Goal: Task Accomplishment & Management: Manage account settings

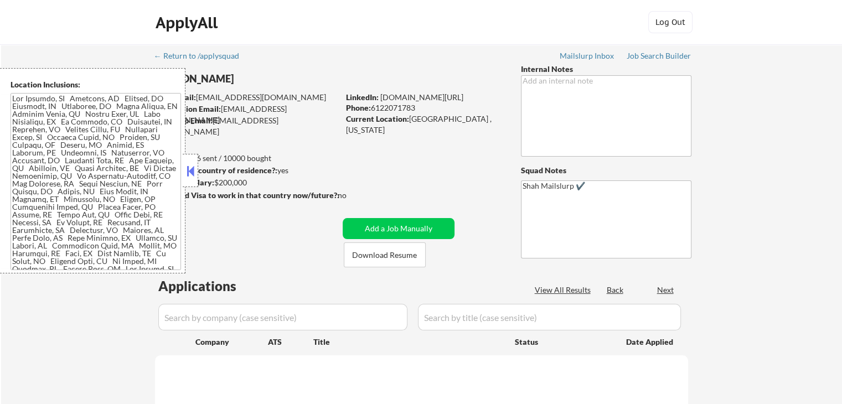
select select ""pending""
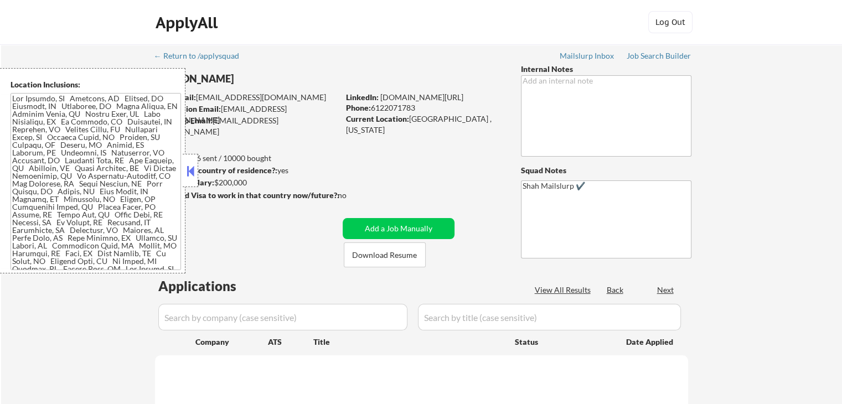
select select ""pending""
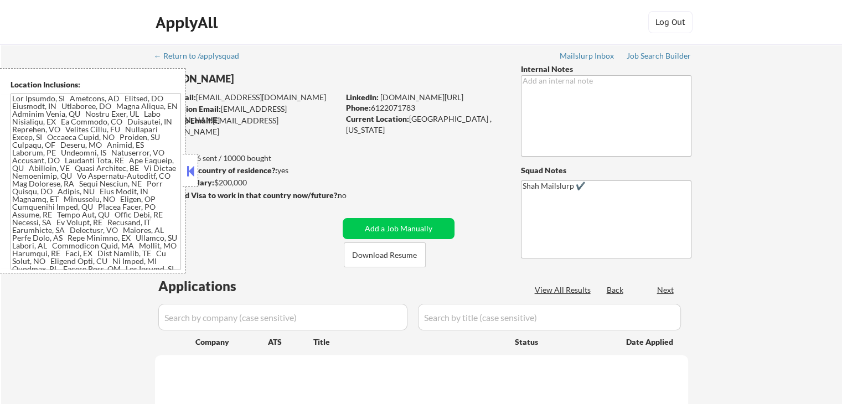
select select ""pending""
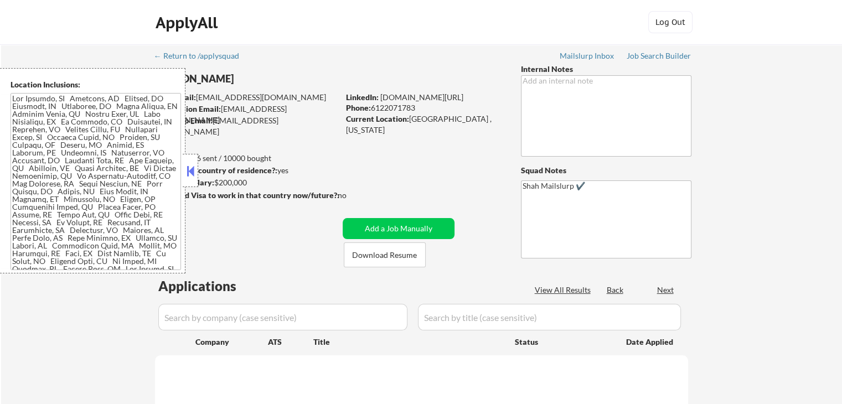
select select ""pending""
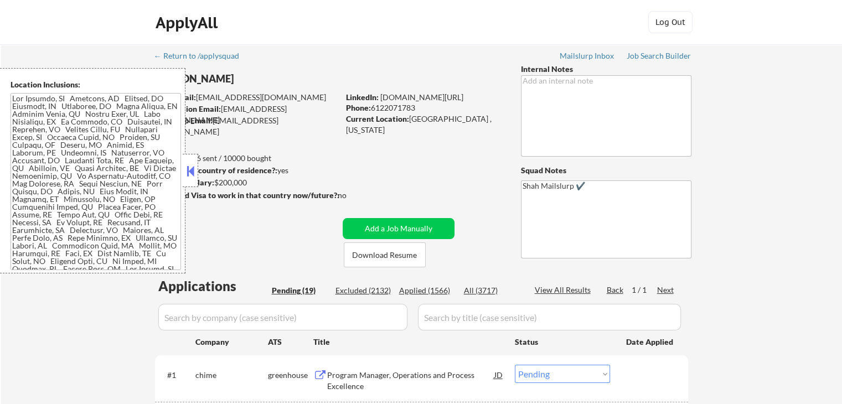
select select ""pending""
select select ""PLACEHOLDER_1427118222253""
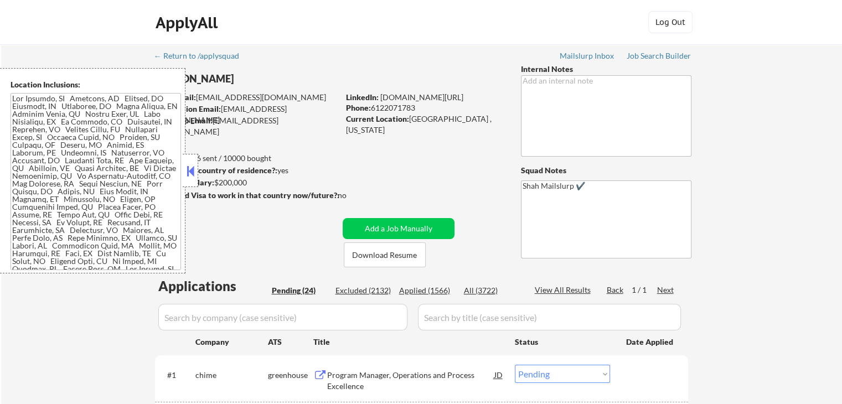
select select ""pending""
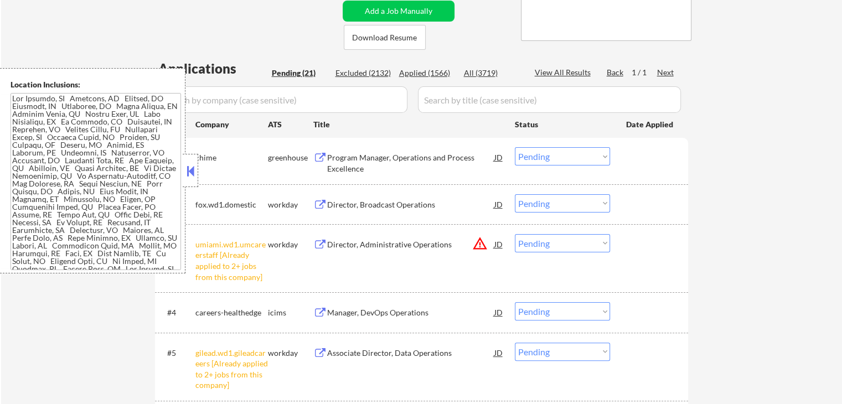
scroll to position [277, 0]
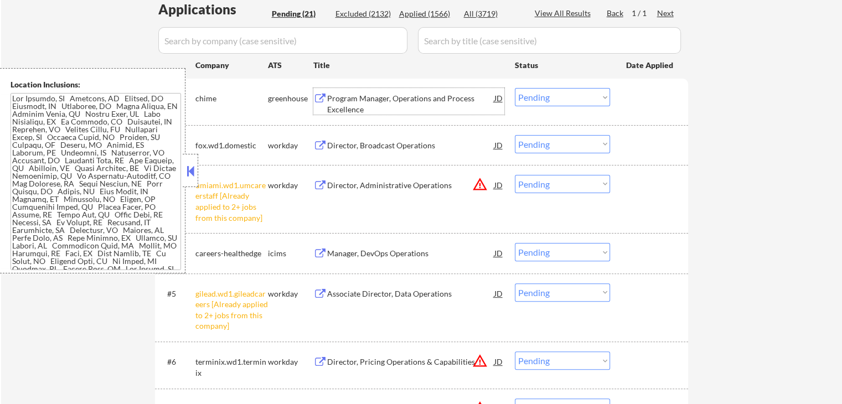
click at [336, 102] on div "Program Manager, Operations and Process Excellence" at bounding box center [410, 104] width 167 height 22
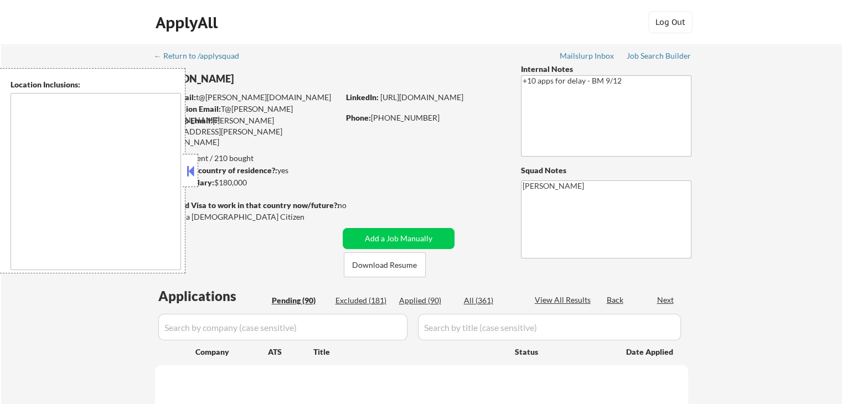
type textarea "[GEOGRAPHIC_DATA], [GEOGRAPHIC_DATA] [GEOGRAPHIC_DATA], [GEOGRAPHIC_DATA] [GEOG…"
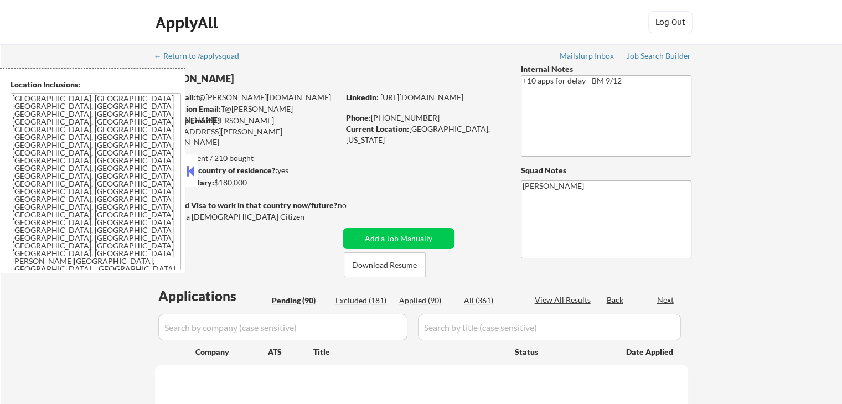
select select ""pending""
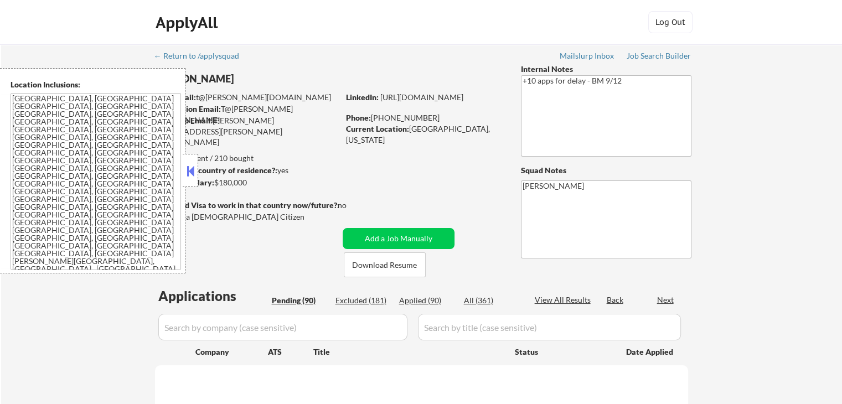
select select ""pending""
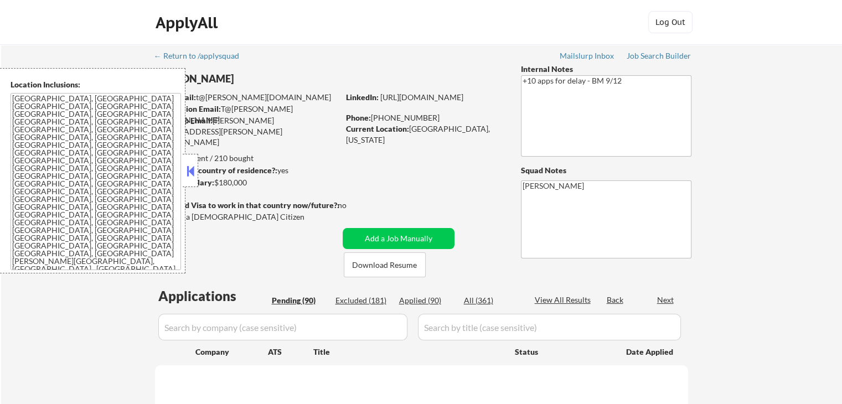
select select ""pending""
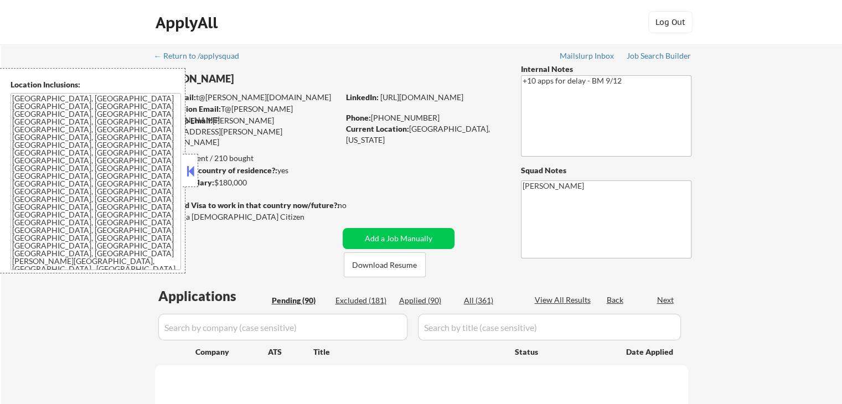
select select ""pending""
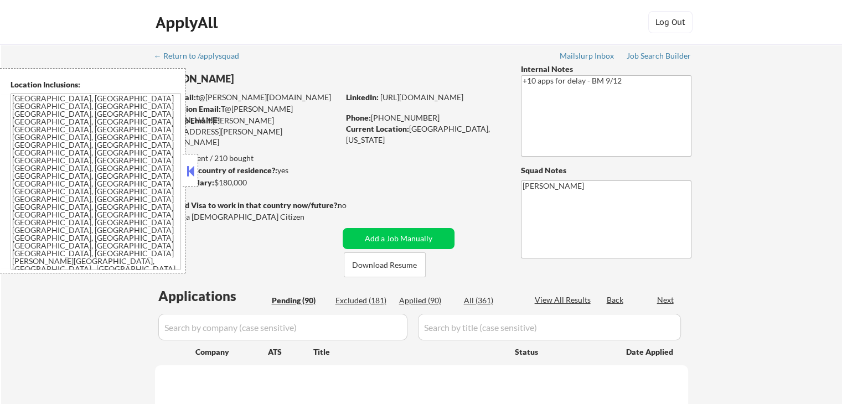
select select ""pending""
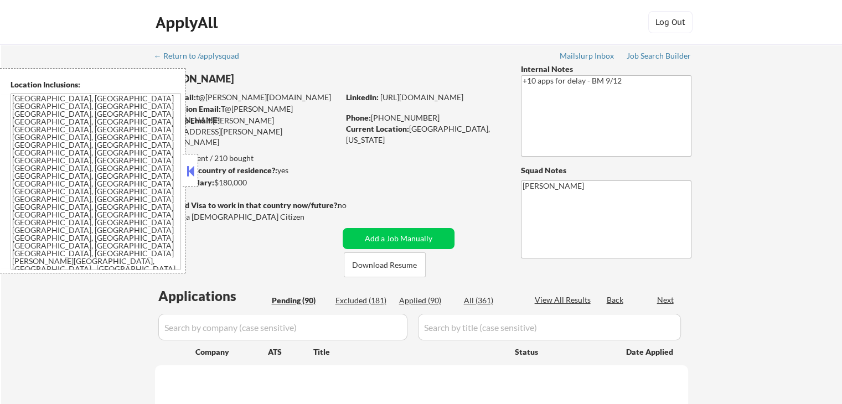
select select ""pending""
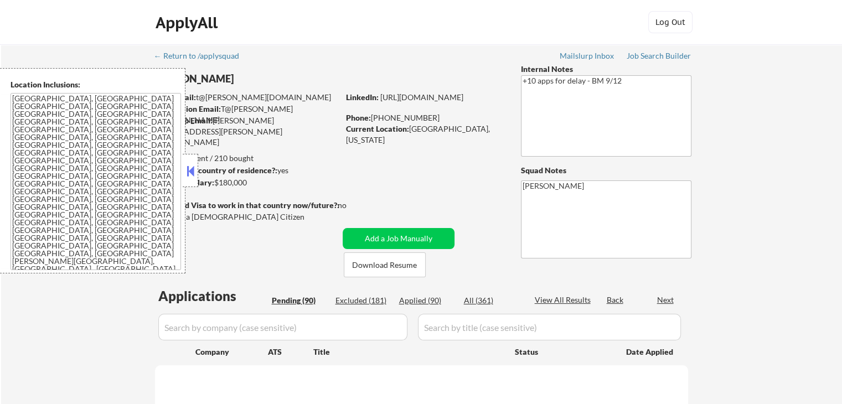
select select ""pending""
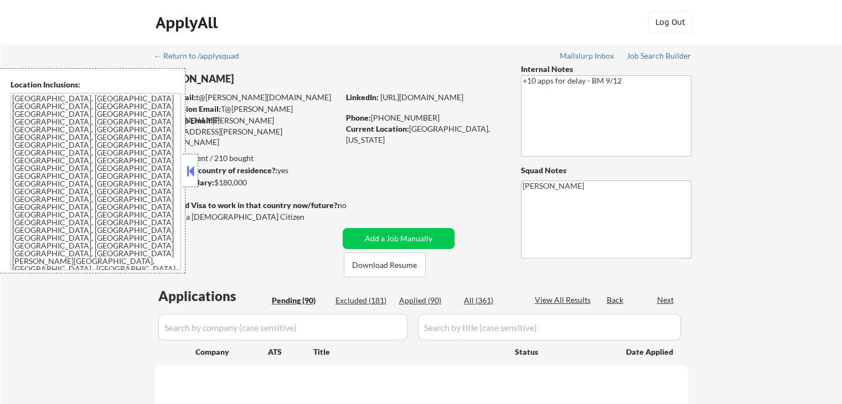
select select ""pending""
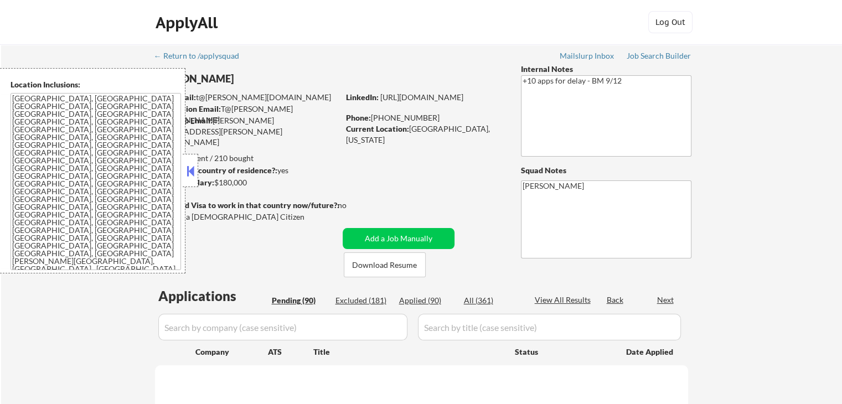
select select ""pending""
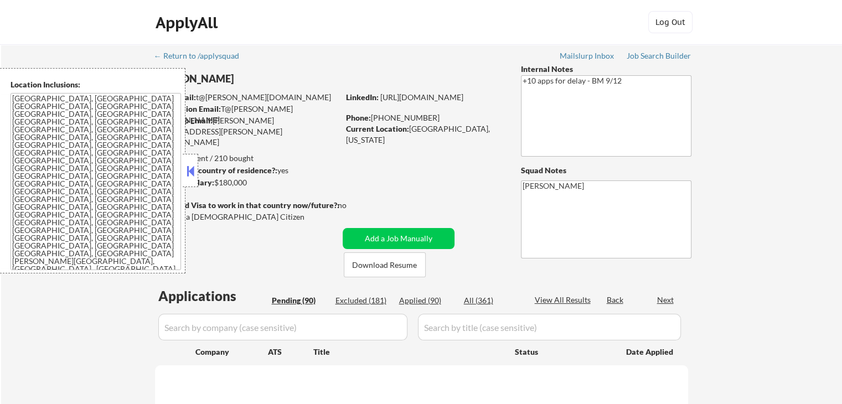
select select ""pending""
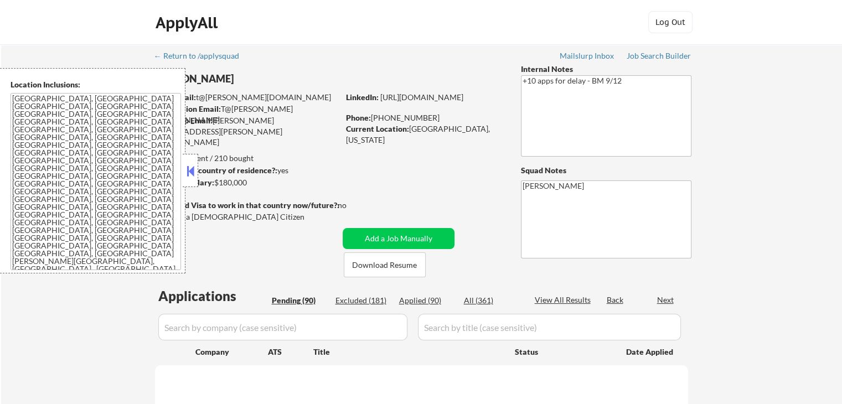
select select ""pending""
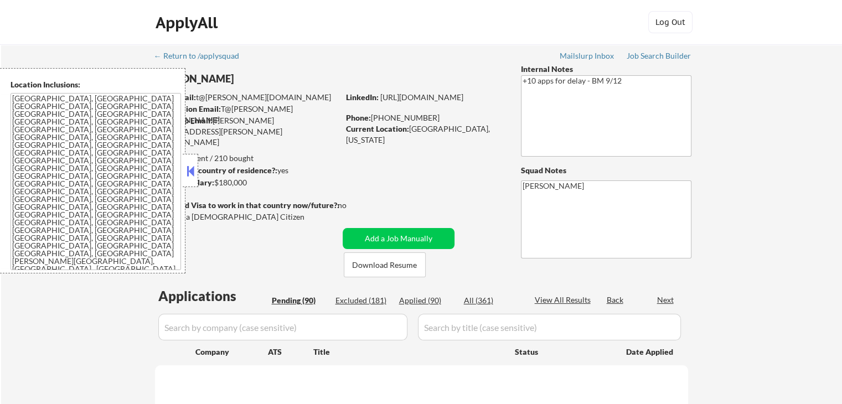
select select ""pending""
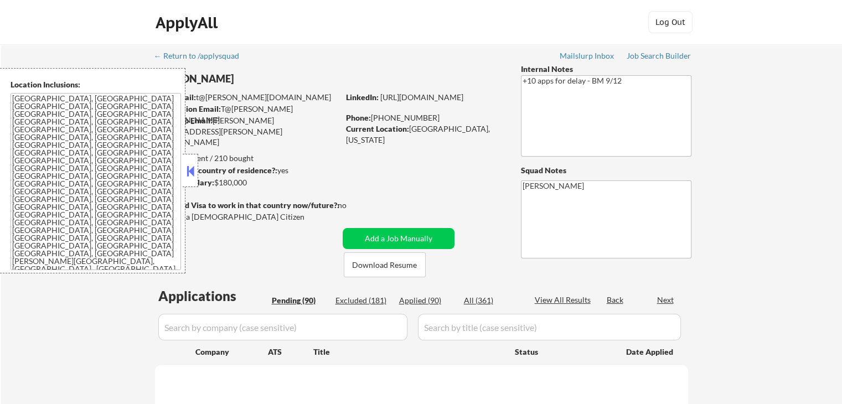
select select ""pending""
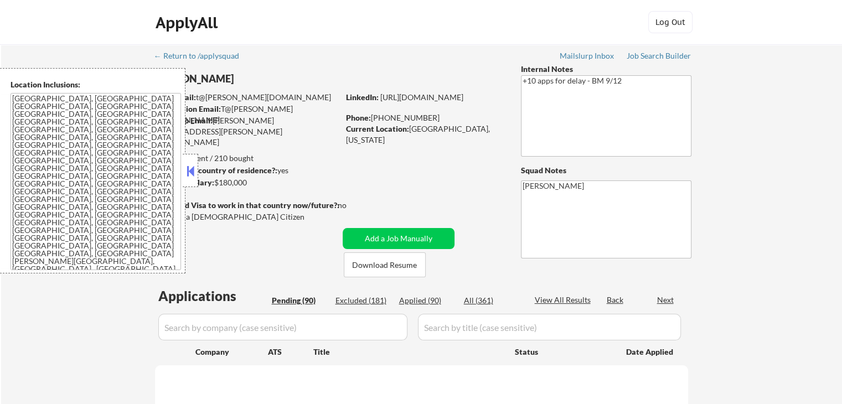
select select ""pending""
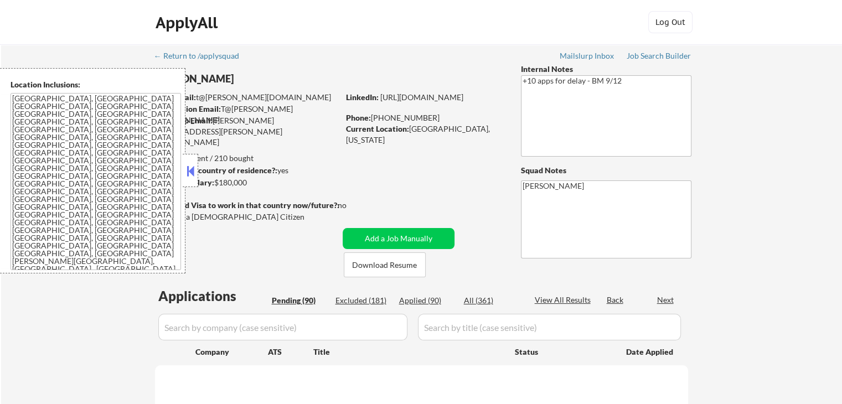
select select ""pending""
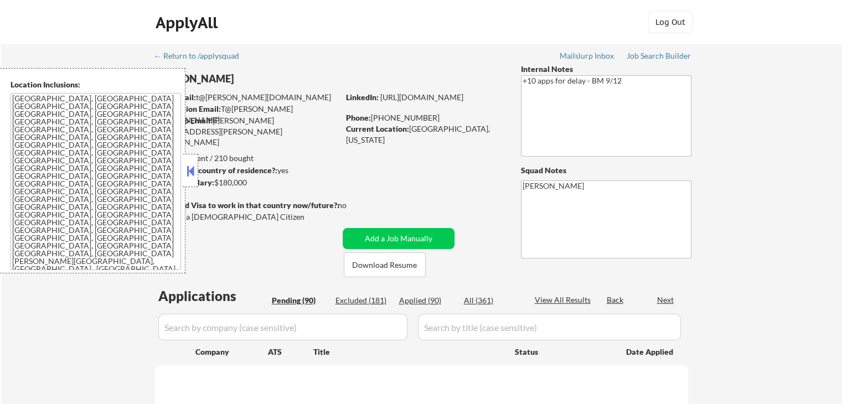
select select ""pending""
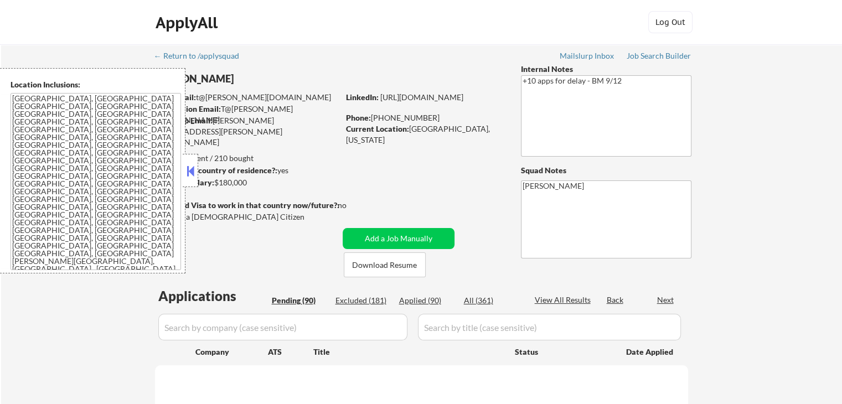
select select ""pending""
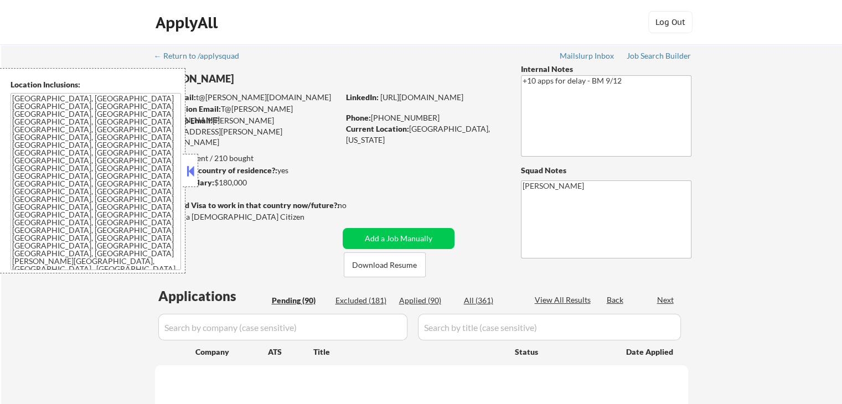
select select ""pending""
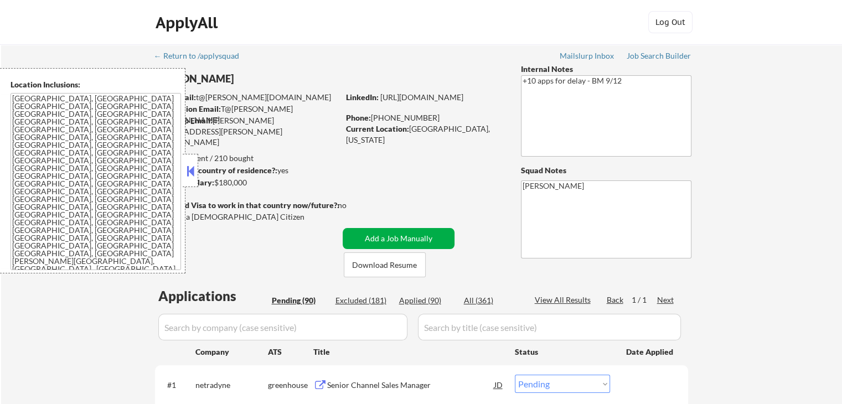
scroll to position [111, 0]
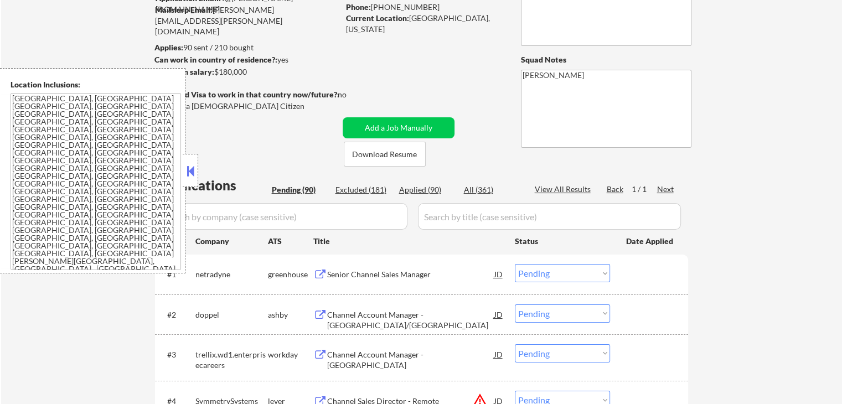
click at [193, 169] on button at bounding box center [190, 171] width 12 height 17
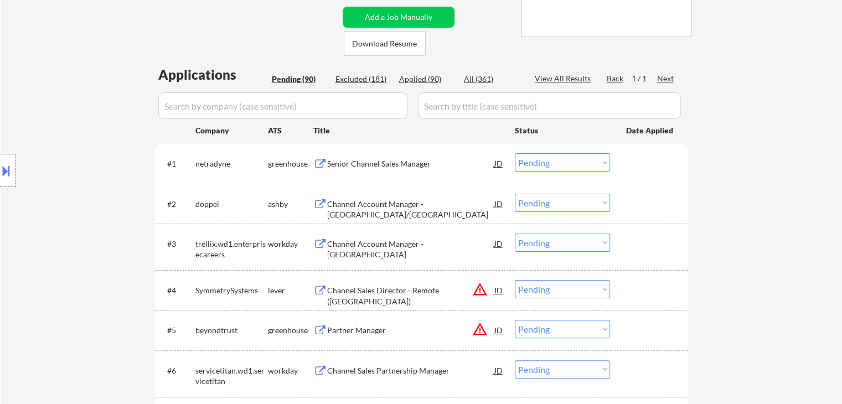
scroll to position [0, 0]
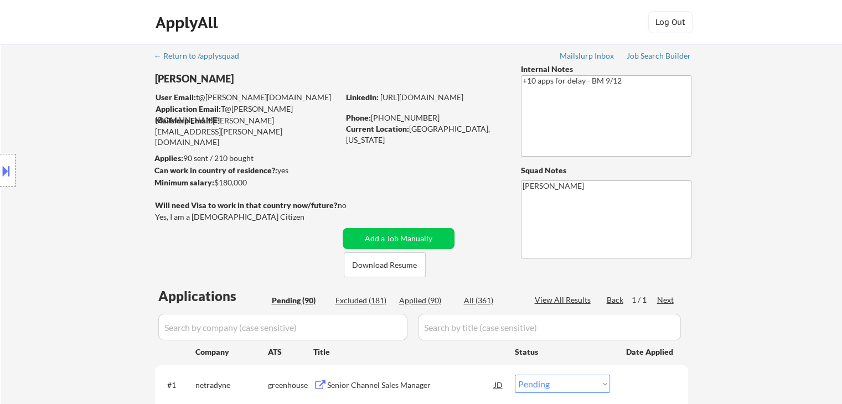
click at [115, 156] on div "Location Inclusions: Venice, FL Nokomis, FL Laurel, FL South Venice, FL Osprey,…" at bounding box center [99, 170] width 198 height 205
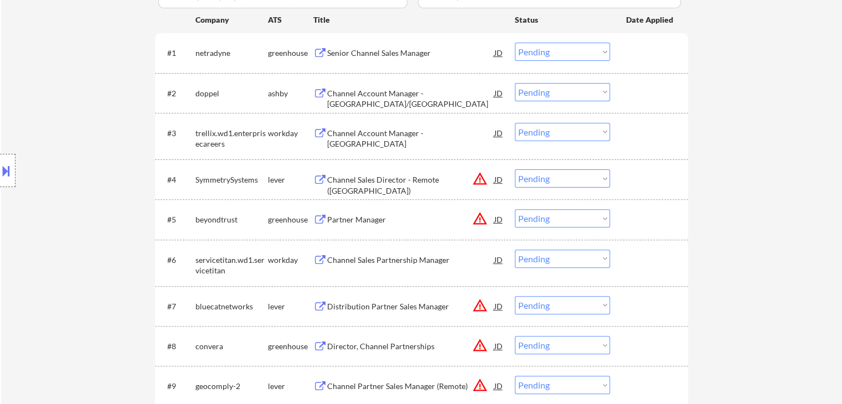
click at [67, 133] on div "Location Inclusions: Venice, FL Nokomis, FL Laurel, FL South Venice, FL Osprey,…" at bounding box center [99, 170] width 198 height 205
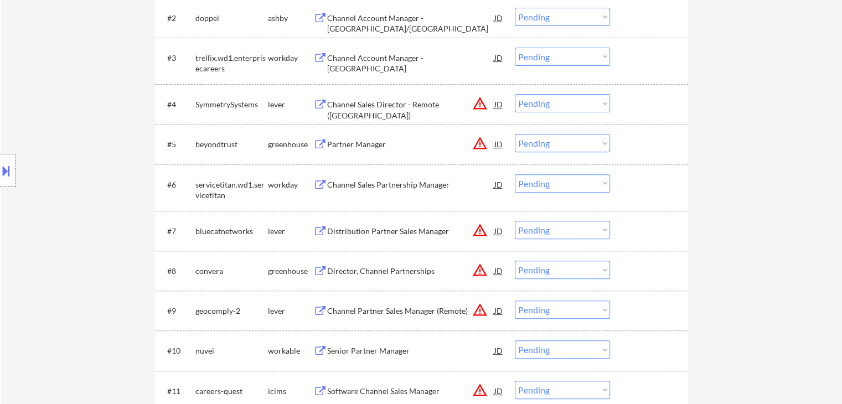
scroll to position [443, 0]
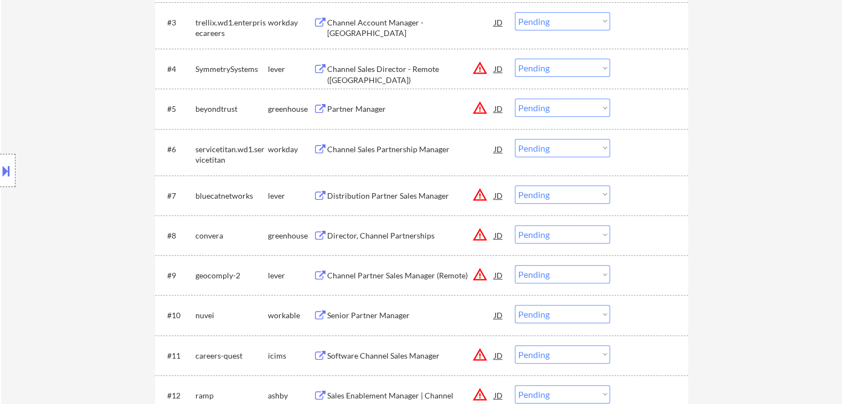
click at [62, 129] on div "Location Inclusions: Venice, FL Nokomis, FL Laurel, FL South Venice, FL Osprey,…" at bounding box center [99, 170] width 198 height 205
click at [66, 121] on div "Location Inclusions: Venice, FL Nokomis, FL Laurel, FL South Venice, FL Osprey,…" at bounding box center [99, 170] width 198 height 205
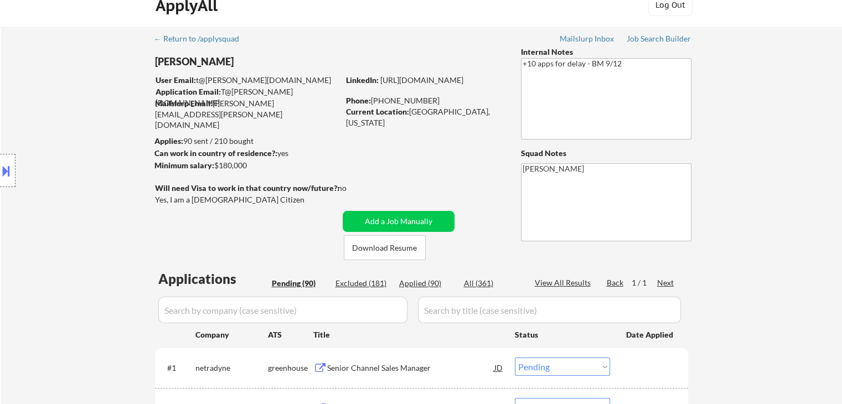
scroll to position [0, 0]
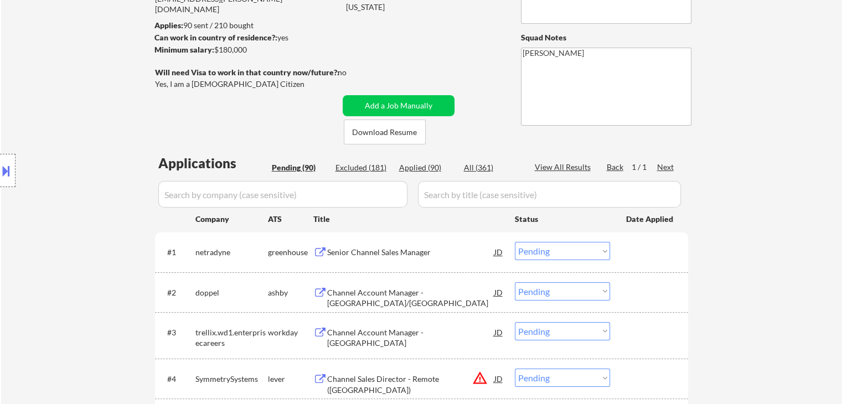
scroll to position [166, 0]
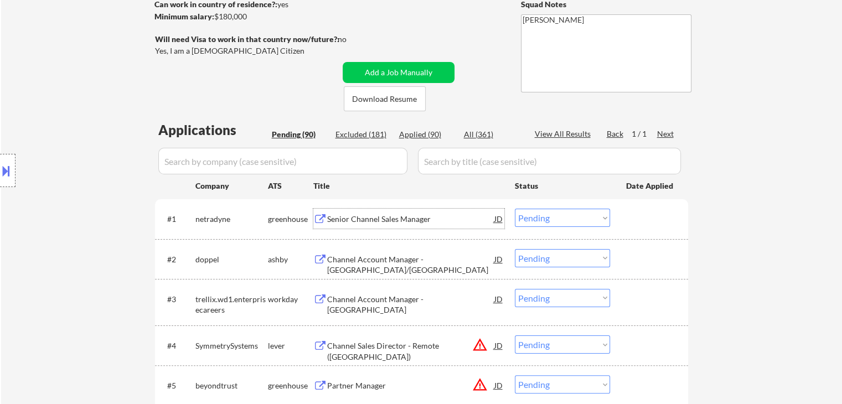
click at [372, 218] on div "Senior Channel Sales Manager" at bounding box center [410, 219] width 167 height 11
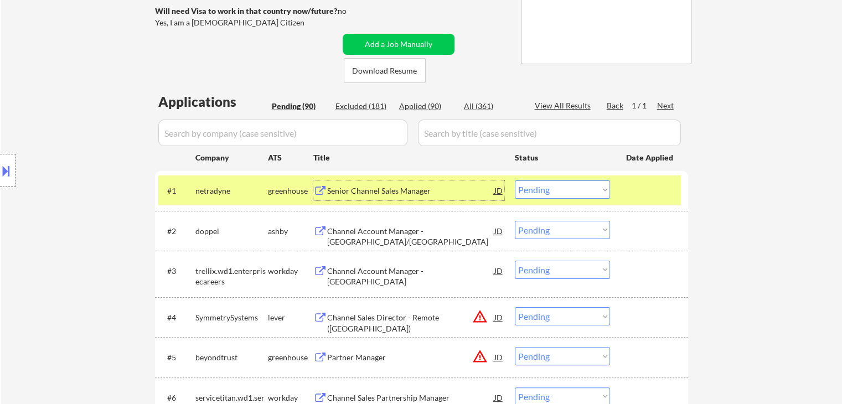
scroll to position [221, 0]
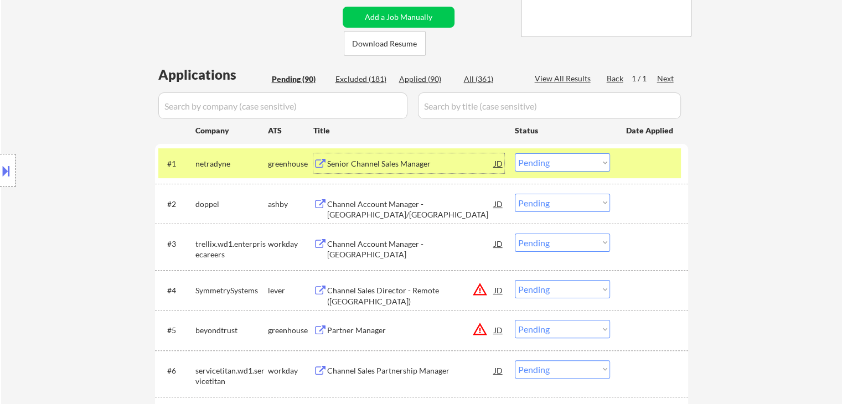
click at [377, 206] on div "Channel Account Manager - Northeast/Canada" at bounding box center [410, 210] width 167 height 22
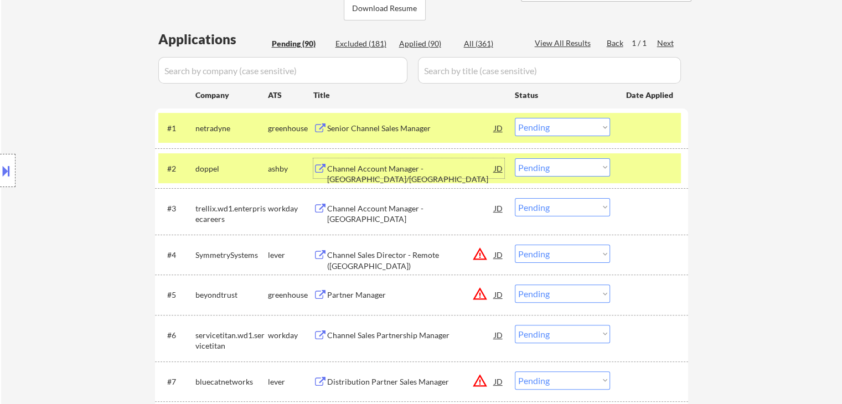
scroll to position [277, 0]
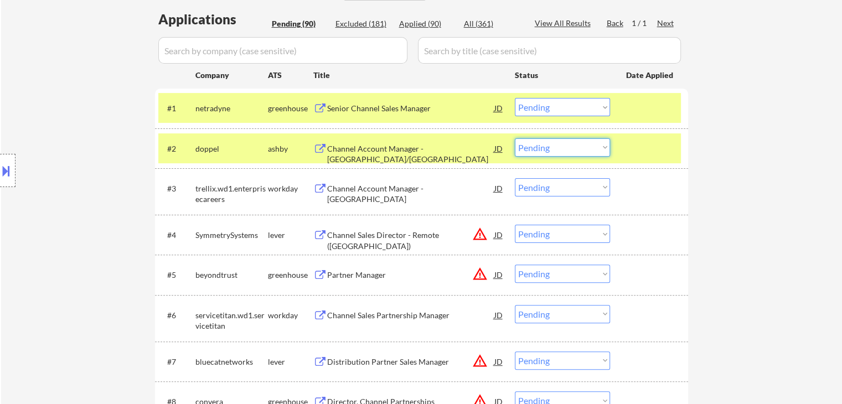
click at [553, 149] on select "Choose an option... Pending Applied Excluded (Questions) Excluded (Expired) Exc…" at bounding box center [562, 147] width 95 height 18
click at [515, 138] on select "Choose an option... Pending Applied Excluded (Questions) Excluded (Expired) Exc…" at bounding box center [562, 147] width 95 height 18
select select ""pending""
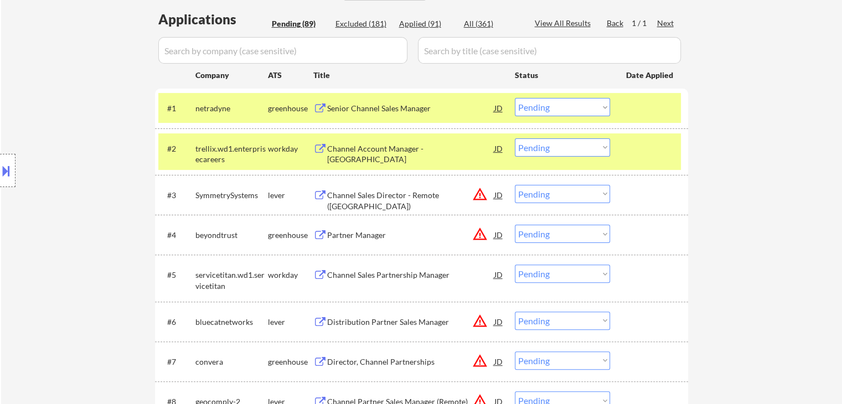
click at [570, 106] on select "Choose an option... Pending Applied Excluded (Questions) Excluded (Expired) Exc…" at bounding box center [562, 107] width 95 height 18
click at [515, 98] on select "Choose an option... Pending Applied Excluded (Questions) Excluded (Expired) Exc…" at bounding box center [562, 107] width 95 height 18
click at [339, 191] on div "Channel Sales Director - Remote (TX)" at bounding box center [410, 201] width 167 height 22
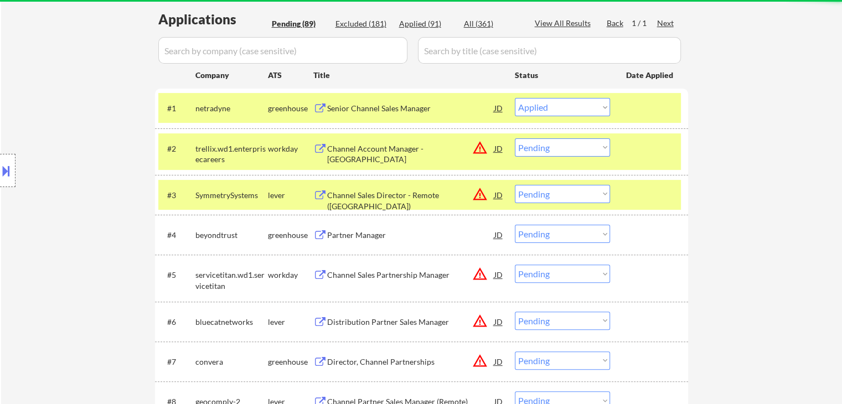
select select ""pending""
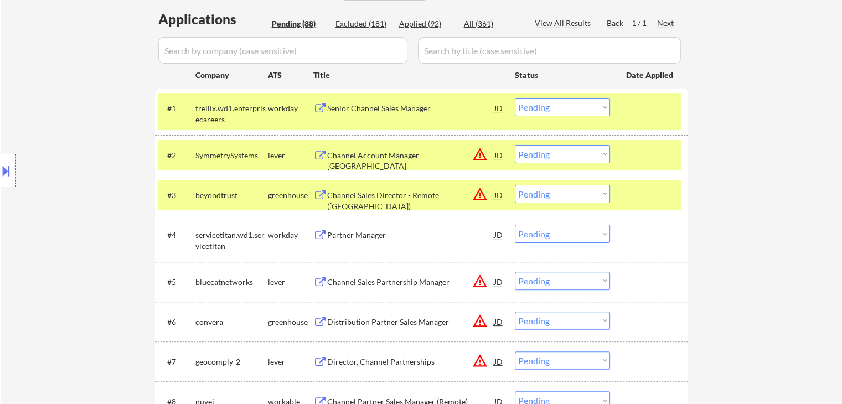
click at [12, 164] on button at bounding box center [6, 171] width 12 height 18
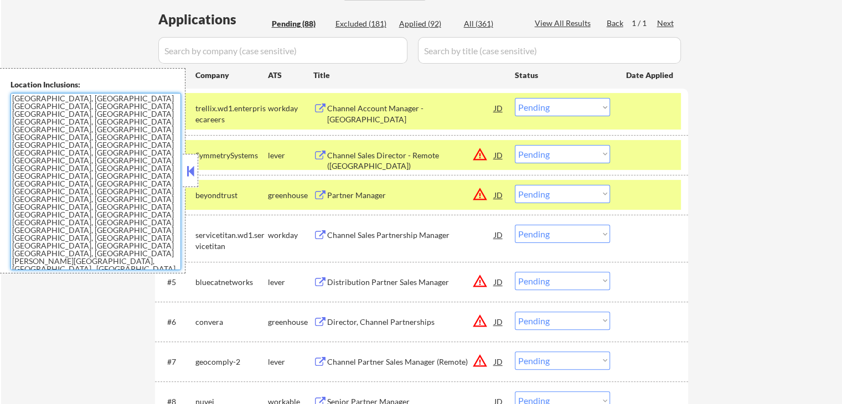
drag, startPoint x: 115, startPoint y: 226, endPoint x: 2, endPoint y: 95, distance: 172.7
click at [0, 99] on div "Location Inclusions: Venice, FL Nokomis, FL Laurel, FL South Venice, FL Osprey,…" at bounding box center [92, 170] width 185 height 205
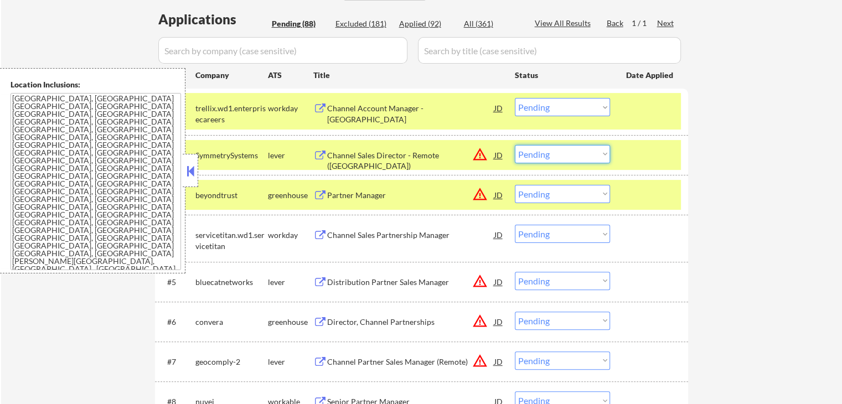
drag, startPoint x: 539, startPoint y: 152, endPoint x: 544, endPoint y: 162, distance: 10.4
click at [539, 152] on select "Choose an option... Pending Applied Excluded (Questions) Excluded (Expired) Exc…" at bounding box center [562, 154] width 95 height 18
click at [515, 145] on select "Choose an option... Pending Applied Excluded (Questions) Excluded (Expired) Exc…" at bounding box center [562, 154] width 95 height 18
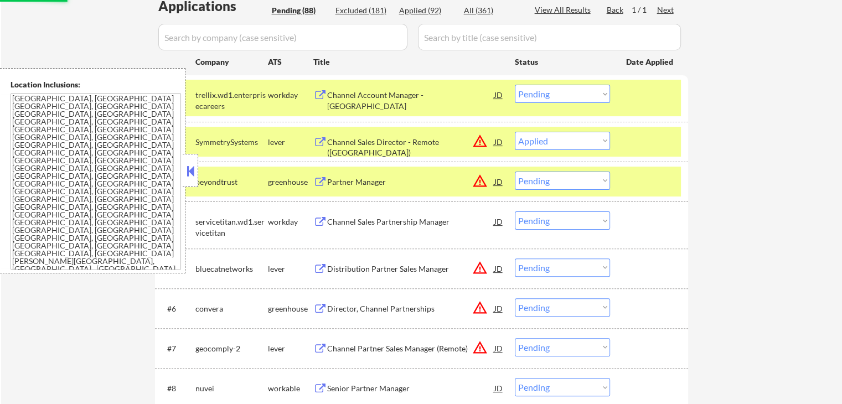
scroll to position [332, 0]
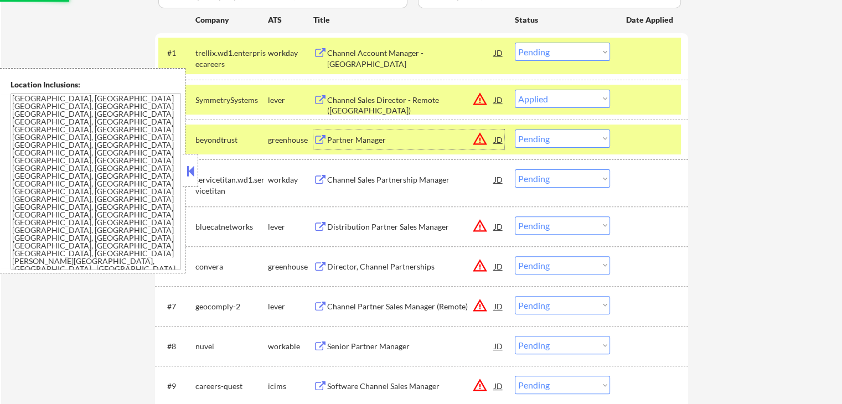
click at [336, 138] on div "Partner Manager" at bounding box center [410, 140] width 167 height 11
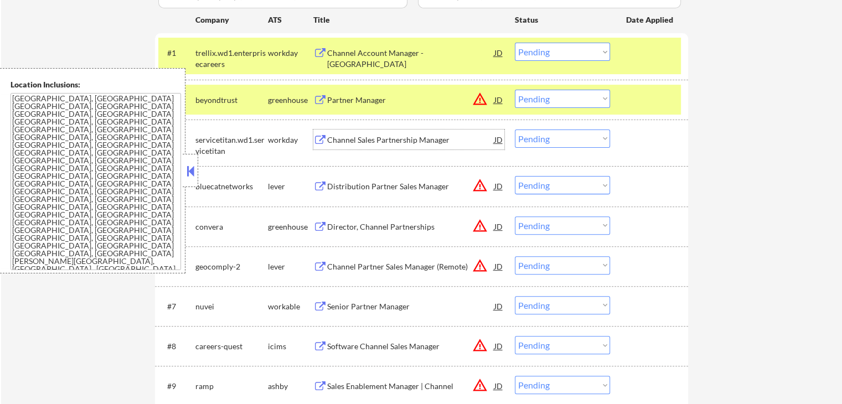
click at [496, 98] on div "JD" at bounding box center [498, 100] width 11 height 20
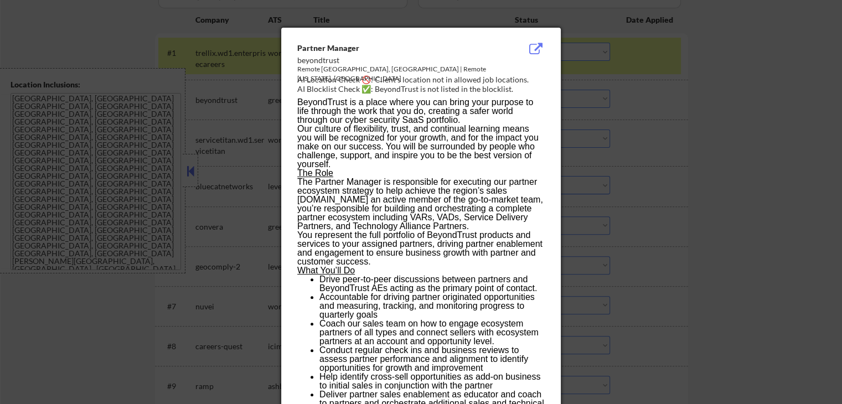
click at [297, 59] on div "beyondtrust" at bounding box center [393, 60] width 192 height 11
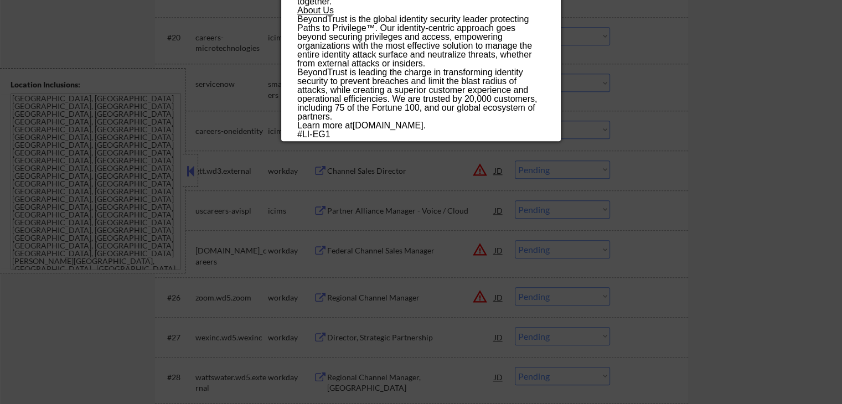
scroll to position [1163, 0]
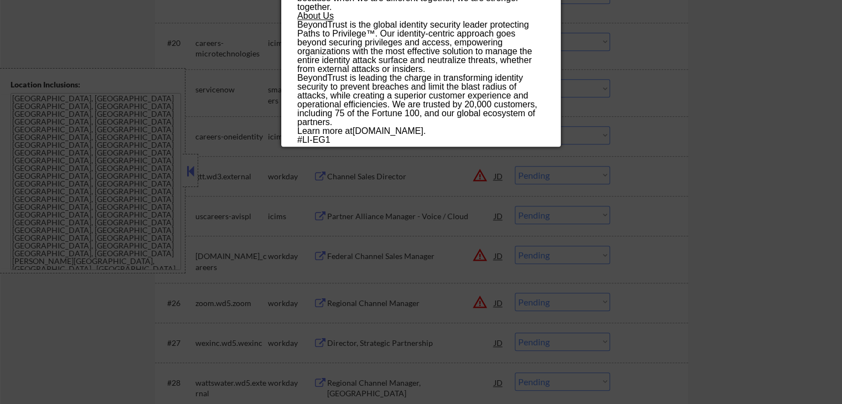
click at [452, 129] on p "Learn more at www.beyondtrust.com ." at bounding box center [420, 131] width 247 height 9
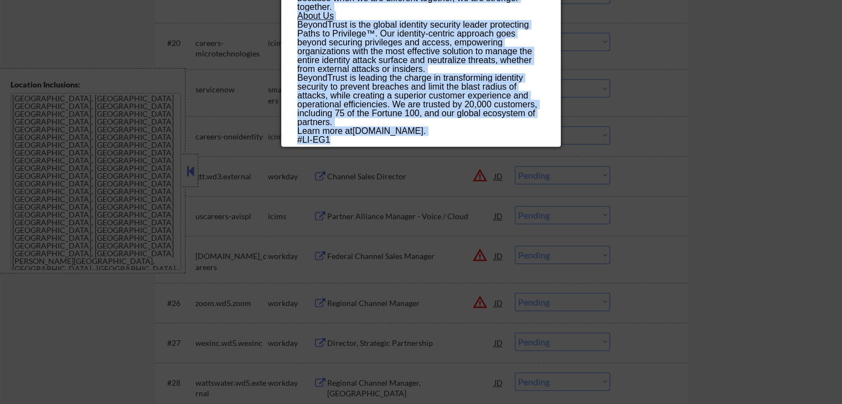
click at [359, 139] on p "#LI-EG1" at bounding box center [420, 140] width 247 height 9
copy div "beyondtrust Remote Boston, MA | Remote New York, NY AI Location Check 🚫: Client…"
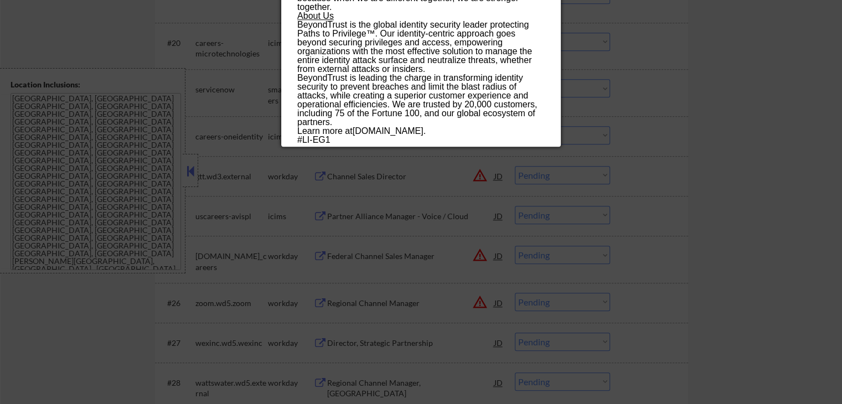
click at [766, 163] on div at bounding box center [421, 202] width 842 height 404
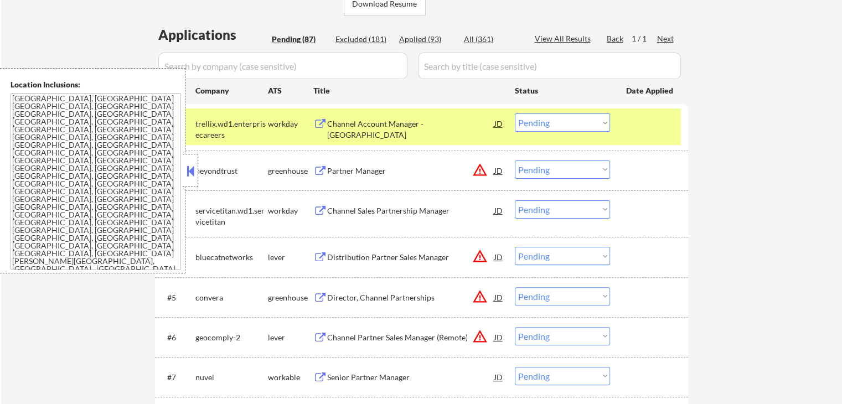
scroll to position [332, 0]
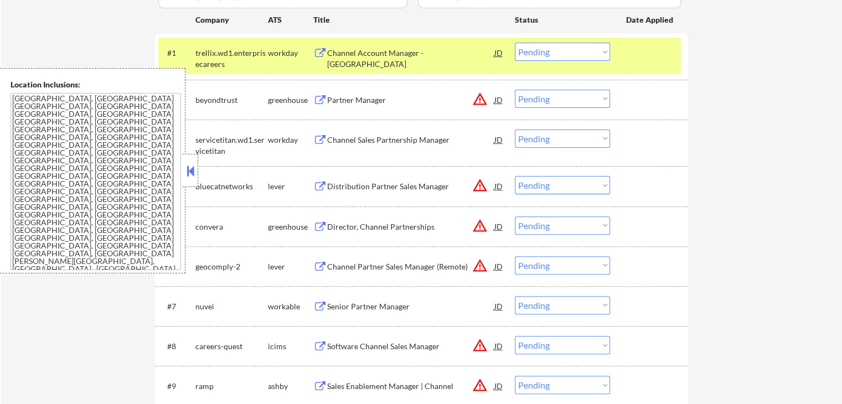
click at [567, 99] on select "Choose an option... Pending Applied Excluded (Questions) Excluded (Expired) Exc…" at bounding box center [562, 99] width 95 height 18
click at [515, 90] on select "Choose an option... Pending Applied Excluded (Questions) Excluded (Expired) Exc…" at bounding box center [562, 99] width 95 height 18
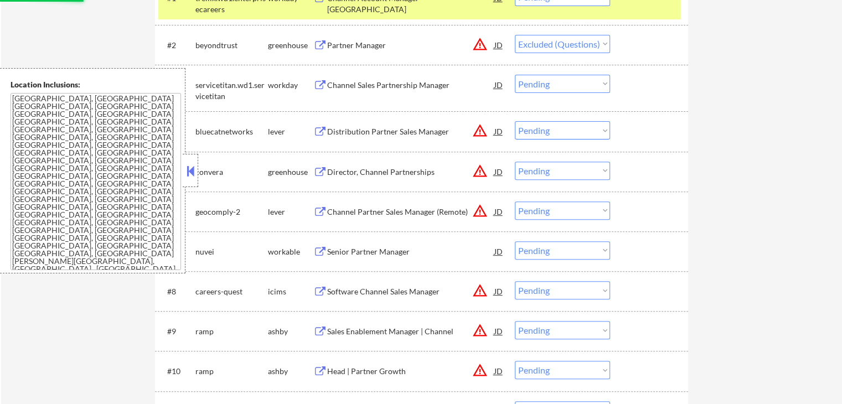
scroll to position [388, 0]
select select ""pending""
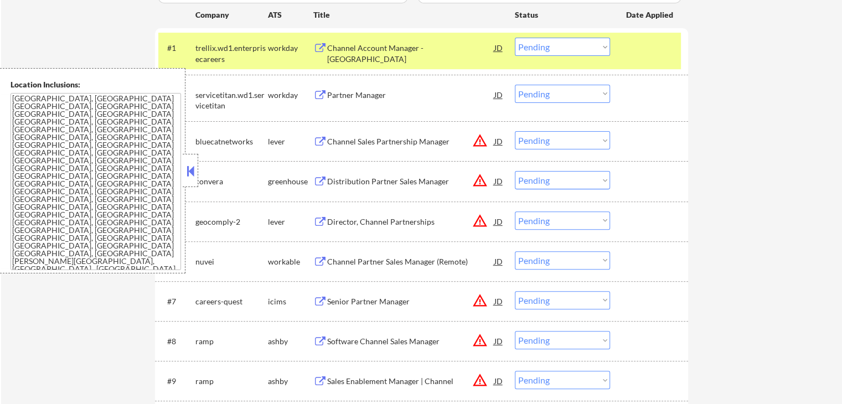
scroll to position [332, 0]
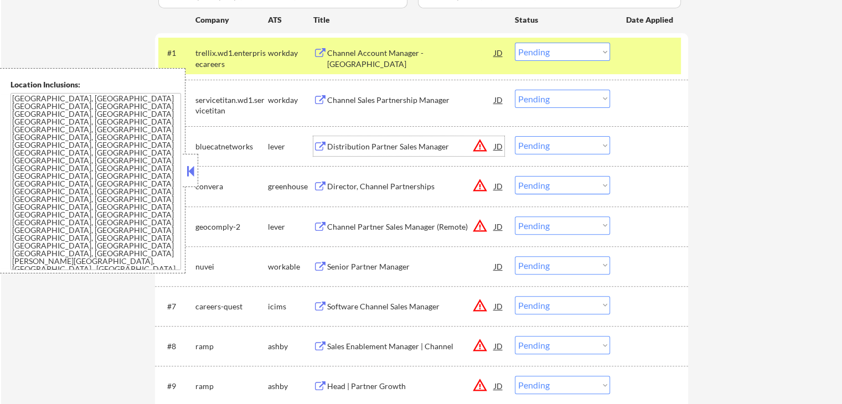
click at [339, 143] on div "Distribution Partner Sales Manager" at bounding box center [410, 146] width 167 height 11
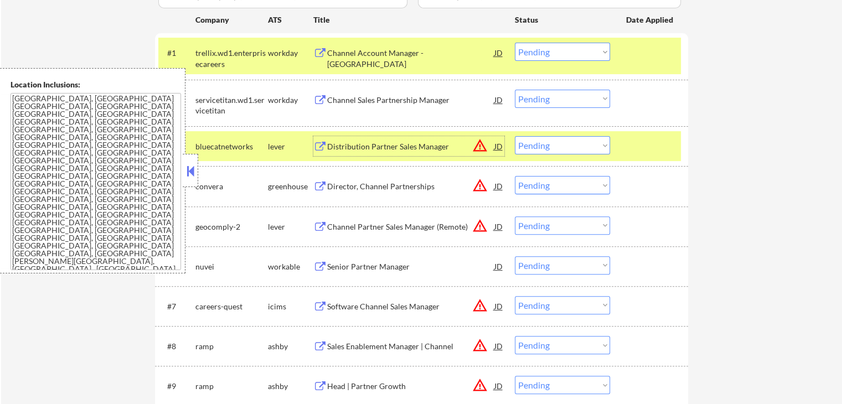
click at [375, 187] on div "Director, Channel Partnerships" at bounding box center [410, 186] width 167 height 11
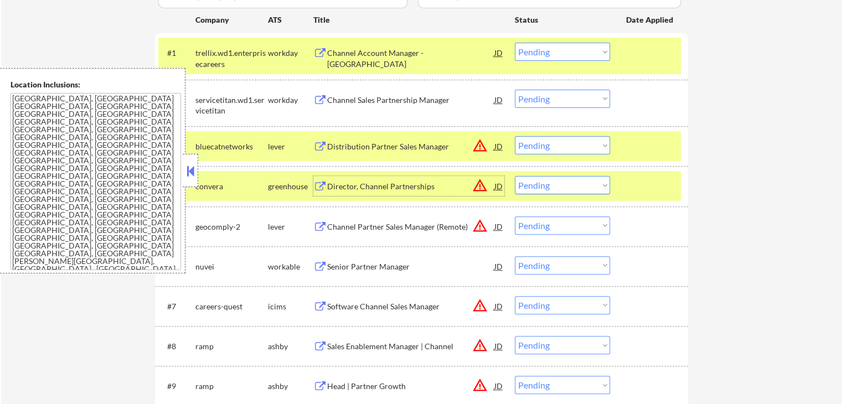
drag, startPoint x: 554, startPoint y: 183, endPoint x: 560, endPoint y: 192, distance: 11.1
click at [555, 184] on select "Choose an option... Pending Applied Excluded (Questions) Excluded (Expired) Exc…" at bounding box center [562, 185] width 95 height 18
click at [515, 176] on select "Choose an option... Pending Applied Excluded (Questions) Excluded (Expired) Exc…" at bounding box center [562, 185] width 95 height 18
click at [335, 230] on div "Channel Partner Sales Manager (Remote)" at bounding box center [410, 226] width 167 height 11
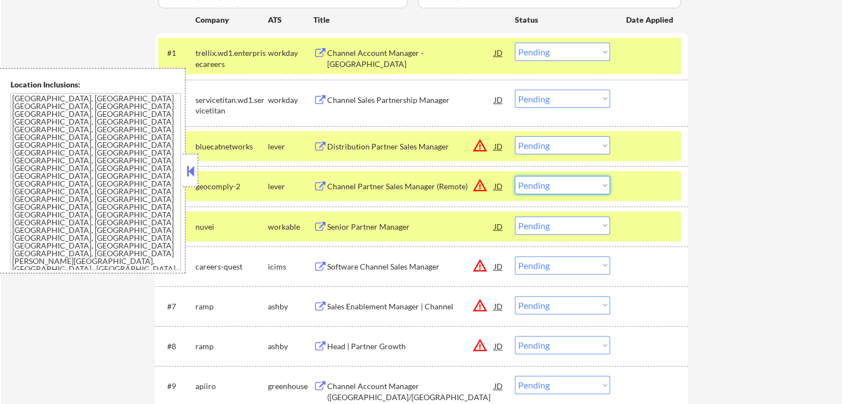
click at [562, 181] on select "Choose an option... Pending Applied Excluded (Questions) Excluded (Expired) Exc…" at bounding box center [562, 185] width 95 height 18
click at [515, 176] on select "Choose an option... Pending Applied Excluded (Questions) Excluded (Expired) Exc…" at bounding box center [562, 185] width 95 height 18
select select ""pending""
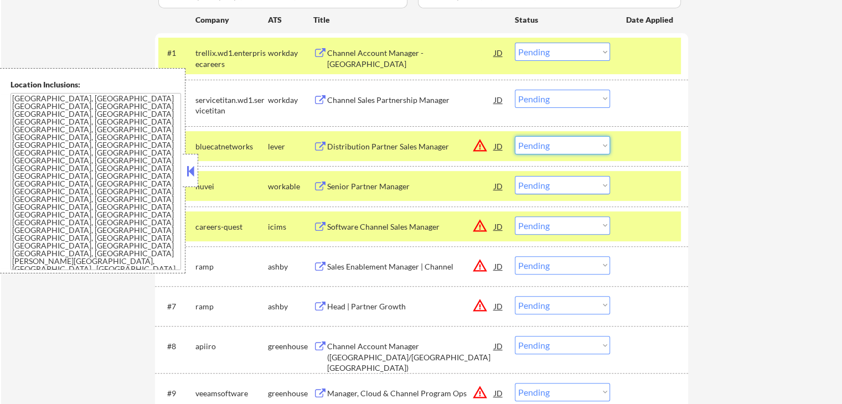
click at [535, 148] on select "Choose an option... Pending Applied Excluded (Questions) Excluded (Expired) Exc…" at bounding box center [562, 145] width 95 height 18
click at [515, 136] on select "Choose an option... Pending Applied Excluded (Questions) Excluded (Expired) Exc…" at bounding box center [562, 145] width 95 height 18
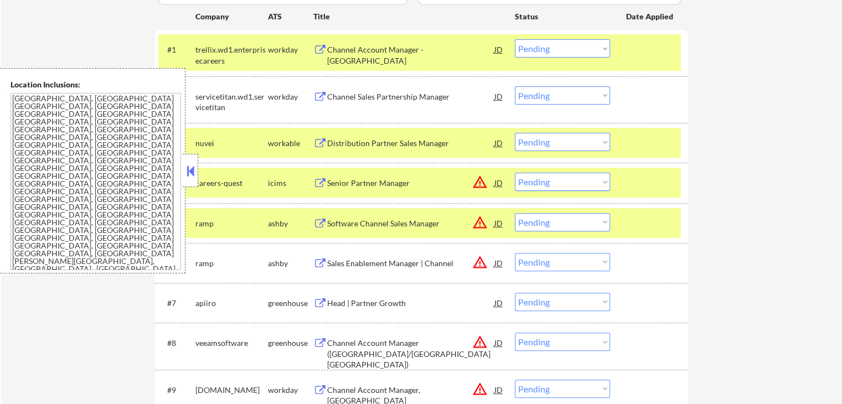
scroll to position [388, 0]
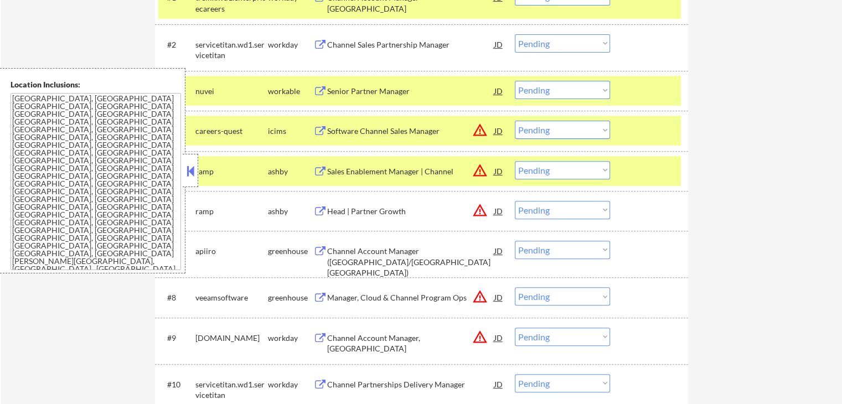
click at [368, 91] on div "Senior Partner Manager" at bounding box center [410, 91] width 167 height 11
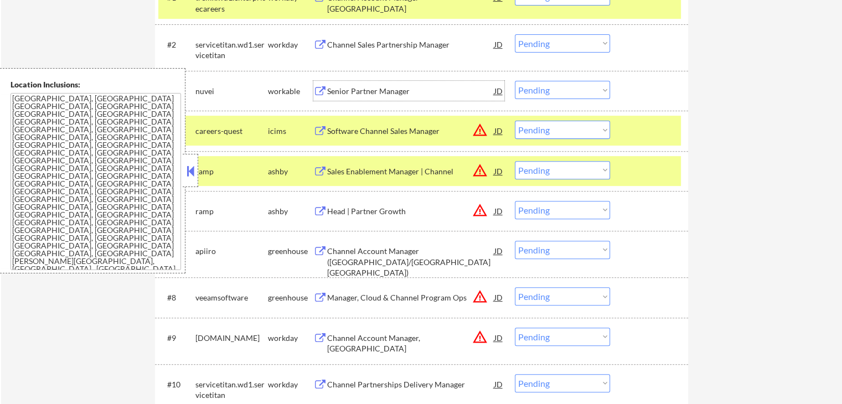
click at [533, 84] on select "Choose an option... Pending Applied Excluded (Questions) Excluded (Expired) Exc…" at bounding box center [562, 90] width 95 height 18
click at [515, 81] on select "Choose an option... Pending Applied Excluded (Questions) Excluded (Expired) Exc…" at bounding box center [562, 90] width 95 height 18
select select ""pending""
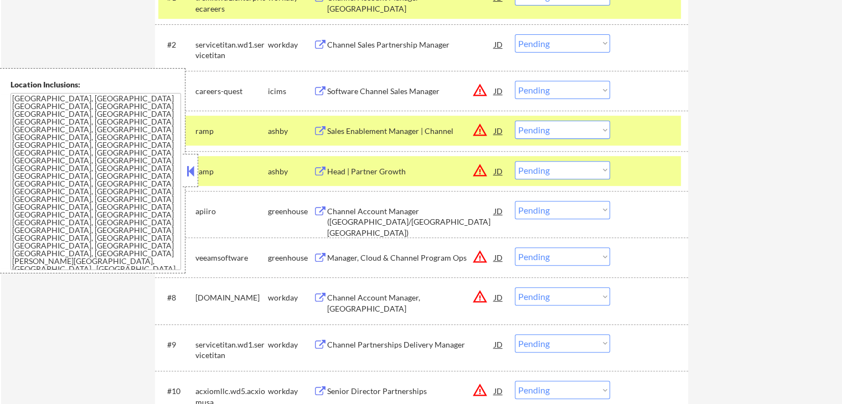
click at [352, 166] on div "Head | Partner Growth" at bounding box center [410, 171] width 167 height 11
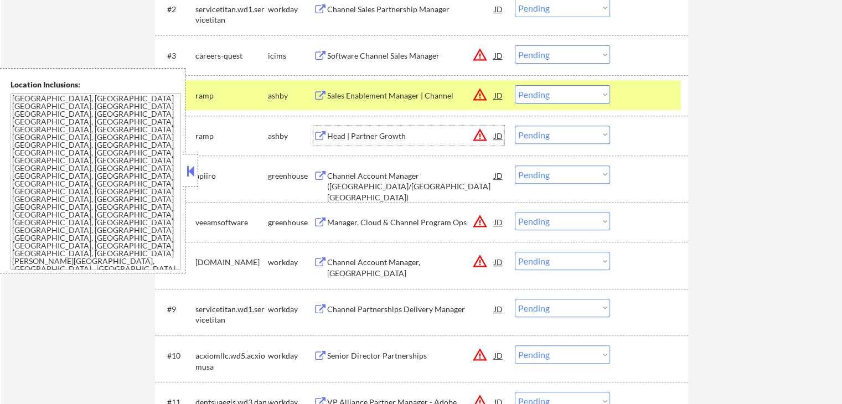
scroll to position [443, 0]
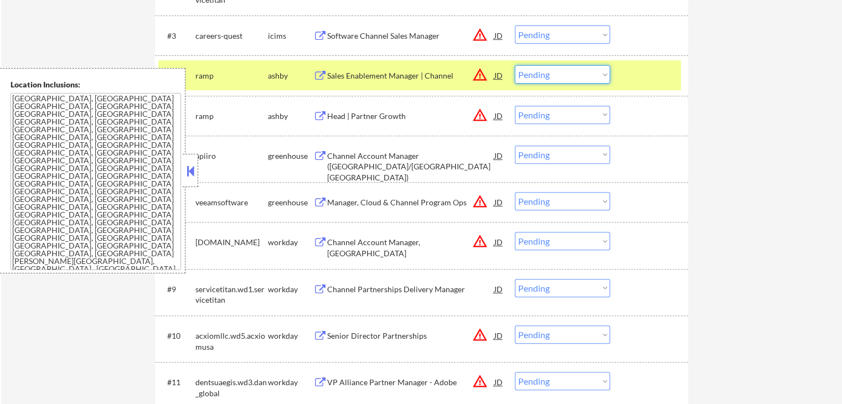
click at [550, 76] on select "Choose an option... Pending Applied Excluded (Questions) Excluded (Expired) Exc…" at bounding box center [562, 74] width 95 height 18
select select ""excluded__location_""
click at [515, 65] on select "Choose an option... Pending Applied Excluded (Questions) Excluded (Expired) Exc…" at bounding box center [562, 74] width 95 height 18
click at [563, 123] on select "Choose an option... Pending Applied Excluded (Questions) Excluded (Expired) Exc…" at bounding box center [562, 115] width 95 height 18
click at [515, 106] on select "Choose an option... Pending Applied Excluded (Questions) Excluded (Expired) Exc…" at bounding box center [562, 115] width 95 height 18
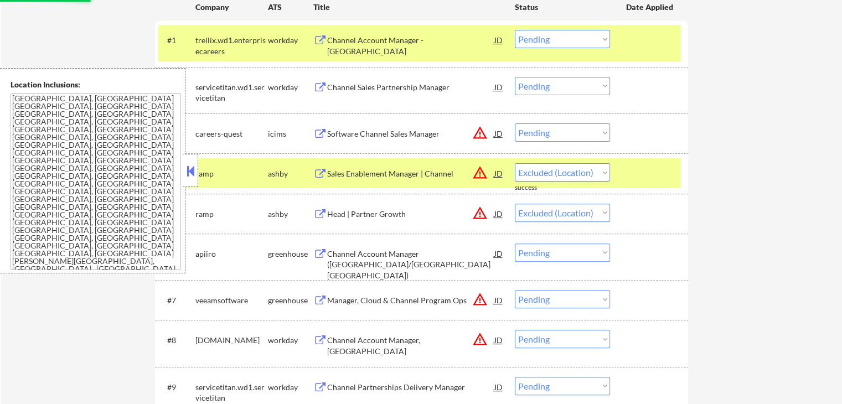
scroll to position [332, 0]
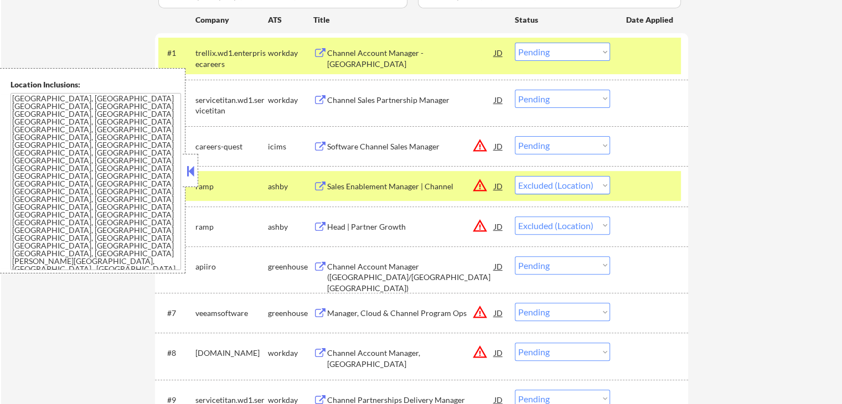
select select ""pending""
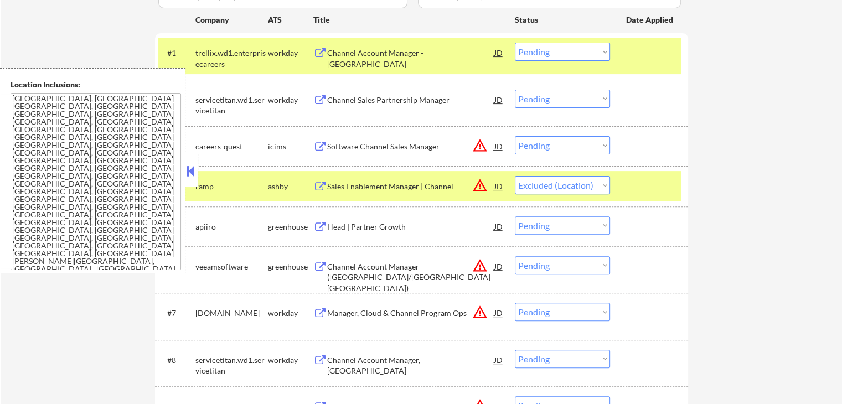
select select ""pending""
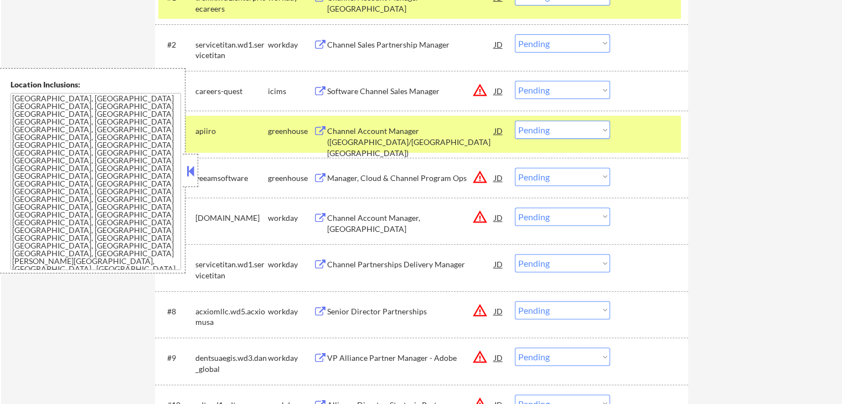
scroll to position [443, 0]
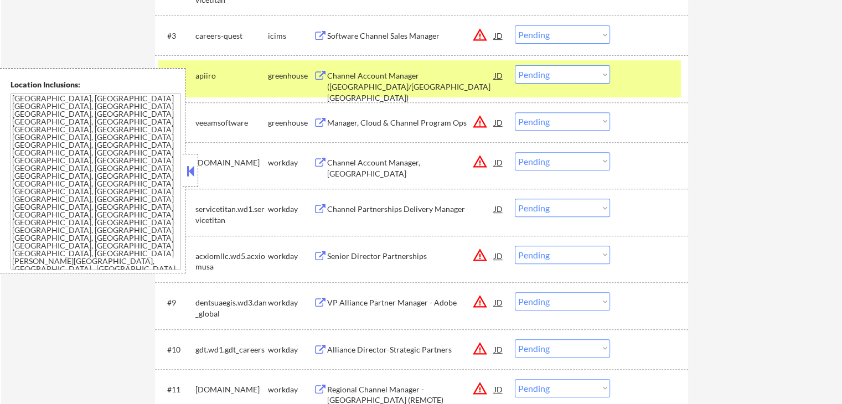
click at [339, 78] on div "Channel Account Manager (US/Canada East Region)" at bounding box center [410, 86] width 167 height 33
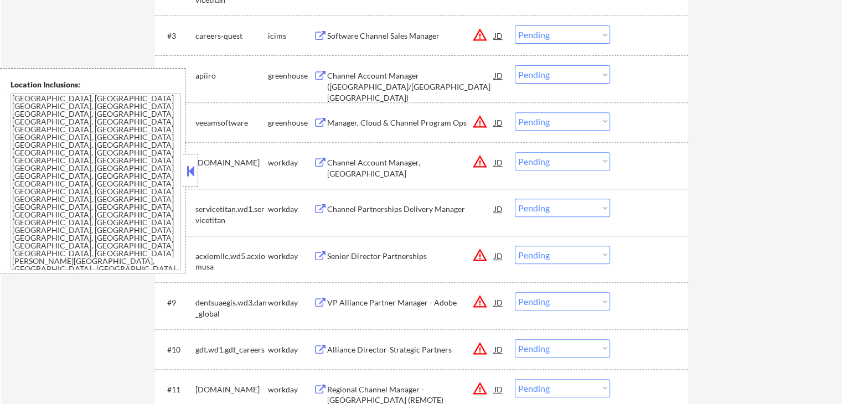
click at [331, 121] on div "Manager, Cloud & Channel Program Ops" at bounding box center [410, 122] width 167 height 11
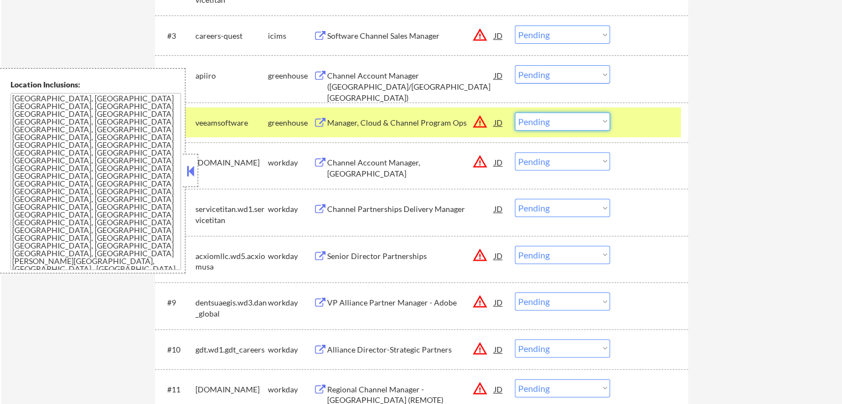
click at [562, 125] on select "Choose an option... Pending Applied Excluded (Questions) Excluded (Expired) Exc…" at bounding box center [562, 121] width 95 height 18
click at [515, 112] on select "Choose an option... Pending Applied Excluded (Questions) Excluded (Expired) Exc…" at bounding box center [562, 121] width 95 height 18
select select ""pending""
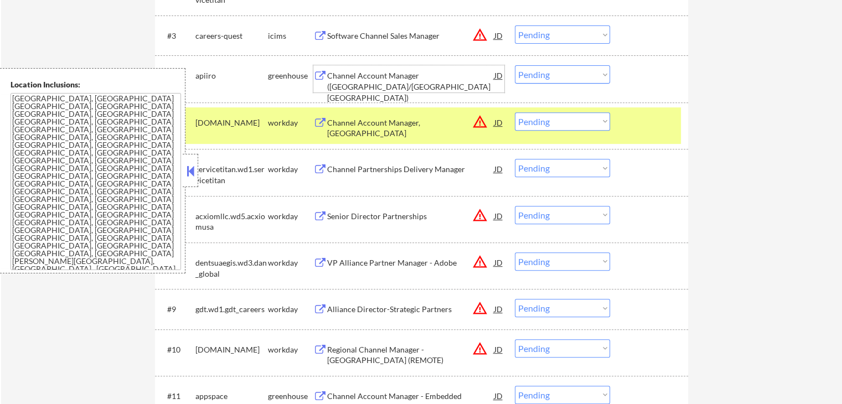
click at [342, 81] on div "Channel Account Manager (US/Canada East Region)" at bounding box center [410, 86] width 167 height 33
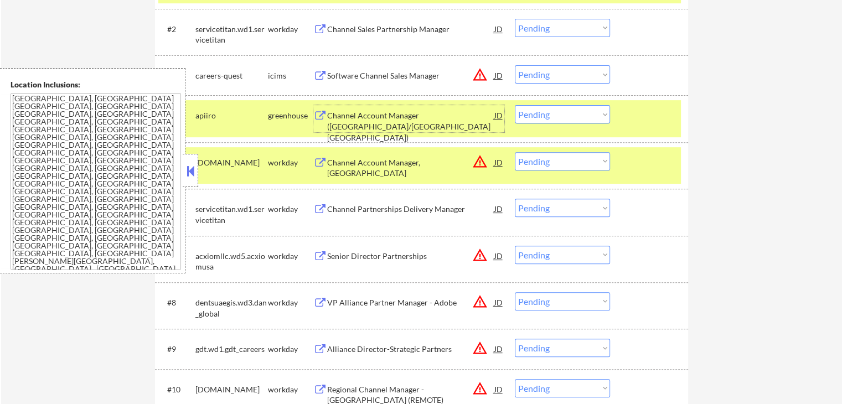
scroll to position [388, 0]
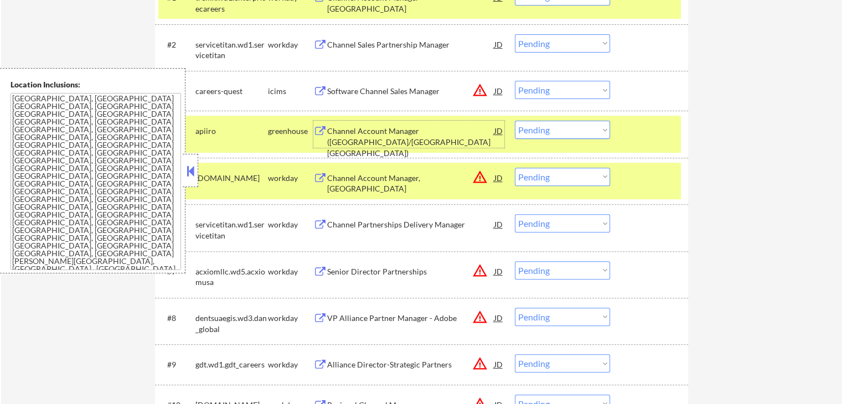
click at [569, 132] on select "Choose an option... Pending Applied Excluded (Questions) Excluded (Expired) Exc…" at bounding box center [562, 130] width 95 height 18
click at [515, 121] on select "Choose an option... Pending Applied Excluded (Questions) Excluded (Expired) Exc…" at bounding box center [562, 130] width 95 height 18
select select ""pending""
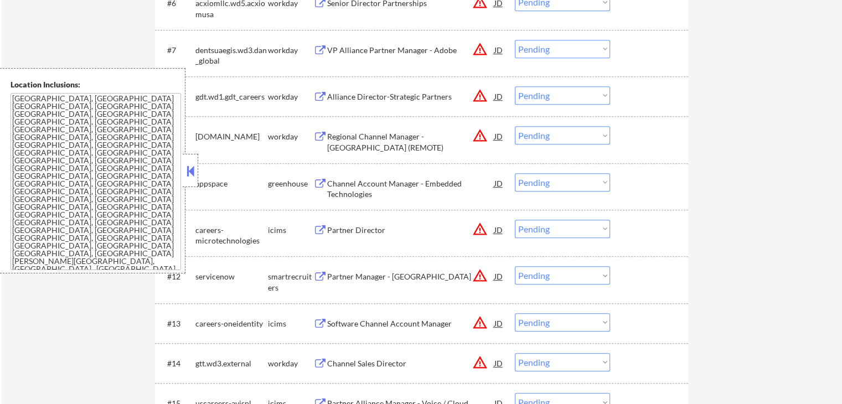
scroll to position [664, 0]
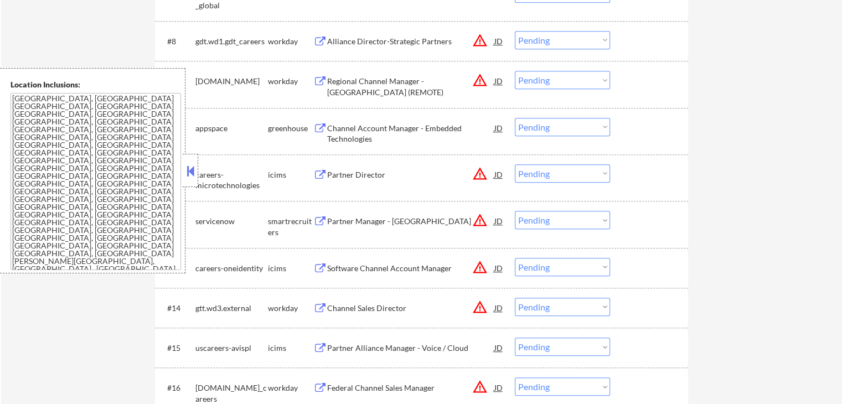
click at [343, 127] on div "Channel Account Manager - Embedded Technologies" at bounding box center [410, 134] width 167 height 22
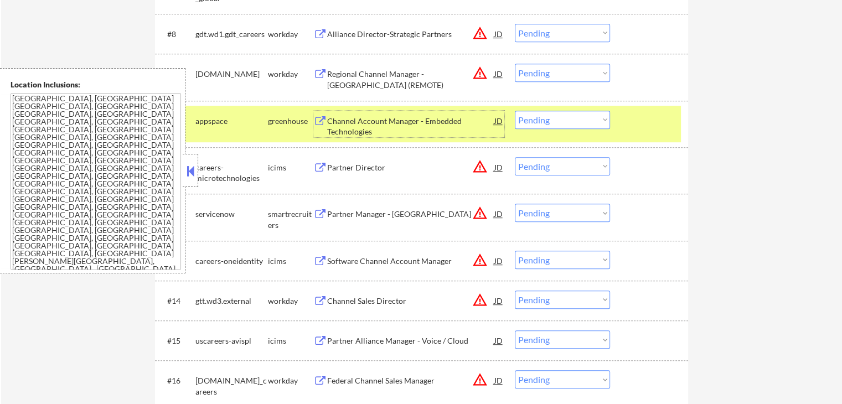
scroll to position [720, 0]
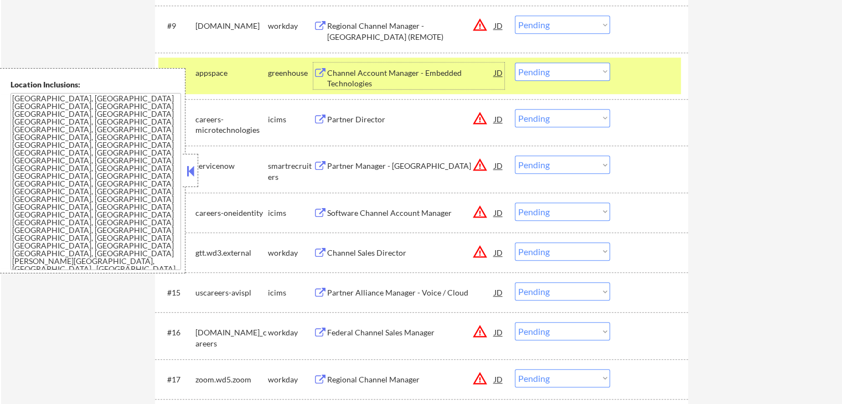
click at [352, 162] on div "Partner Manager - NYC" at bounding box center [410, 166] width 167 height 11
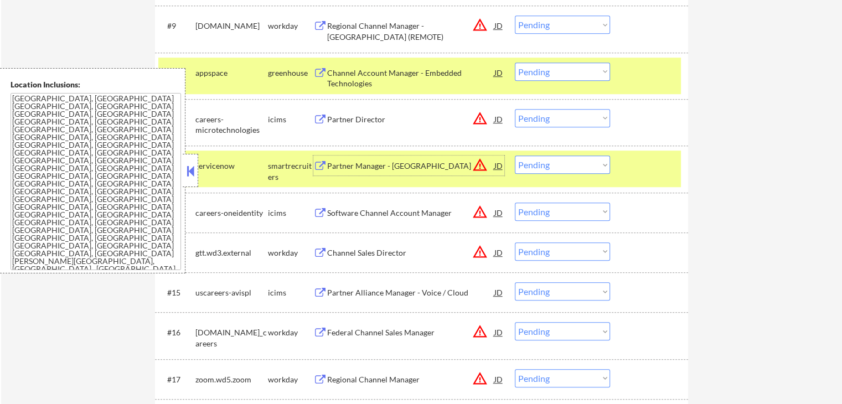
click at [580, 174] on div "#12 servicenow smartrecruiters Partner Manager - NYC JD warning_amber Choose an…" at bounding box center [419, 169] width 523 height 37
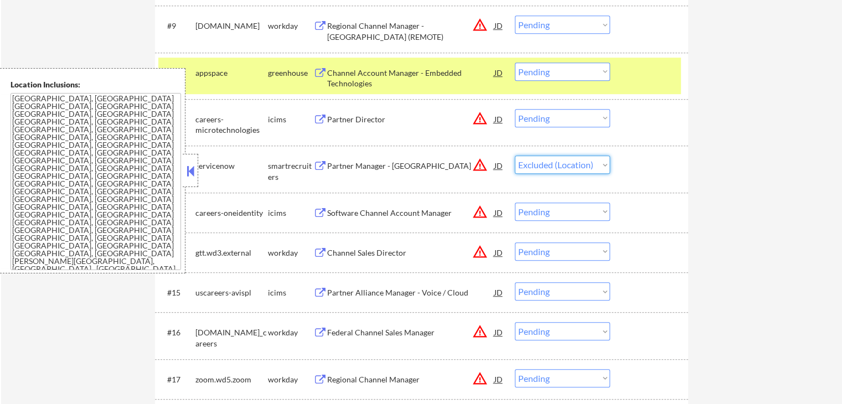
click at [515, 156] on select "Choose an option... Pending Applied Excluded (Questions) Excluded (Expired) Exc…" at bounding box center [562, 165] width 95 height 18
select select ""pending""
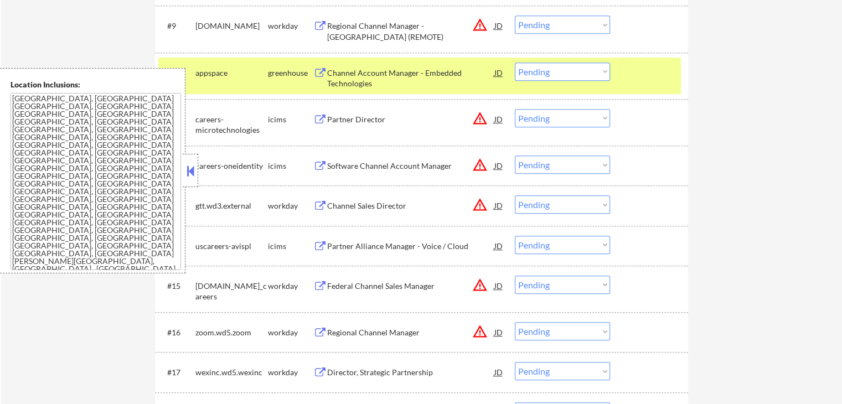
drag, startPoint x: 554, startPoint y: 66, endPoint x: 554, endPoint y: 76, distance: 9.4
click at [554, 66] on select "Choose an option... Pending Applied Excluded (Questions) Excluded (Expired) Exc…" at bounding box center [562, 72] width 95 height 18
click at [515, 63] on select "Choose an option... Pending Applied Excluded (Questions) Excluded (Expired) Exc…" at bounding box center [562, 72] width 95 height 18
select select ""pending""
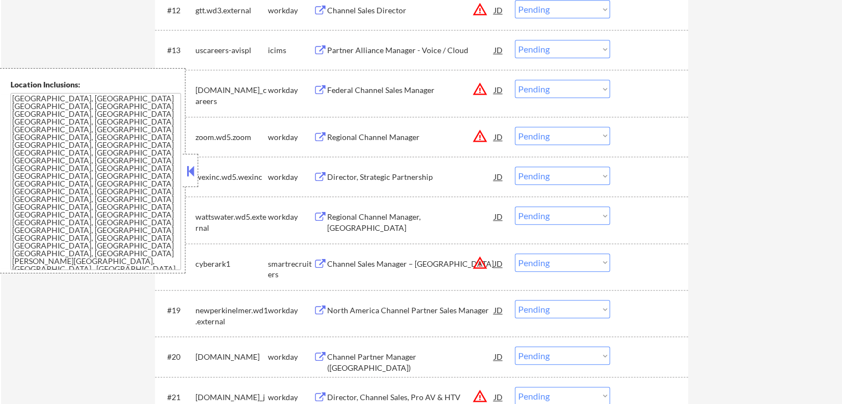
scroll to position [886, 0]
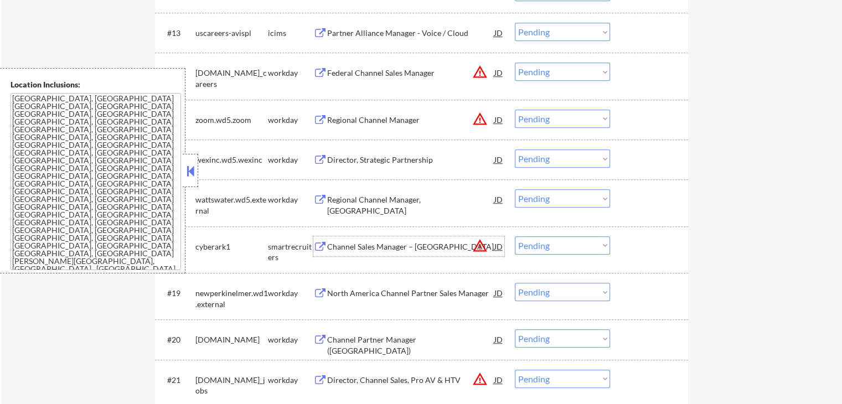
click at [339, 245] on div "Channel Sales Manager – North Central" at bounding box center [410, 246] width 167 height 11
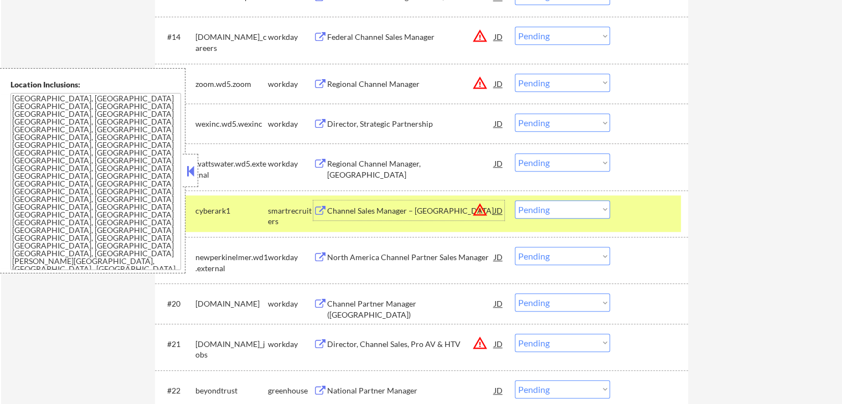
scroll to position [941, 0]
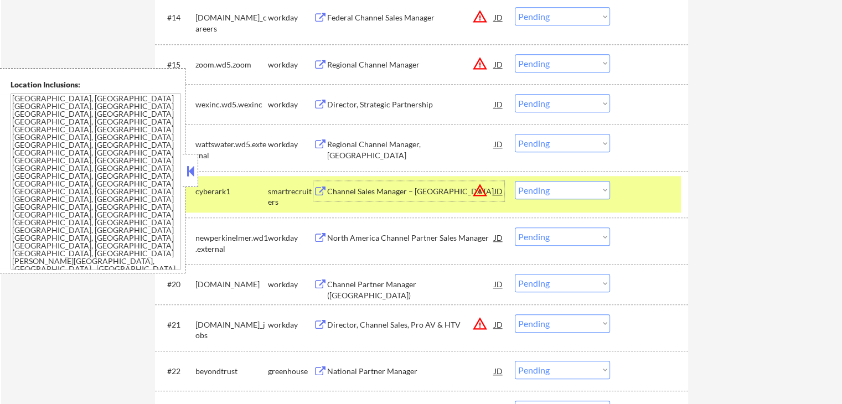
click at [576, 194] on select "Choose an option... Pending Applied Excluded (Questions) Excluded (Expired) Exc…" at bounding box center [562, 190] width 95 height 18
click at [515, 181] on select "Choose an option... Pending Applied Excluded (Questions) Excluded (Expired) Exc…" at bounding box center [562, 190] width 95 height 18
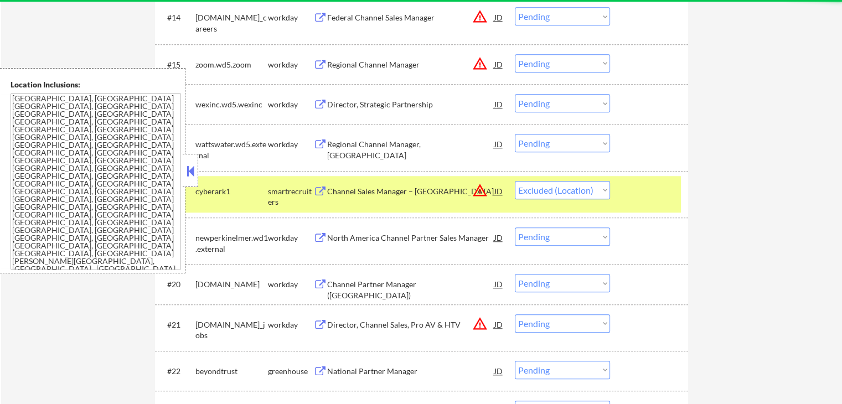
select select ""pending""
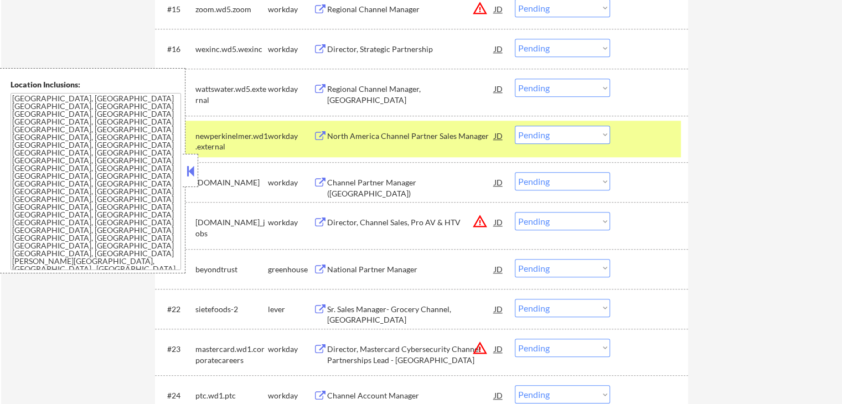
scroll to position [1052, 0]
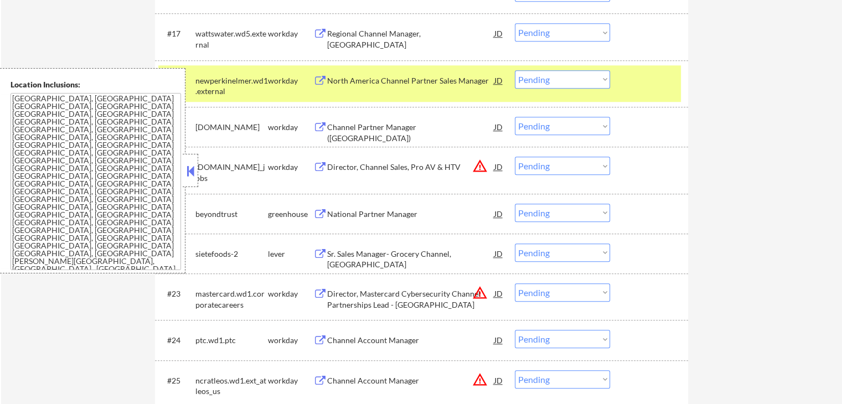
click at [352, 212] on div "National Partner Manager" at bounding box center [410, 214] width 167 height 11
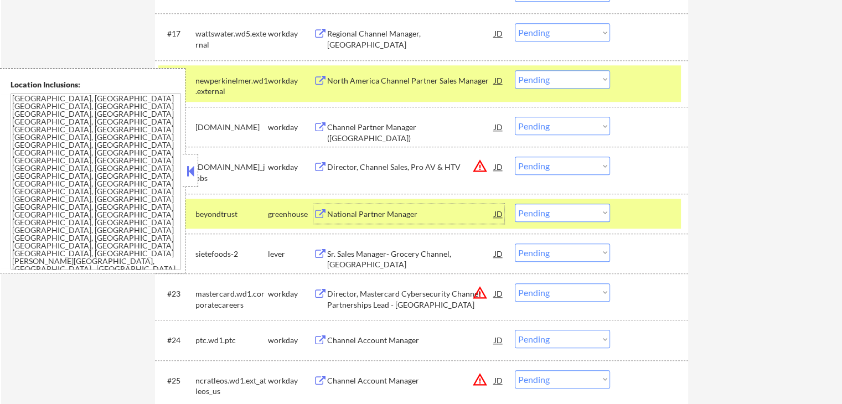
click at [499, 213] on div "JD" at bounding box center [498, 214] width 11 height 20
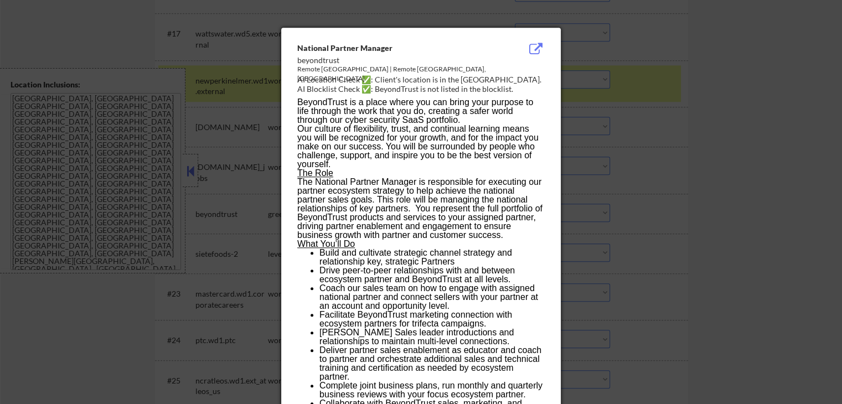
drag, startPoint x: 296, startPoint y: 44, endPoint x: 308, endPoint y: 54, distance: 15.4
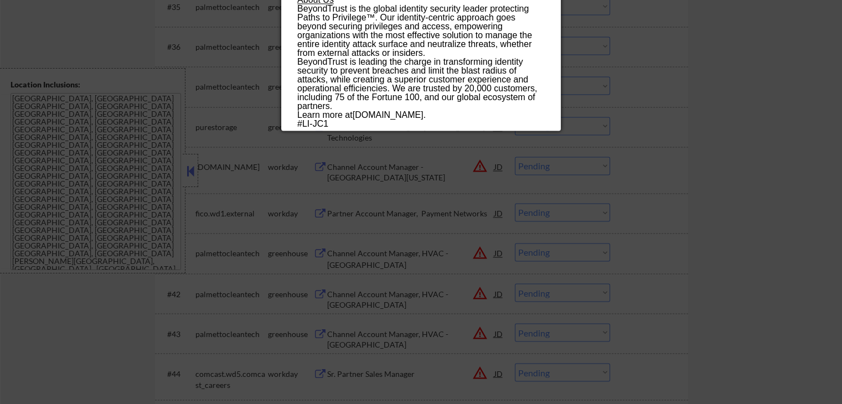
scroll to position [1883, 0]
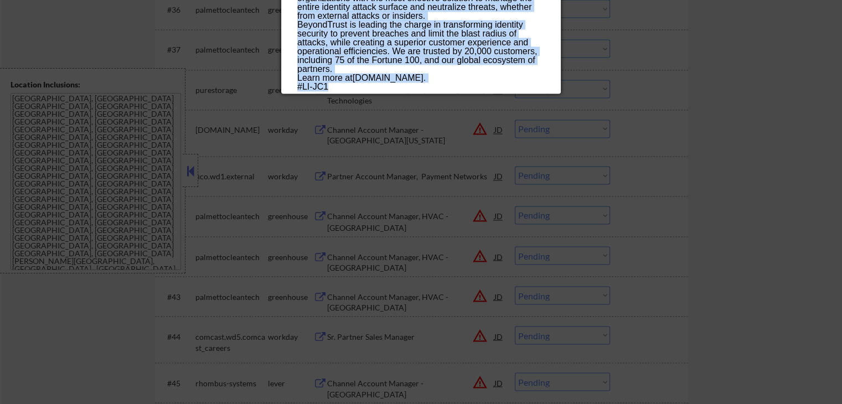
click at [354, 87] on p "#LI-JC1" at bounding box center [420, 87] width 247 height 9
copy div "National Partner Manager beyondtrust Remote United States | Remote Denver, Co A…"
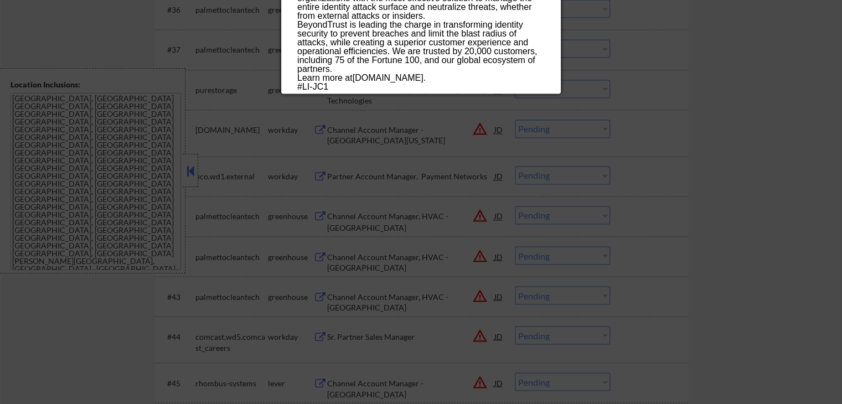
click at [705, 155] on div at bounding box center [421, 202] width 842 height 404
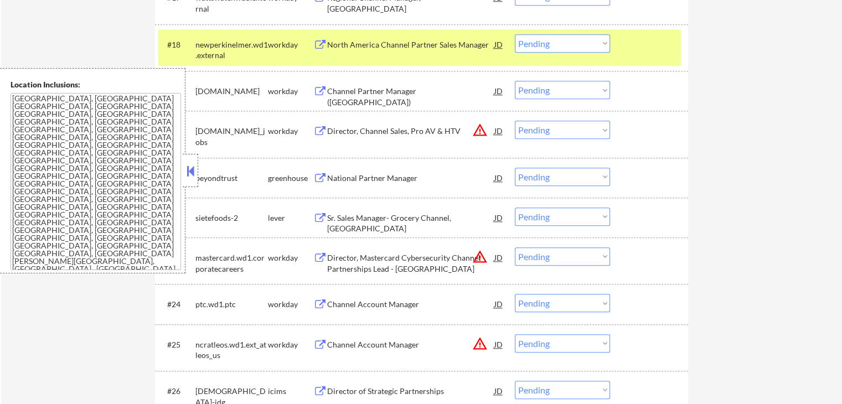
scroll to position [1107, 0]
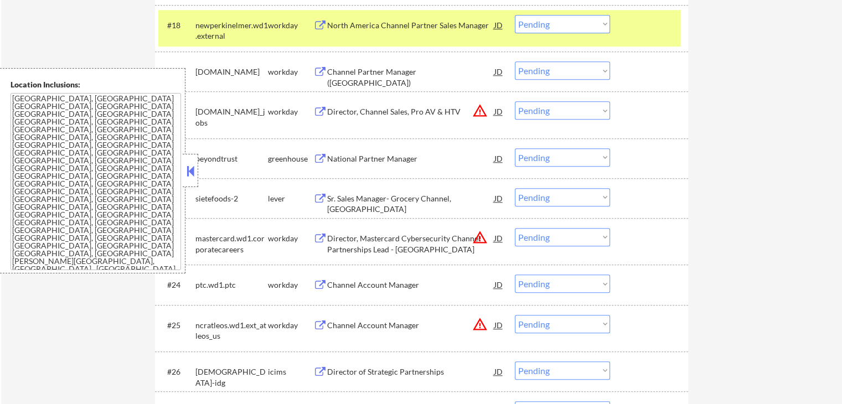
click at [574, 158] on select "Choose an option... Pending Applied Excluded (Questions) Excluded (Expired) Exc…" at bounding box center [562, 157] width 95 height 18
click at [515, 148] on select "Choose an option... Pending Applied Excluded (Questions) Excluded (Expired) Exc…" at bounding box center [562, 157] width 95 height 18
click at [339, 199] on div "Sr. Sales Manager- Grocery Channel, West" at bounding box center [410, 204] width 167 height 22
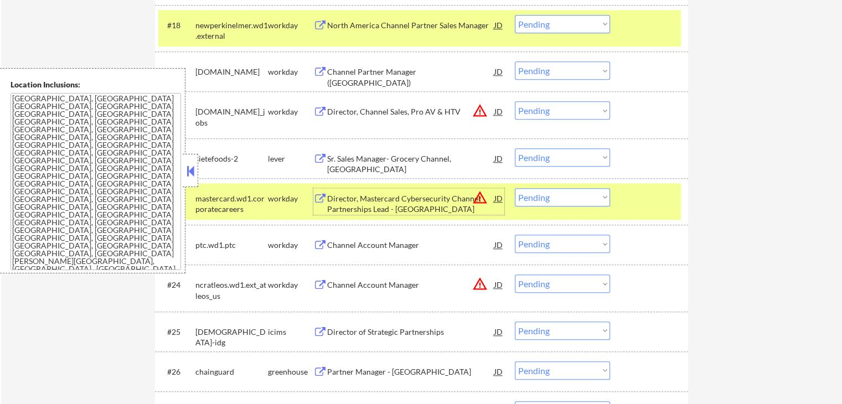
click at [552, 155] on select "Choose an option... Pending Applied Excluded (Questions) Excluded (Expired) Exc…" at bounding box center [562, 157] width 95 height 18
click at [515, 148] on select "Choose an option... Pending Applied Excluded (Questions) Excluded (Expired) Exc…" at bounding box center [562, 157] width 95 height 18
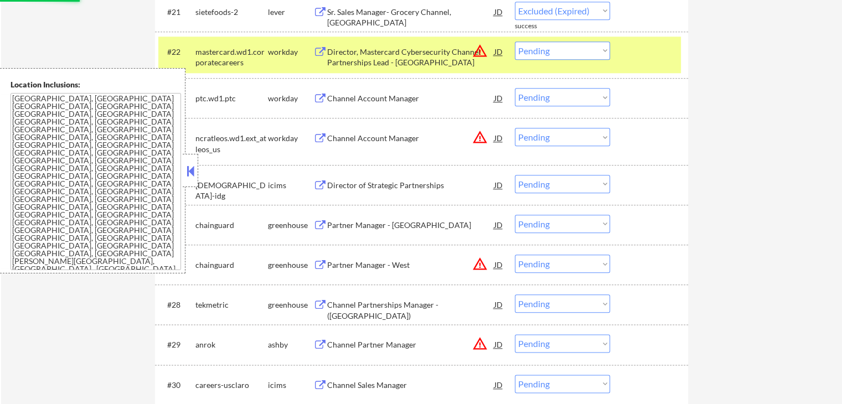
scroll to position [1274, 0]
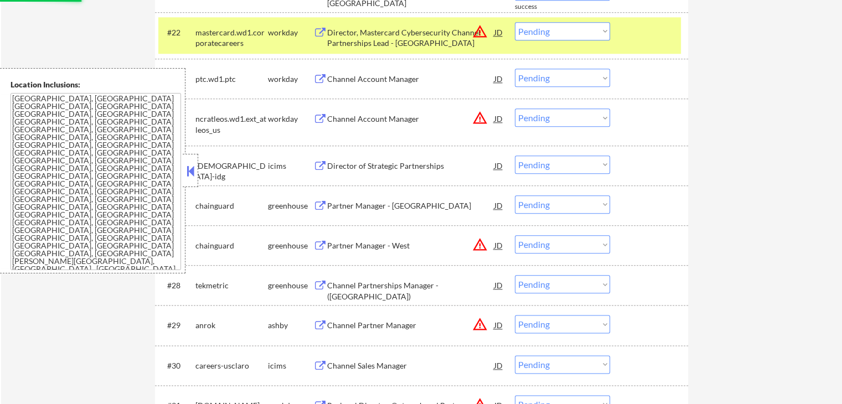
click at [352, 200] on div "Partner Manager - [GEOGRAPHIC_DATA]" at bounding box center [410, 205] width 167 height 11
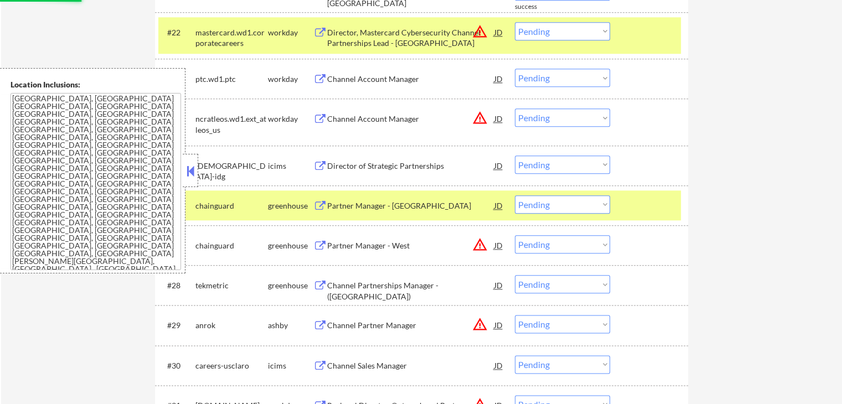
select select ""pending""
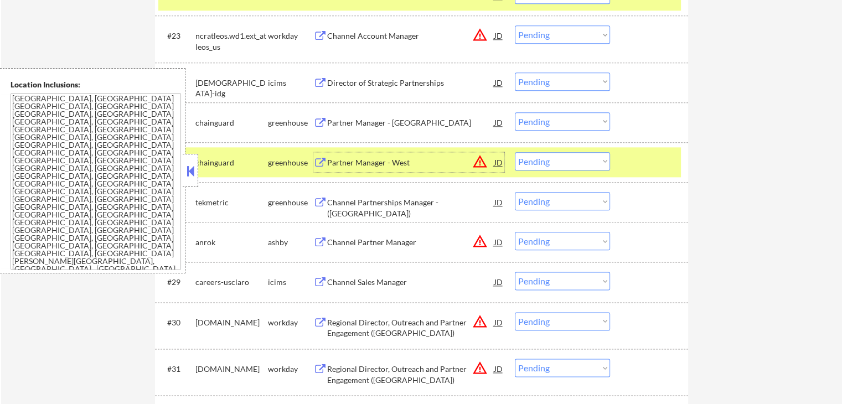
scroll to position [1329, 0]
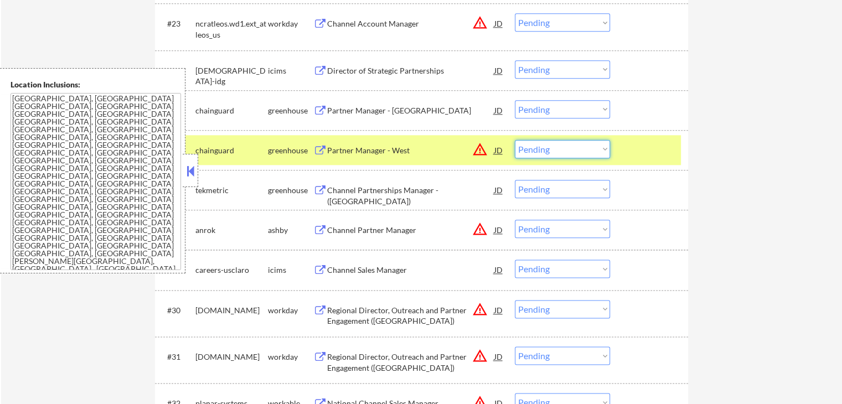
drag, startPoint x: 563, startPoint y: 150, endPoint x: 567, endPoint y: 156, distance: 7.5
click at [565, 151] on select "Choose an option... Pending Applied Excluded (Questions) Excluded (Expired) Exc…" at bounding box center [562, 149] width 95 height 18
select select ""excluded""
click at [515, 140] on select "Choose an option... Pending Applied Excluded (Questions) Excluded (Expired) Exc…" at bounding box center [562, 149] width 95 height 18
drag, startPoint x: 560, startPoint y: 182, endPoint x: 563, endPoint y: 194, distance: 12.5
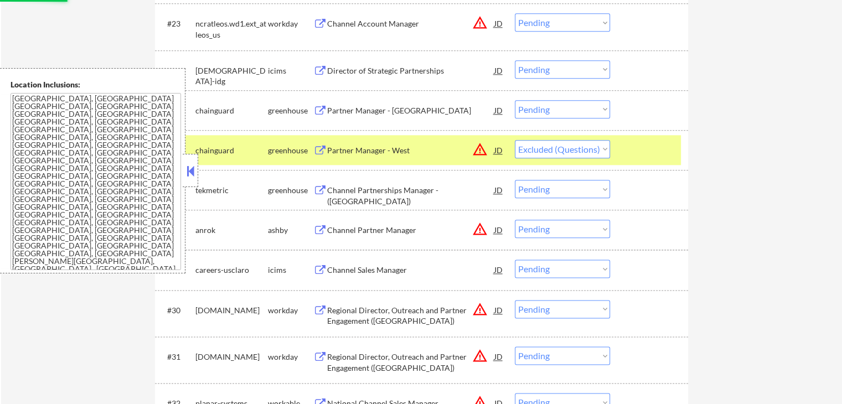
click at [561, 183] on select "Choose an option... Pending Applied Excluded (Questions) Excluded (Expired) Exc…" at bounding box center [562, 189] width 95 height 18
click at [515, 180] on select "Choose an option... Pending Applied Excluded (Questions) Excluded (Expired) Exc…" at bounding box center [562, 189] width 95 height 18
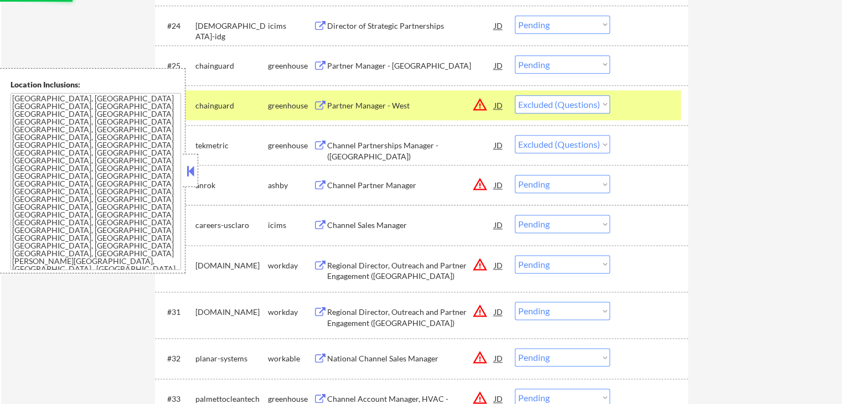
scroll to position [1440, 0]
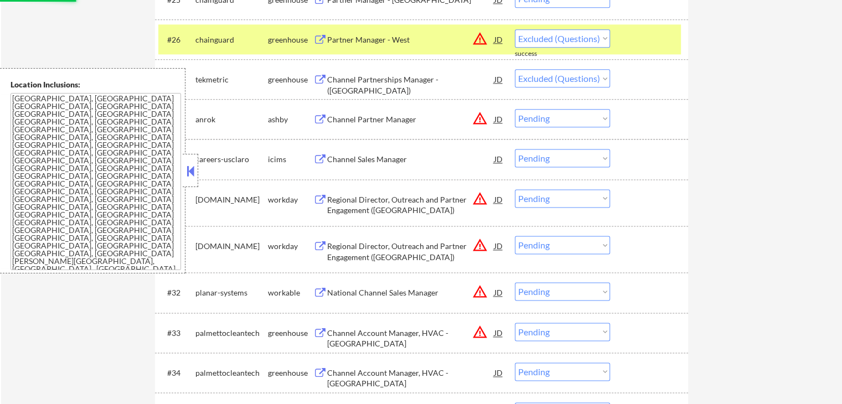
click at [339, 122] on div "Channel Partner Manager" at bounding box center [410, 119] width 167 height 11
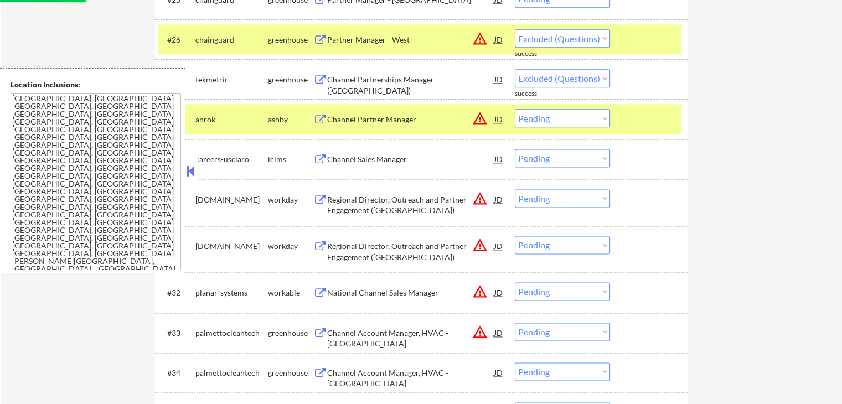
select select ""pending""
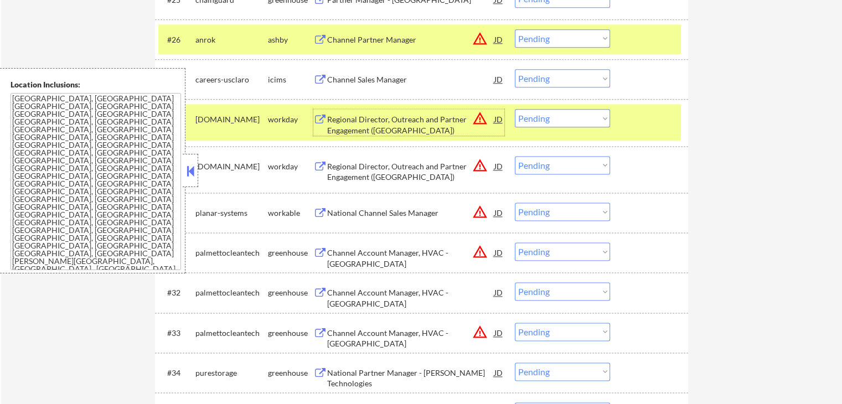
click at [563, 40] on select "Choose an option... Pending Applied Excluded (Questions) Excluded (Expired) Exc…" at bounding box center [562, 38] width 95 height 18
click at [515, 29] on select "Choose an option... Pending Applied Excluded (Questions) Excluded (Expired) Exc…" at bounding box center [562, 38] width 95 height 18
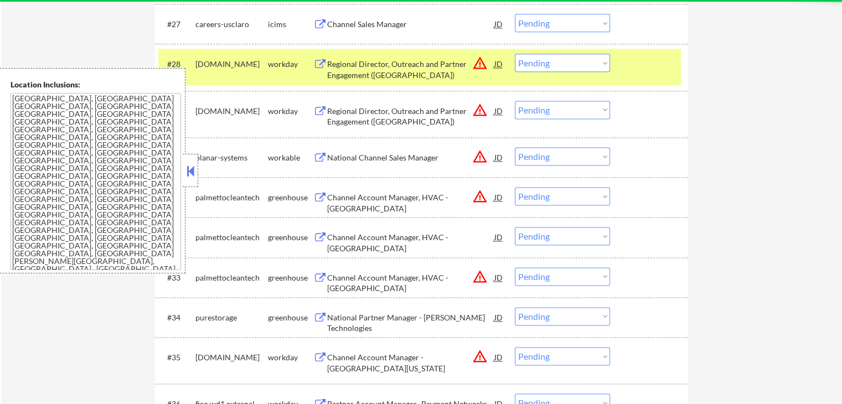
click at [545, 114] on select "Choose an option... Pending Applied Excluded (Questions) Excluded (Expired) Exc…" at bounding box center [562, 110] width 95 height 18
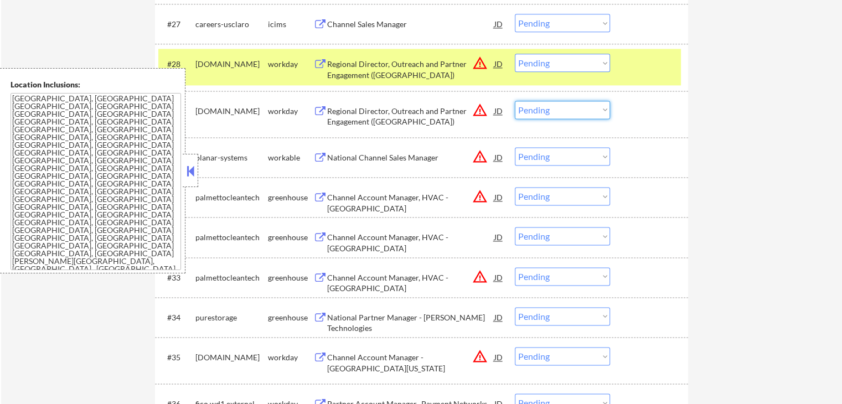
select select ""pending""
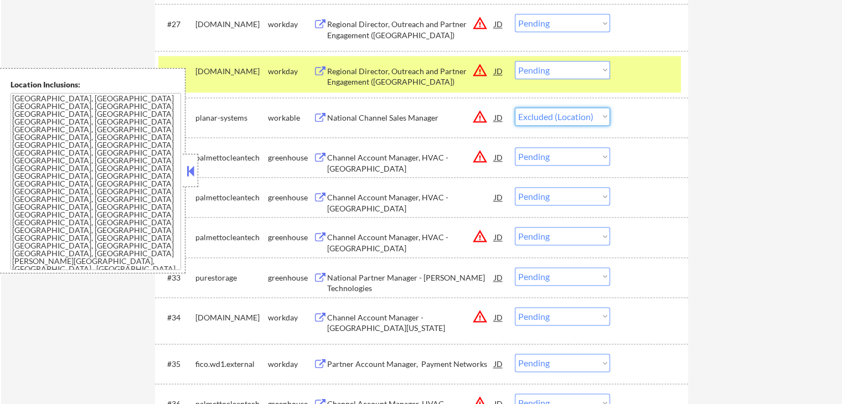
click at [515, 107] on select "Choose an option... Pending Applied Excluded (Questions) Excluded (Expired) Exc…" at bounding box center [562, 116] width 95 height 18
click at [404, 118] on div "National Channel Sales Manager" at bounding box center [410, 117] width 167 height 11
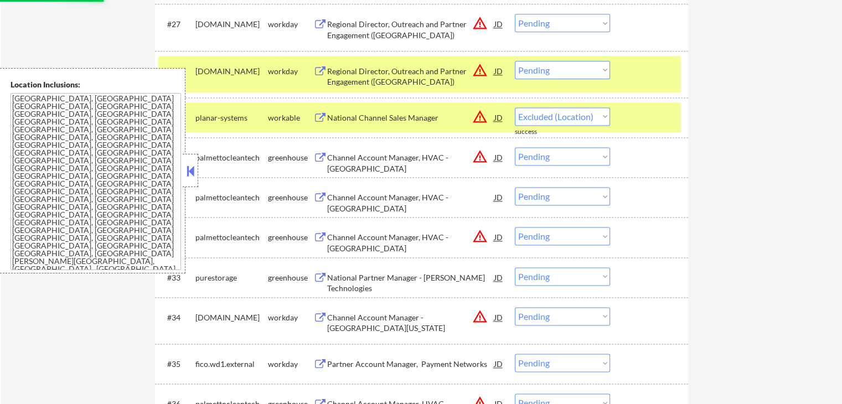
select select ""pending""
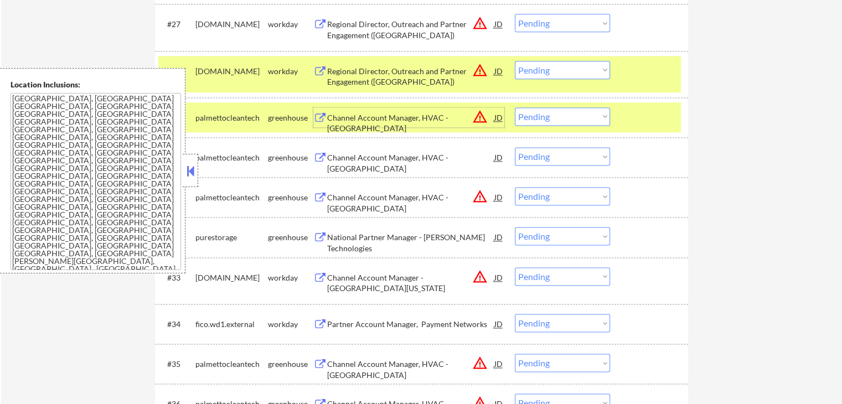
click at [562, 79] on div "#28 nus.wd1.careers workday Regional Director, Outreach and Partner Engagement …" at bounding box center [419, 74] width 523 height 37
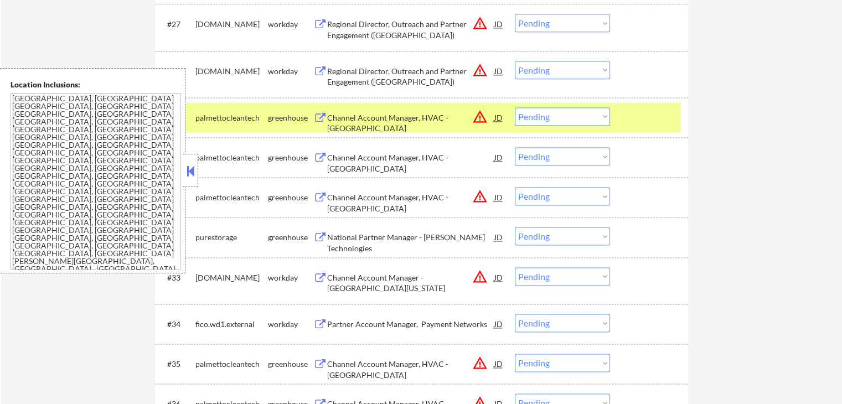
click at [578, 73] on select "Choose an option... Pending Applied Excluded (Questions) Excluded (Expired) Exc…" at bounding box center [562, 70] width 95 height 18
select select ""excluded__location_""
click at [515, 61] on select "Choose an option... Pending Applied Excluded (Questions) Excluded (Expired) Exc…" at bounding box center [562, 70] width 95 height 18
click at [569, 25] on select "Choose an option... Pending Applied Excluded (Questions) Excluded (Expired) Exc…" at bounding box center [562, 23] width 95 height 18
click at [515, 14] on select "Choose an option... Pending Applied Excluded (Questions) Excluded (Expired) Exc…" at bounding box center [562, 23] width 95 height 18
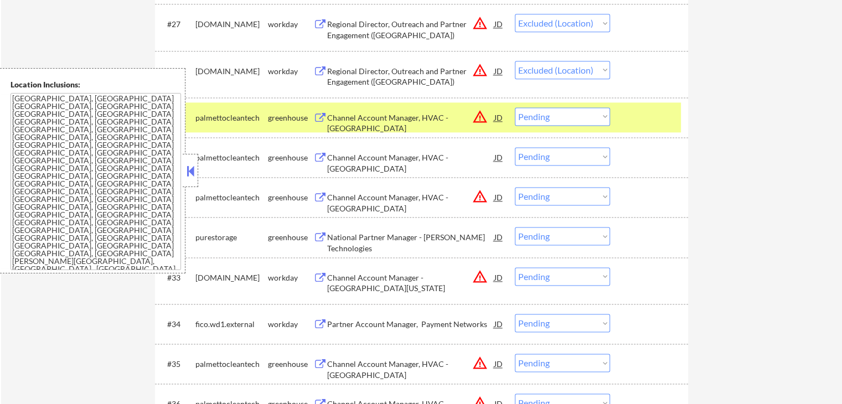
select select ""pending""
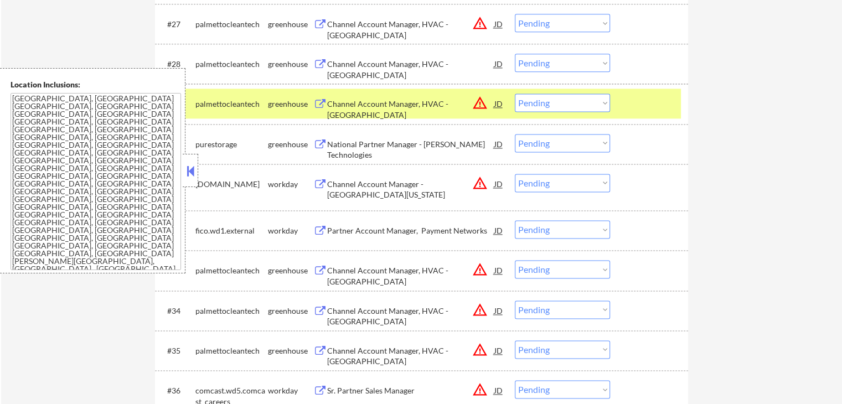
click at [329, 102] on div "Channel Account Manager, HVAC - Southwest" at bounding box center [410, 110] width 167 height 22
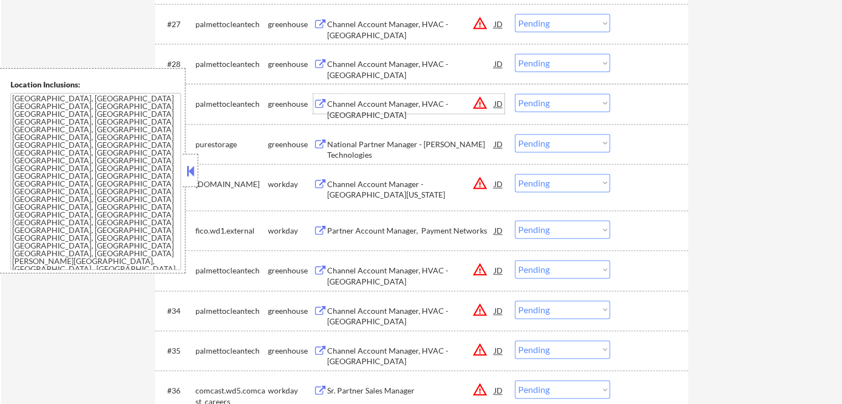
click at [333, 149] on div "National Partner Manager - Pellera Technologies" at bounding box center [410, 150] width 167 height 22
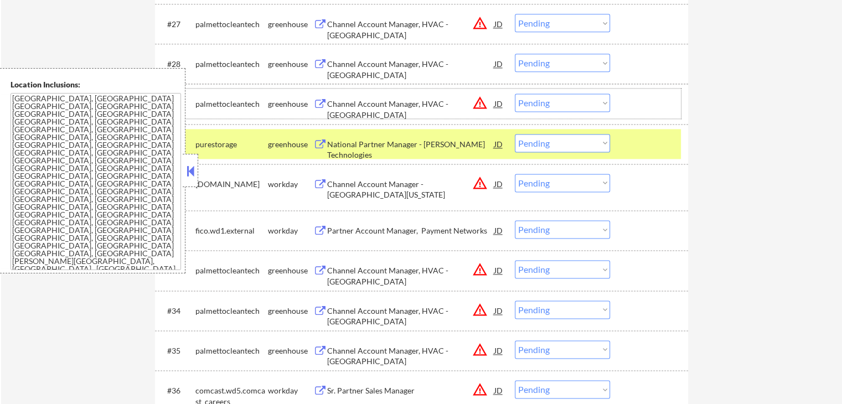
click at [538, 92] on div "#29 palmettocleantech greenhouse Channel Account Manager, HVAC - Southwest JD w…" at bounding box center [419, 104] width 523 height 30
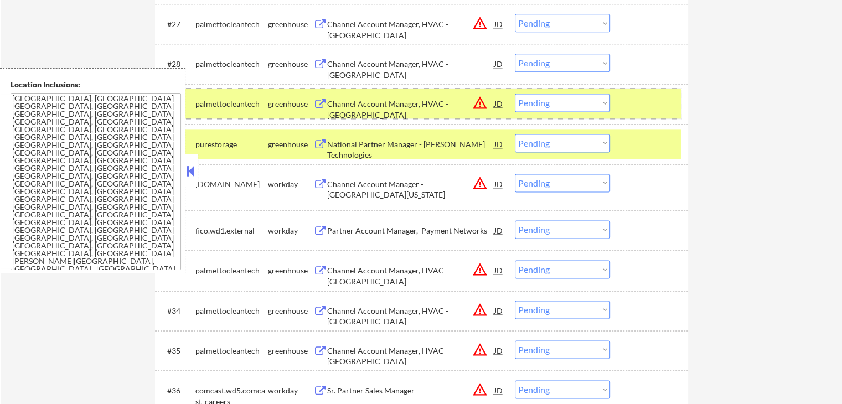
drag, startPoint x: 545, startPoint y: 143, endPoint x: 548, endPoint y: 149, distance: 6.2
click at [545, 143] on select "Choose an option... Pending Applied Excluded (Questions) Excluded (Expired) Exc…" at bounding box center [562, 143] width 95 height 18
click at [515, 134] on select "Choose an option... Pending Applied Excluded (Questions) Excluded (Expired) Exc…" at bounding box center [562, 143] width 95 height 18
click at [550, 106] on select "Choose an option... Pending Applied Excluded (Questions) Excluded (Expired) Exc…" at bounding box center [562, 103] width 95 height 18
click at [423, 102] on div "Channel Account Manager, HVAC - Southwest" at bounding box center [410, 110] width 167 height 22
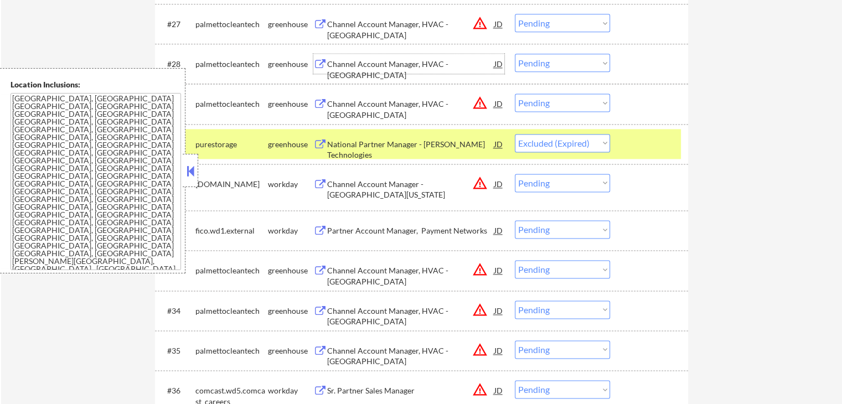
click at [394, 69] on div "Channel Account Manager, HVAC - Southeast" at bounding box center [410, 70] width 167 height 22
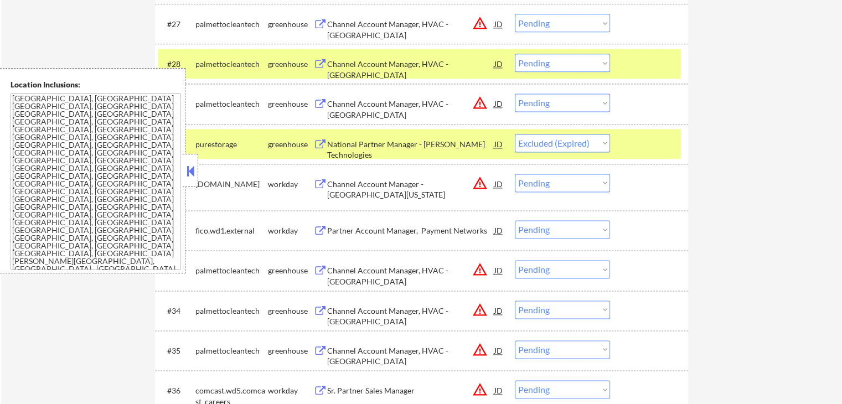
select select ""pending""
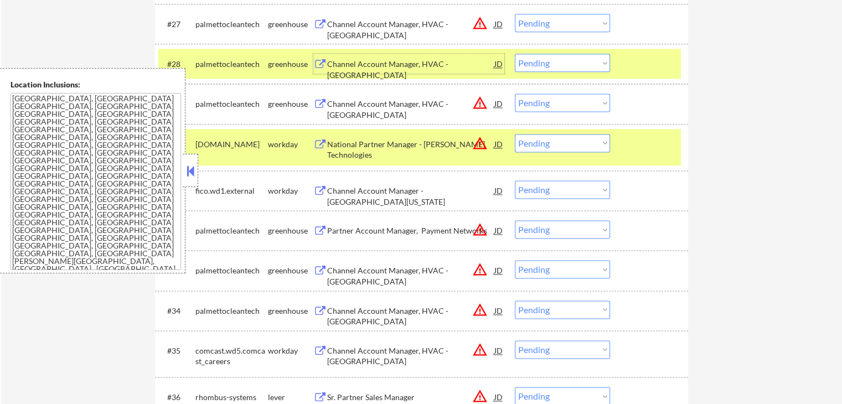
click at [383, 20] on div "Channel Account Manager, HVAC - Midwest" at bounding box center [410, 30] width 167 height 22
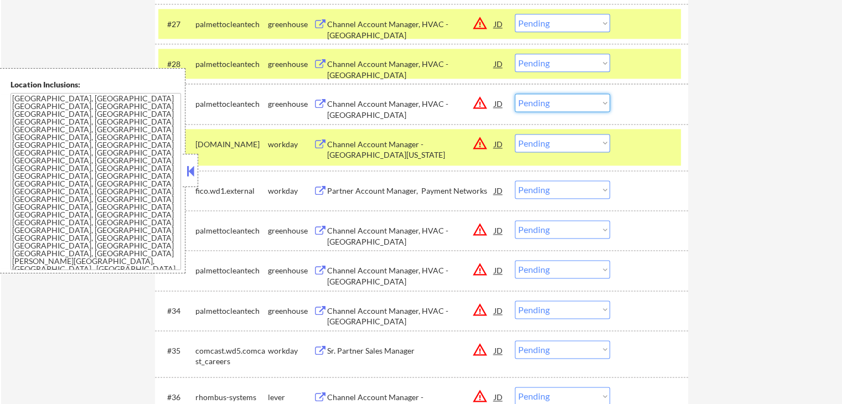
click at [566, 106] on select "Choose an option... Pending Applied Excluded (Questions) Excluded (Expired) Exc…" at bounding box center [562, 103] width 95 height 18
select select ""excluded__expired_""
click at [515, 94] on select "Choose an option... Pending Applied Excluded (Questions) Excluded (Expired) Exc…" at bounding box center [562, 103] width 95 height 18
click at [567, 66] on select "Choose an option... Pending Applied Excluded (Questions) Excluded (Expired) Exc…" at bounding box center [562, 63] width 95 height 18
select select ""excluded__expired_""
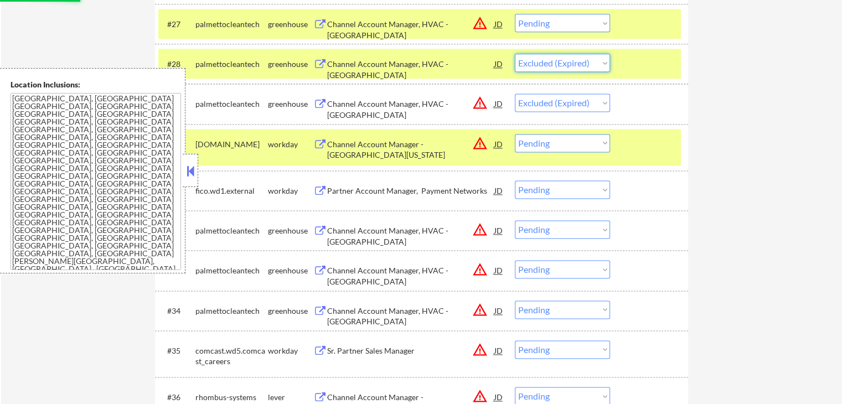
click at [515, 54] on select "Choose an option... Pending Applied Excluded (Questions) Excluded (Expired) Exc…" at bounding box center [562, 63] width 95 height 18
click at [571, 23] on select "Choose an option... Pending Applied Excluded (Questions) Excluded (Expired) Exc…" at bounding box center [562, 23] width 95 height 18
select select ""excluded__expired_""
click at [515, 14] on select "Choose an option... Pending Applied Excluded (Questions) Excluded (Expired) Exc…" at bounding box center [562, 23] width 95 height 18
click at [343, 229] on div "Channel Account Manager, HVAC - Mid Atlantic" at bounding box center [410, 236] width 167 height 22
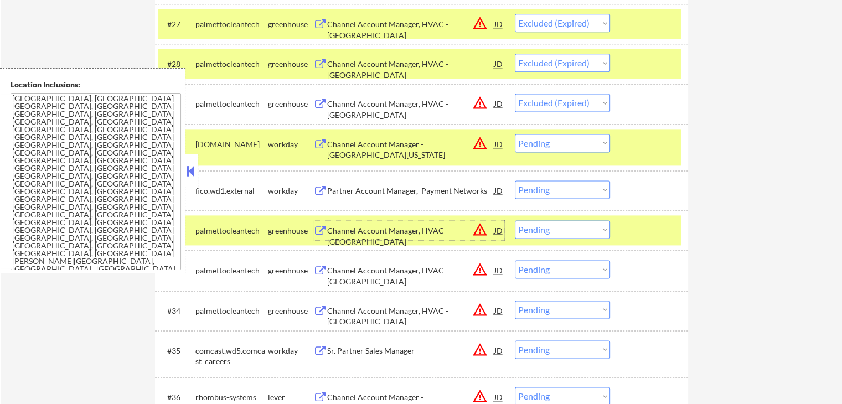
click at [367, 270] on div "Channel Account Manager, HVAC - South Central" at bounding box center [410, 276] width 167 height 22
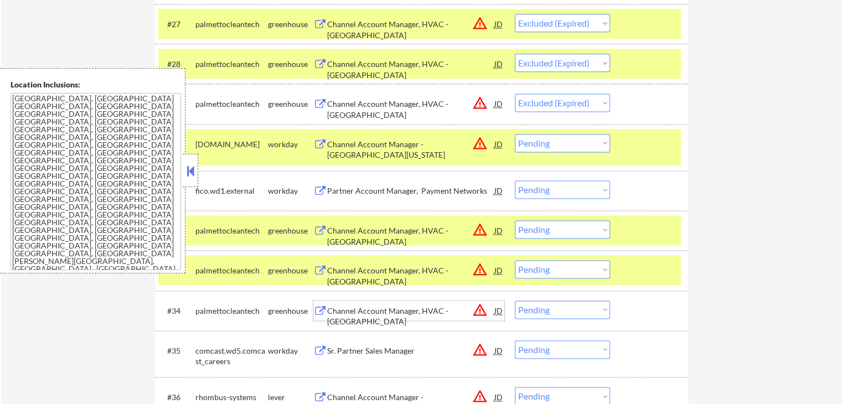
click at [357, 311] on div "Channel Account Manager, HVAC - West Coast" at bounding box center [410, 317] width 167 height 22
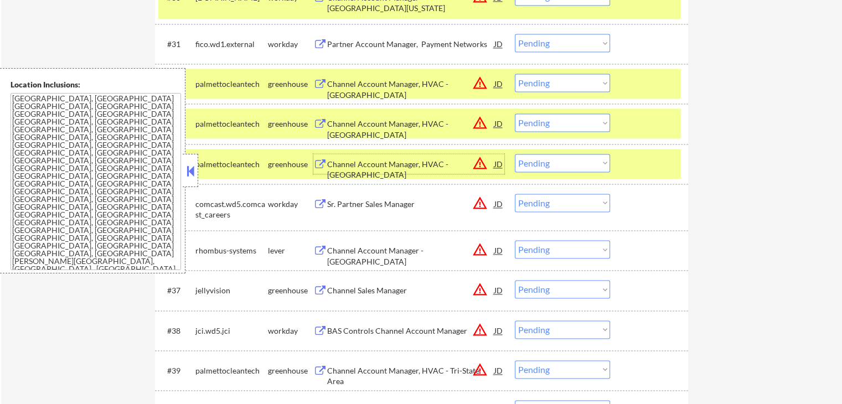
scroll to position [1661, 0]
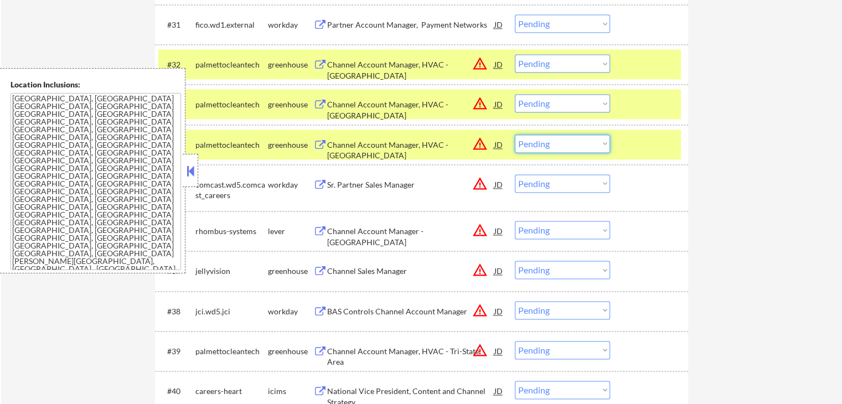
click at [556, 143] on select "Choose an option... Pending Applied Excluded (Questions) Excluded (Expired) Exc…" at bounding box center [562, 144] width 95 height 18
select select ""excluded__expired_""
click at [515, 135] on select "Choose an option... Pending Applied Excluded (Questions) Excluded (Expired) Exc…" at bounding box center [562, 144] width 95 height 18
drag, startPoint x: 554, startPoint y: 102, endPoint x: 555, endPoint y: 109, distance: 6.7
click at [554, 102] on select "Choose an option... Pending Applied Excluded (Questions) Excluded (Expired) Exc…" at bounding box center [562, 103] width 95 height 18
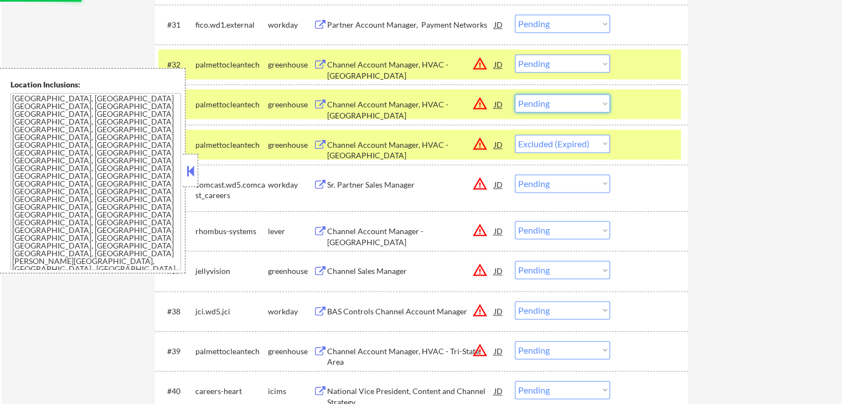
select select ""excluded__expired_""
click at [515, 94] on select "Choose an option... Pending Applied Excluded (Questions) Excluded (Expired) Exc…" at bounding box center [562, 103] width 95 height 18
drag, startPoint x: 556, startPoint y: 56, endPoint x: 560, endPoint y: 60, distance: 5.9
click at [556, 56] on select "Choose an option... Pending Applied Excluded (Questions) Excluded (Expired) Exc…" at bounding box center [562, 63] width 95 height 18
select select ""excluded__expired_""
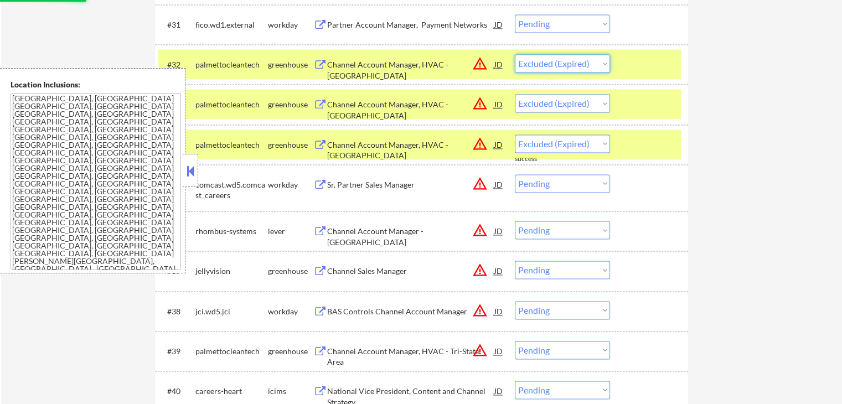
click at [515, 54] on select "Choose an option... Pending Applied Excluded (Questions) Excluded (Expired) Exc…" at bounding box center [562, 63] width 95 height 18
select select ""pending""
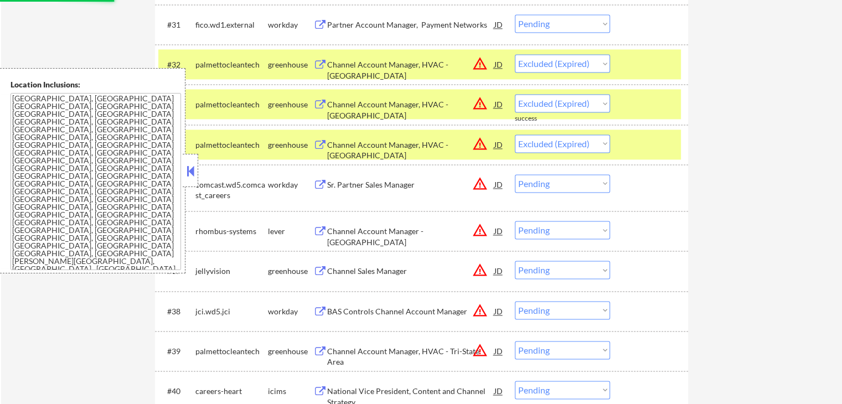
select select ""pending""
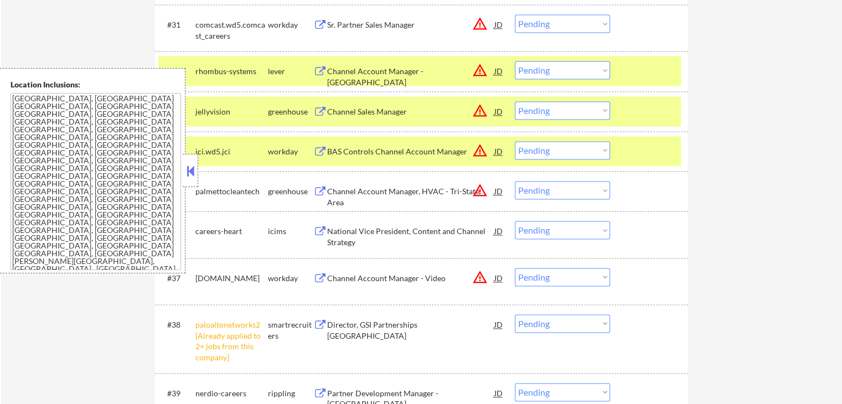
select select ""excluded__expired_""
select select ""pending""
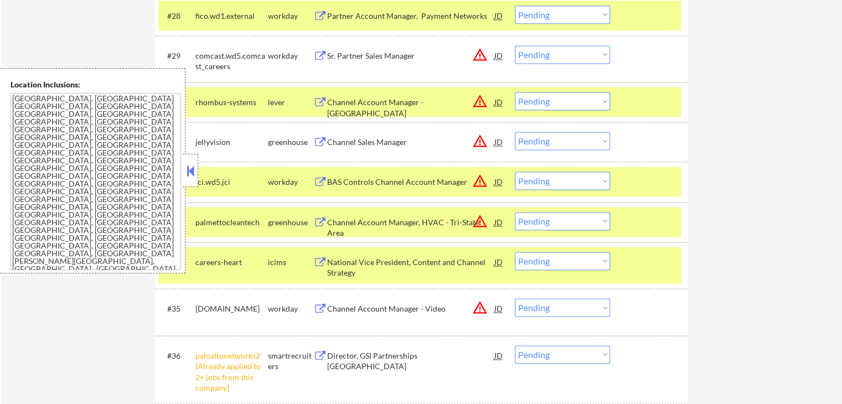
scroll to position [1606, 0]
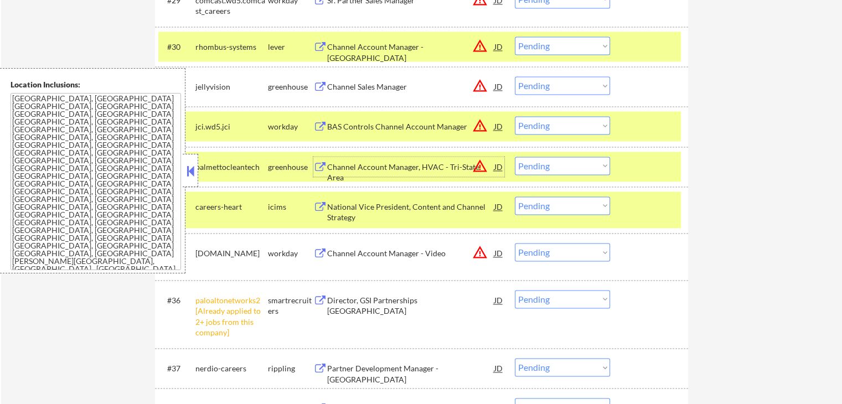
click at [365, 163] on div "Channel Account Manager, HVAC - Tri-State Area" at bounding box center [410, 173] width 167 height 22
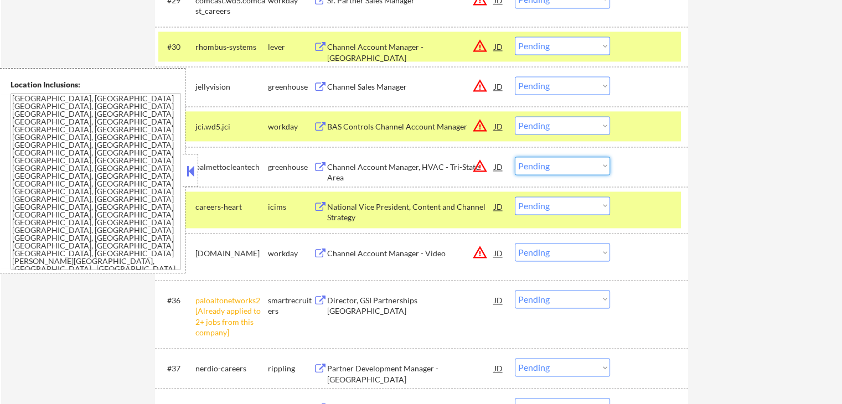
click at [556, 159] on select "Choose an option... Pending Applied Excluded (Questions) Excluded (Expired) Exc…" at bounding box center [562, 166] width 95 height 18
click at [515, 157] on select "Choose an option... Pending Applied Excluded (Questions) Excluded (Expired) Exc…" at bounding box center [562, 166] width 95 height 18
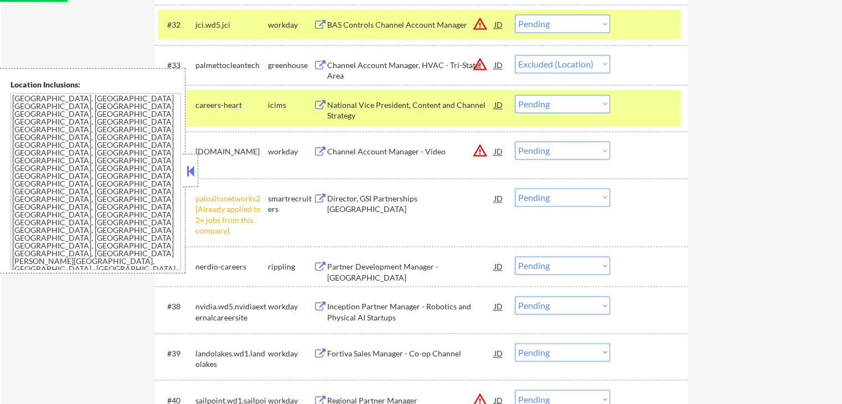
scroll to position [1772, 0]
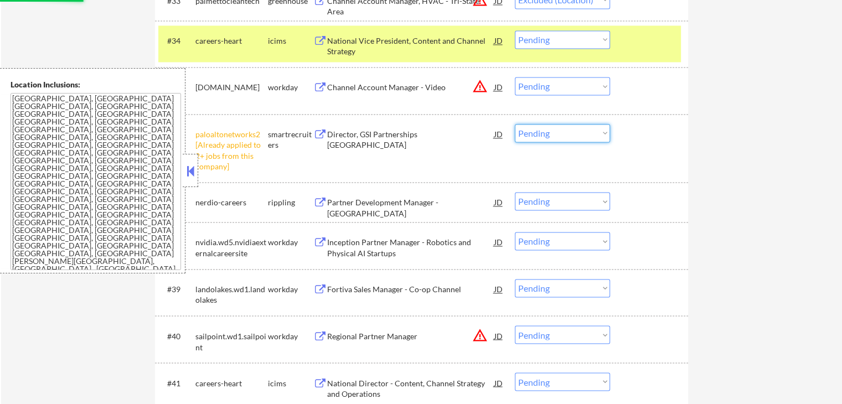
click at [553, 127] on select "Choose an option... Pending Applied Excluded (Questions) Excluded (Expired) Exc…" at bounding box center [562, 133] width 95 height 18
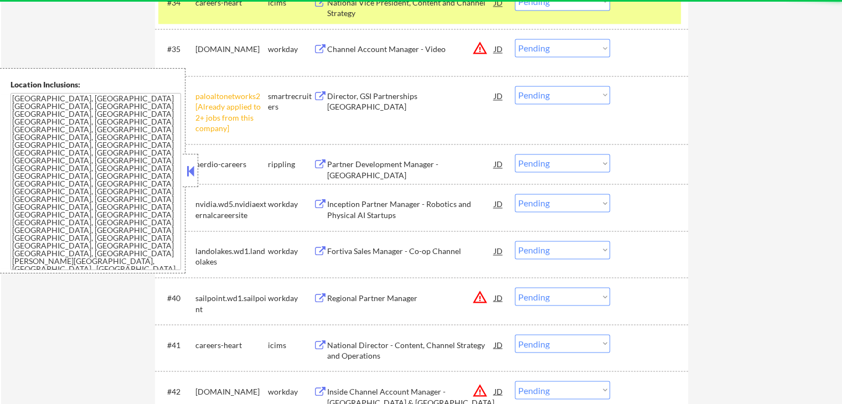
scroll to position [1827, 0]
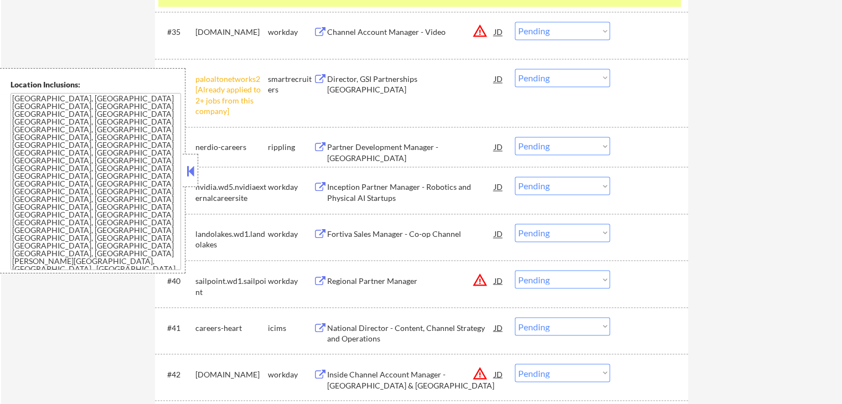
select select ""pending""
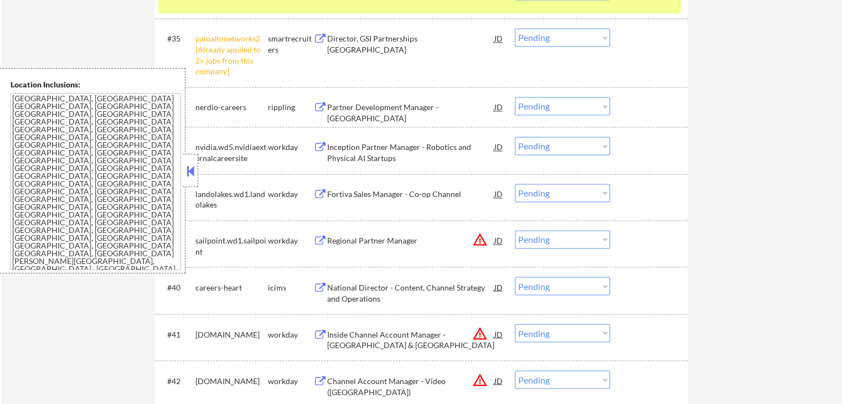
click at [382, 106] on div "Partner Development Manager - Central" at bounding box center [410, 113] width 167 height 22
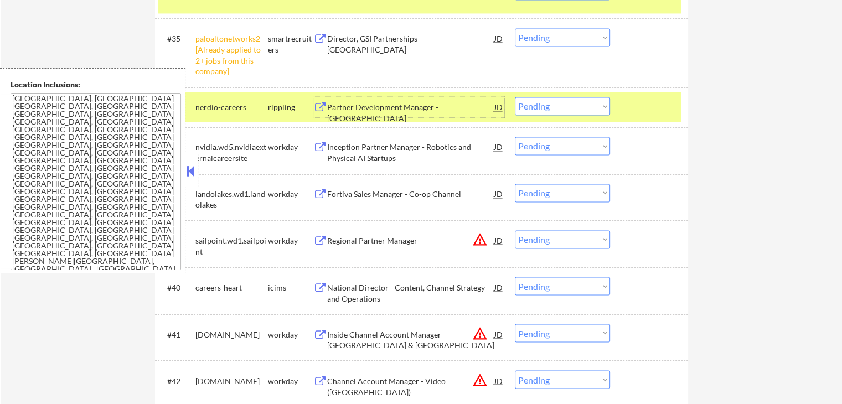
click at [551, 37] on select "Choose an option... Pending Applied Excluded (Questions) Excluded (Expired) Exc…" at bounding box center [562, 37] width 95 height 18
click at [515, 28] on select "Choose an option... Pending Applied Excluded (Questions) Excluded (Expired) Exc…" at bounding box center [562, 37] width 95 height 18
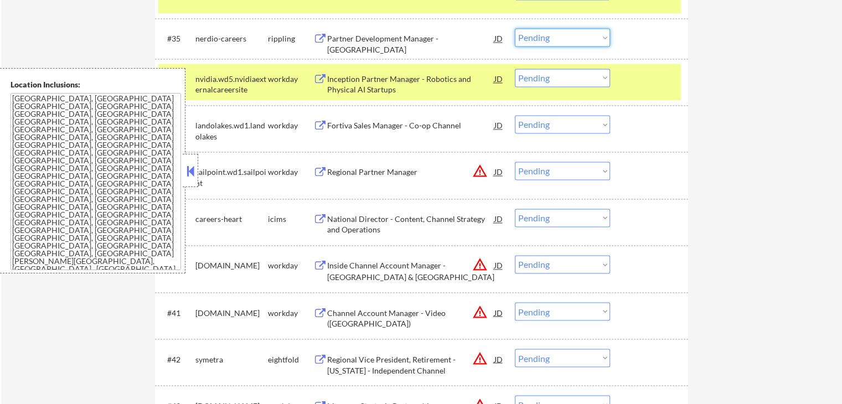
click at [547, 43] on select "Choose an option... Pending Applied Excluded (Questions) Excluded (Expired) Exc…" at bounding box center [562, 37] width 95 height 18
click at [515, 28] on select "Choose an option... Pending Applied Excluded (Questions) Excluded (Expired) Exc…" at bounding box center [562, 37] width 95 height 18
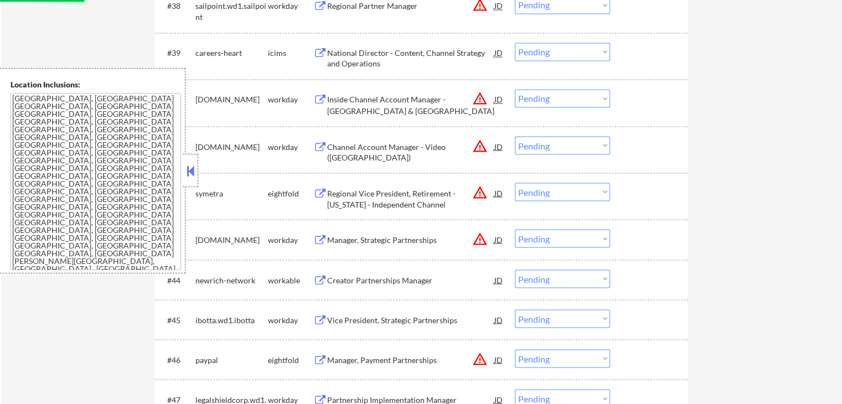
select select ""pending""
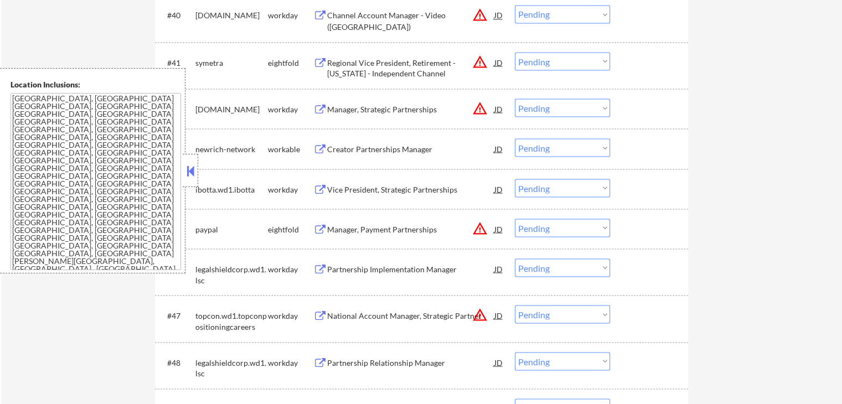
scroll to position [2104, 0]
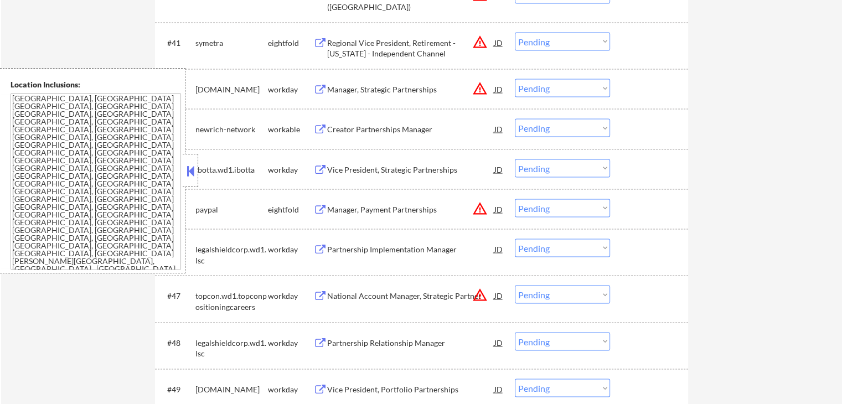
click at [349, 126] on div "Creator Partnerships Manager" at bounding box center [410, 128] width 167 height 11
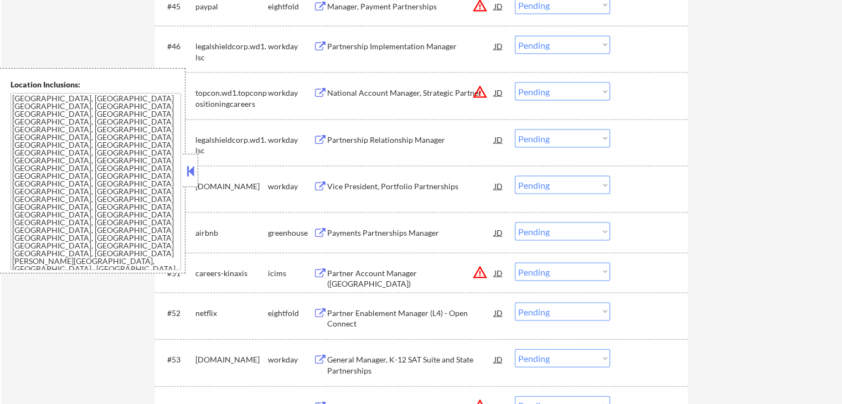
scroll to position [2326, 0]
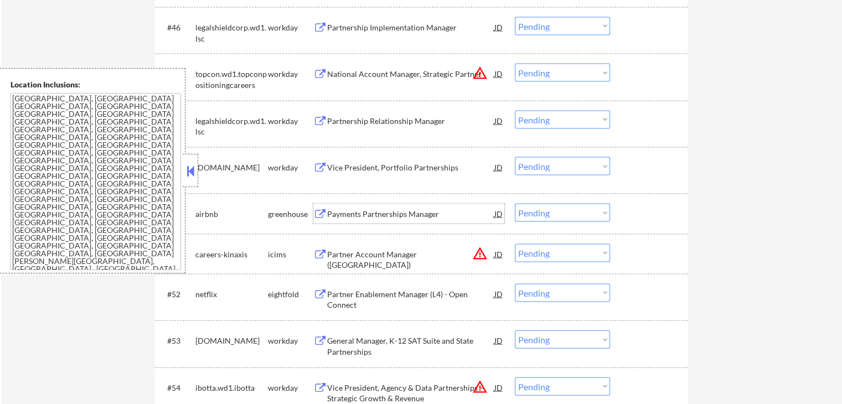
click at [355, 213] on div "Payments Partnerships Manager" at bounding box center [410, 214] width 167 height 11
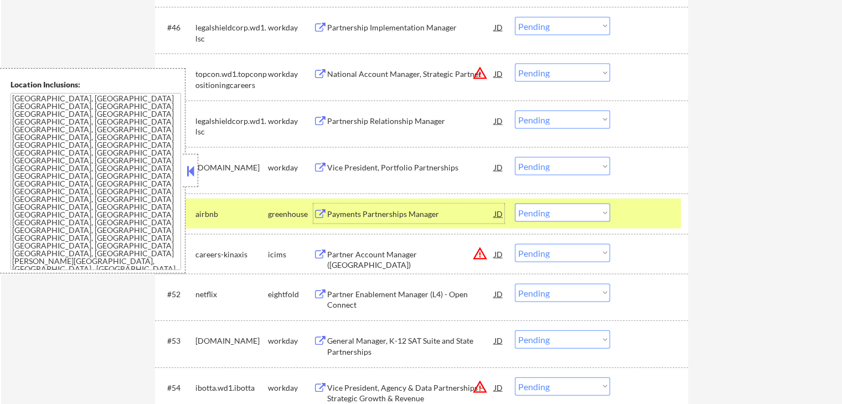
click at [571, 218] on select "Choose an option... Pending Applied Excluded (Questions) Excluded (Expired) Exc…" at bounding box center [562, 213] width 95 height 18
click at [515, 204] on select "Choose an option... Pending Applied Excluded (Questions) Excluded (Expired) Exc…" at bounding box center [562, 213] width 95 height 18
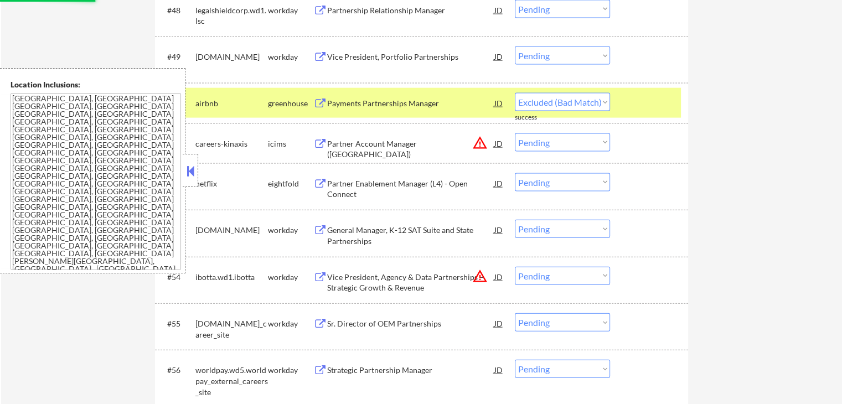
select select ""pending""
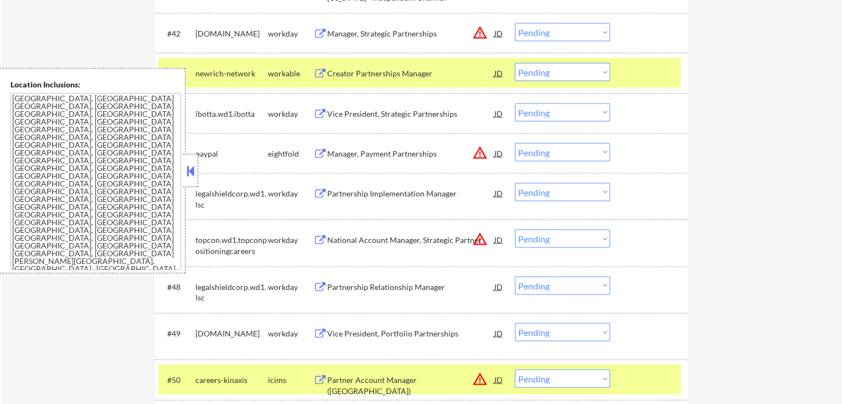
scroll to position [2104, 0]
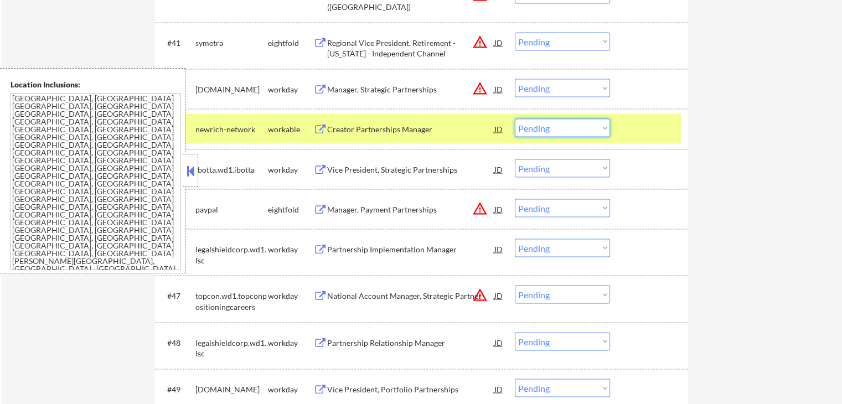
click at [549, 127] on select "Choose an option... Pending Applied Excluded (Questions) Excluded (Expired) Exc…" at bounding box center [562, 127] width 95 height 18
click at [515, 118] on select "Choose an option... Pending Applied Excluded (Questions) Excluded (Expired) Exc…" at bounding box center [562, 127] width 95 height 18
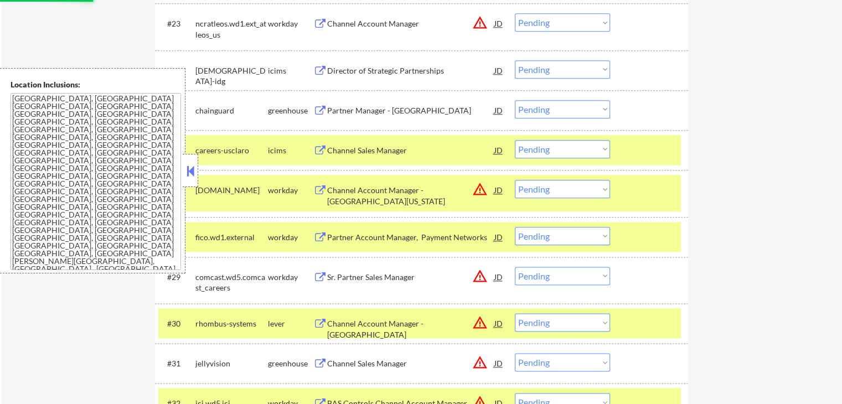
select select ""pending""
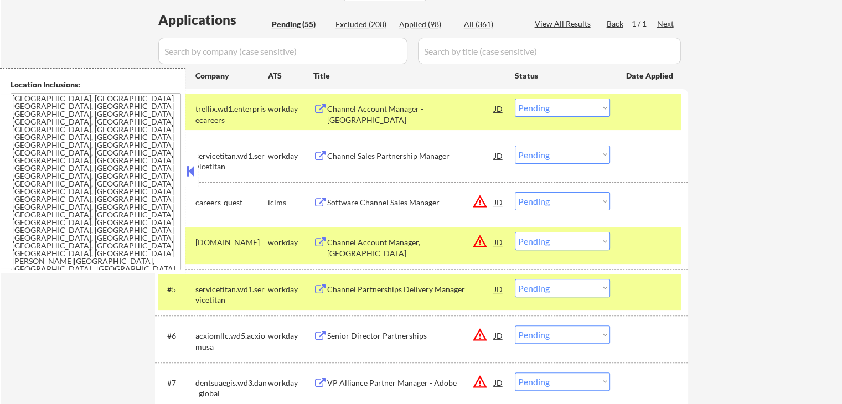
scroll to position [332, 0]
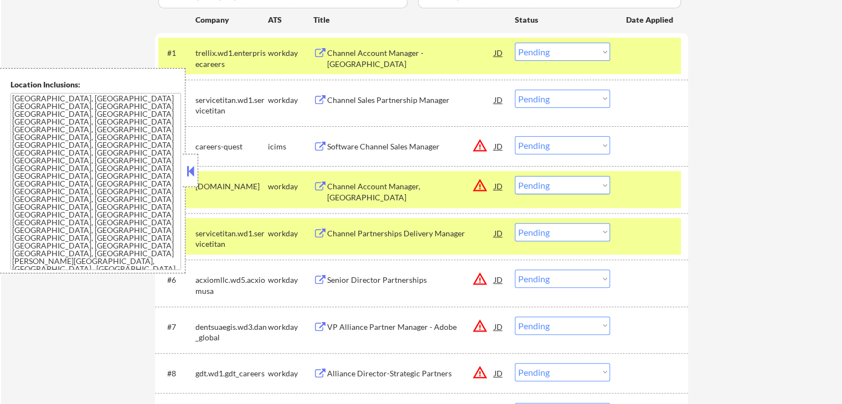
click at [534, 192] on select "Choose an option... Pending Applied Excluded (Questions) Excluded (Expired) Exc…" at bounding box center [562, 185] width 95 height 18
click at [515, 176] on select "Choose an option... Pending Applied Excluded (Questions) Excluded (Expired) Exc…" at bounding box center [562, 185] width 95 height 18
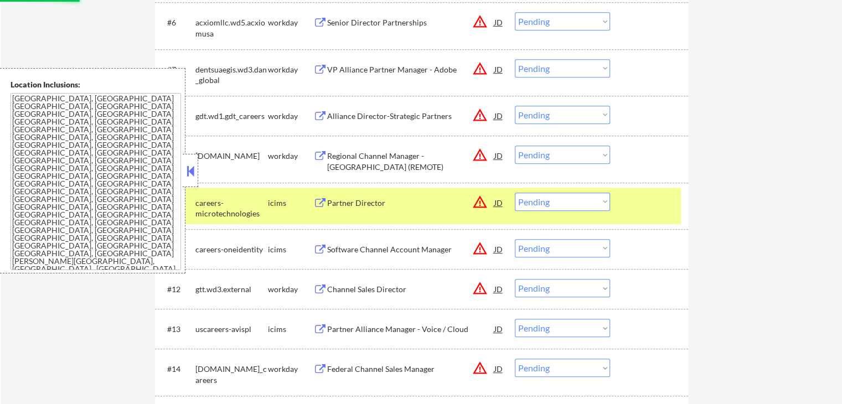
scroll to position [609, 0]
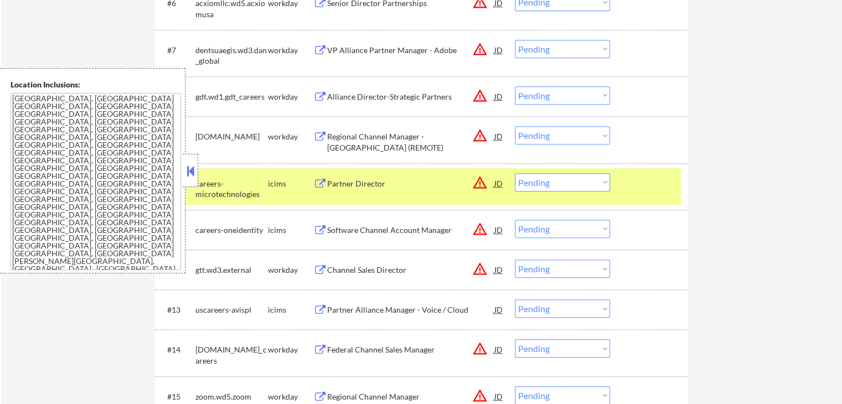
select select ""pending""
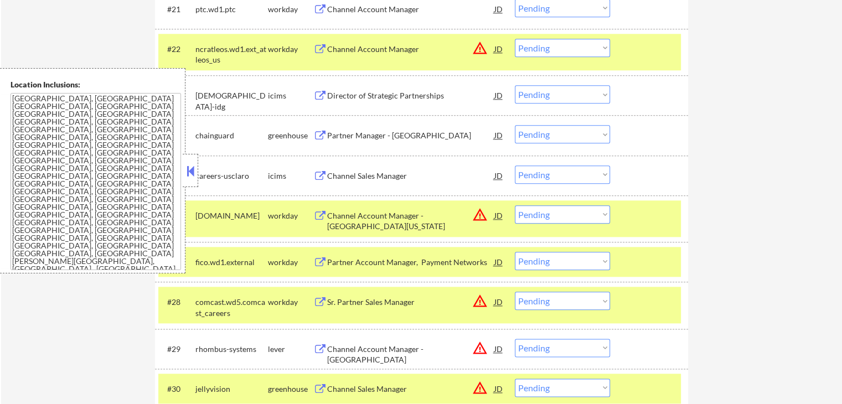
scroll to position [1274, 0]
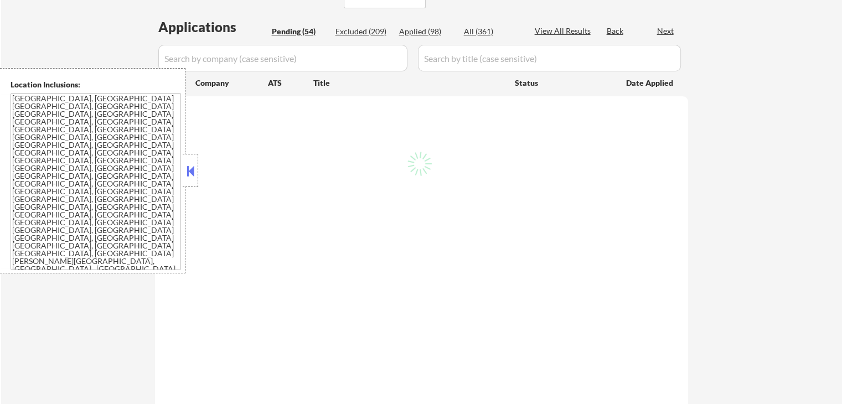
scroll to position [277, 0]
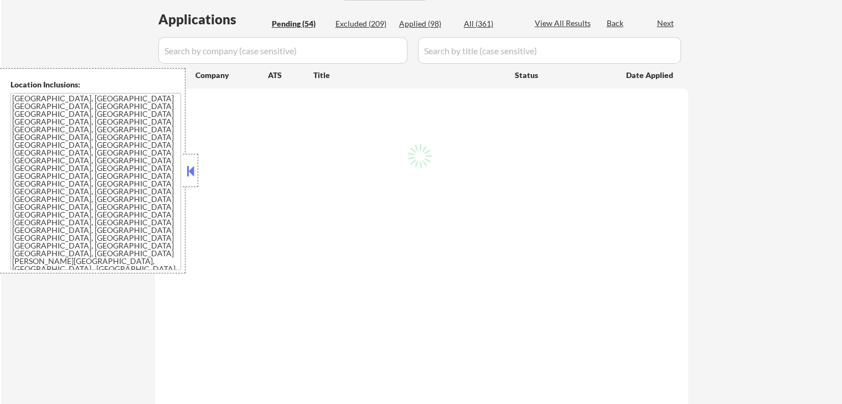
select select ""pending""
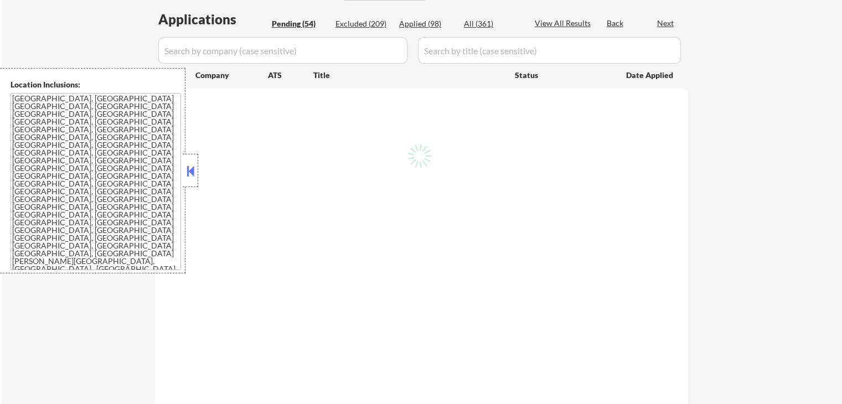
select select ""pending""
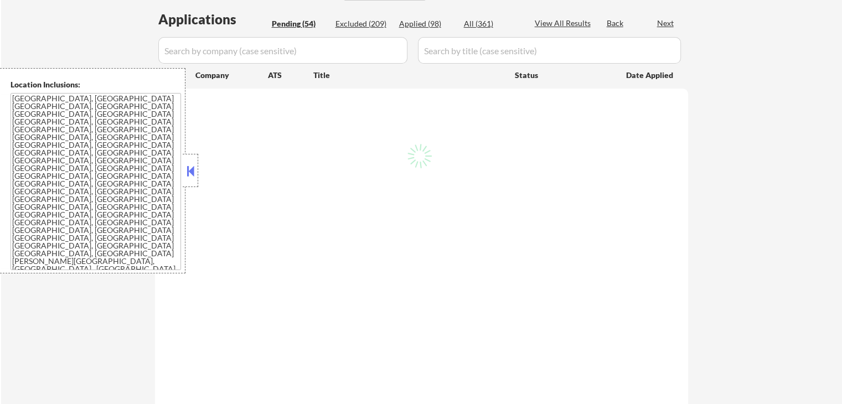
select select ""pending""
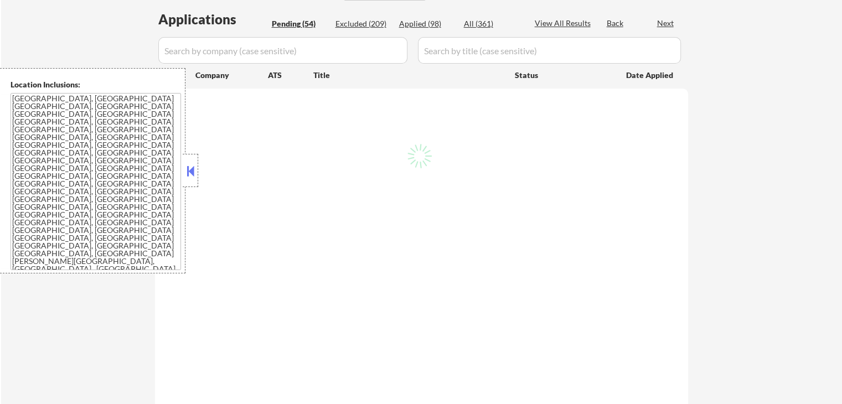
select select ""pending""
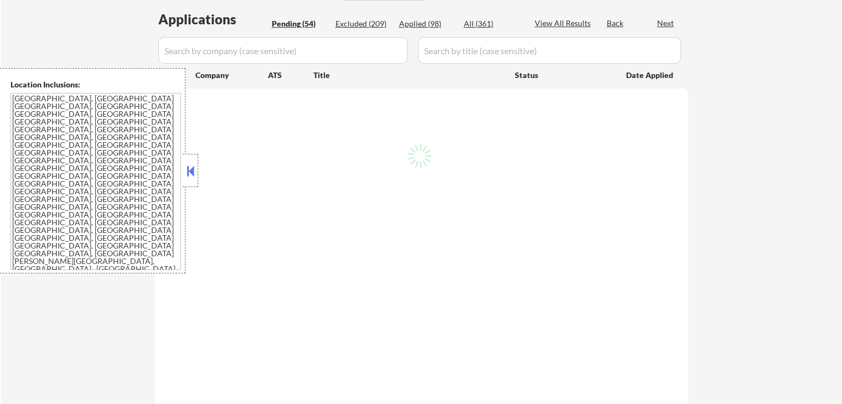
select select ""pending""
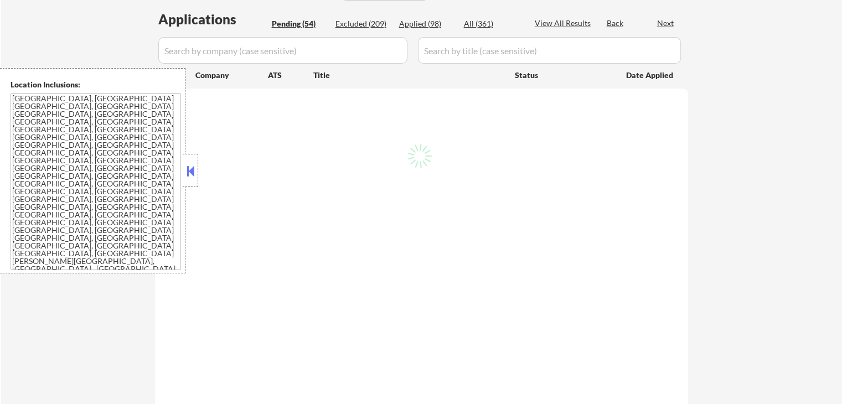
select select ""pending""
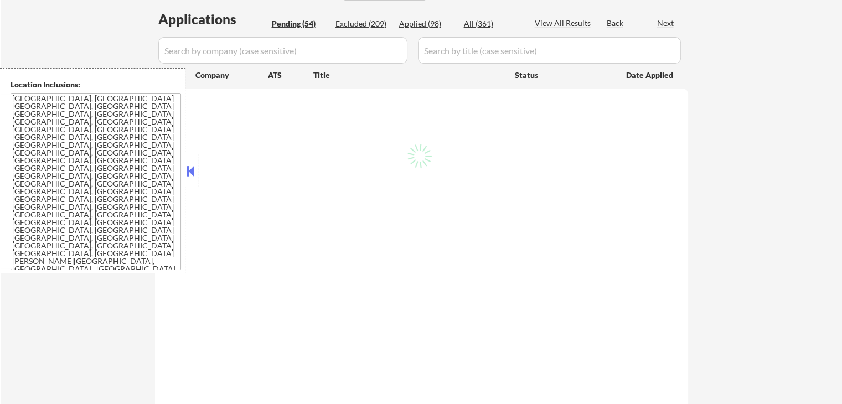
select select ""pending""
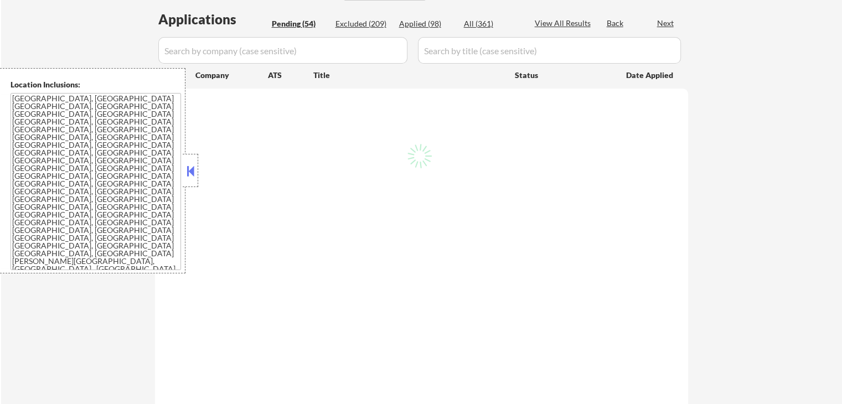
select select ""pending""
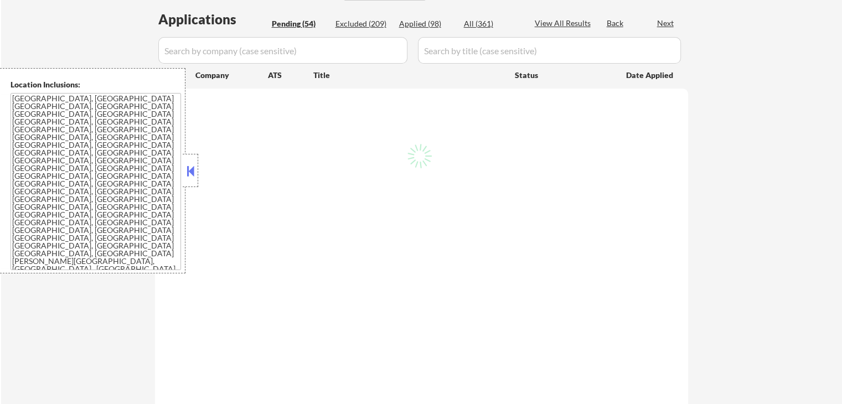
select select ""pending""
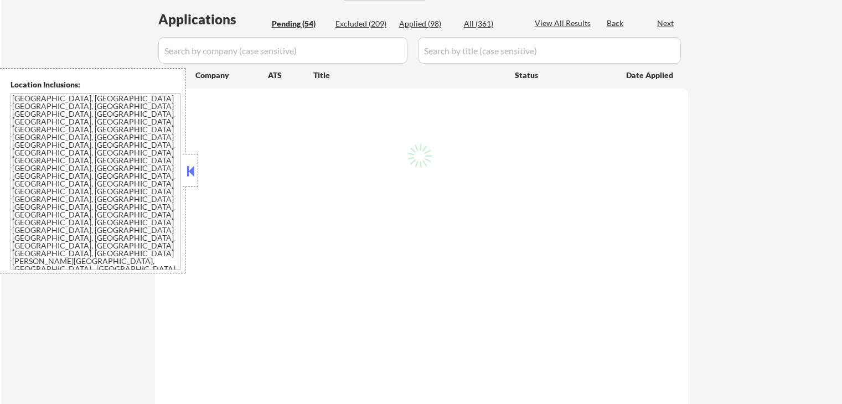
select select ""pending""
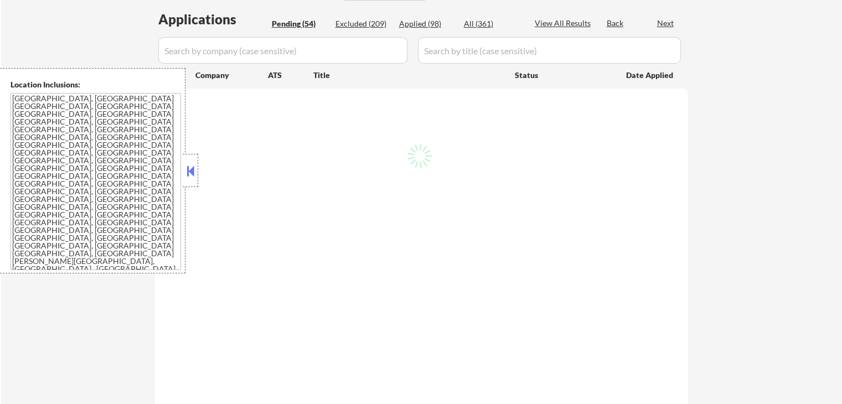
select select ""pending""
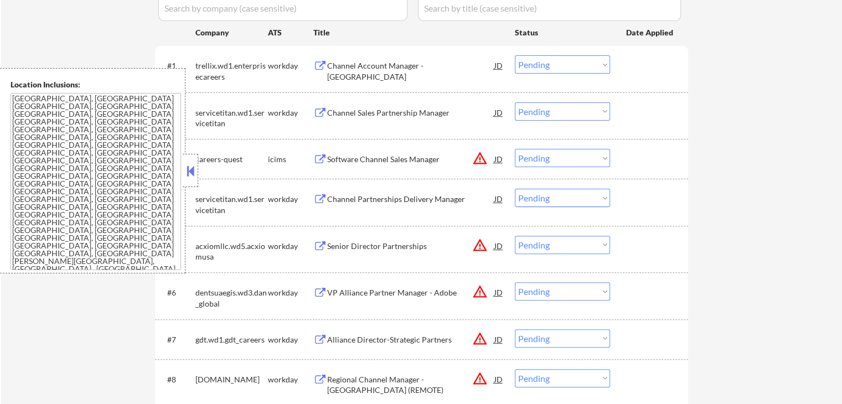
scroll to position [332, 0]
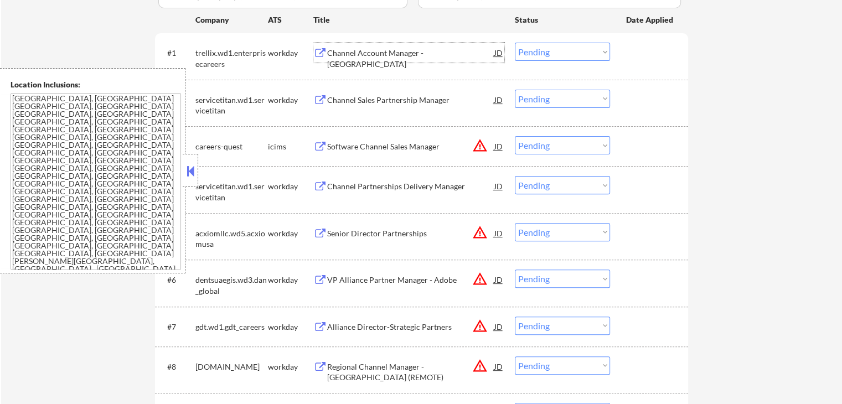
click at [341, 51] on div "Channel Account Manager - [GEOGRAPHIC_DATA]" at bounding box center [410, 59] width 167 height 22
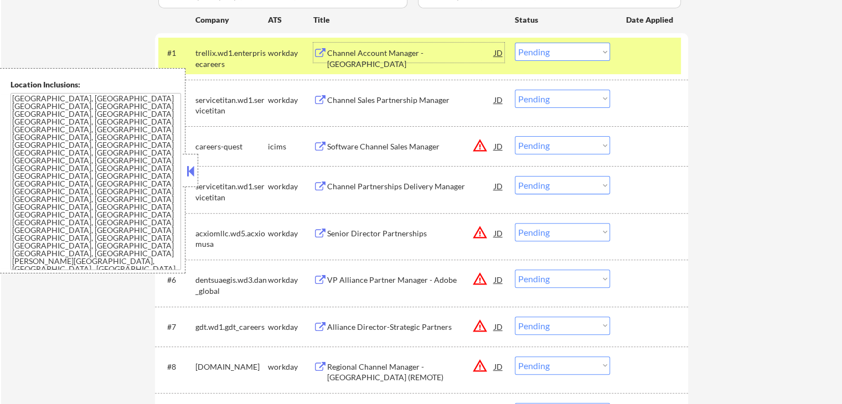
click at [501, 51] on div "JD" at bounding box center [498, 53] width 11 height 20
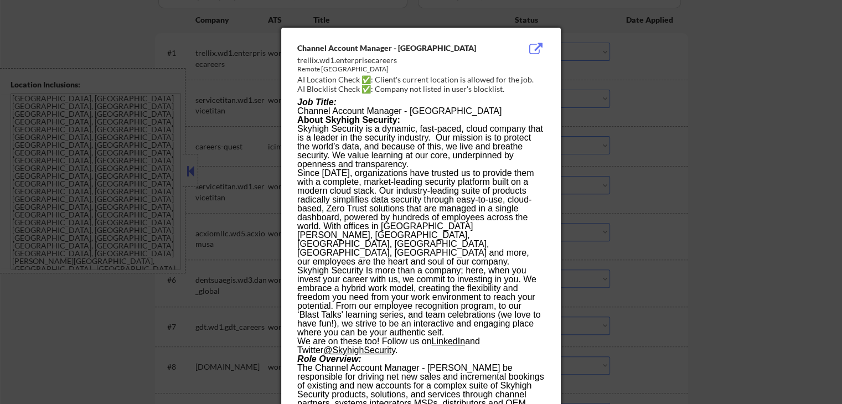
click at [297, 46] on div "Channel Account Manager - [GEOGRAPHIC_DATA]" at bounding box center [393, 48] width 192 height 11
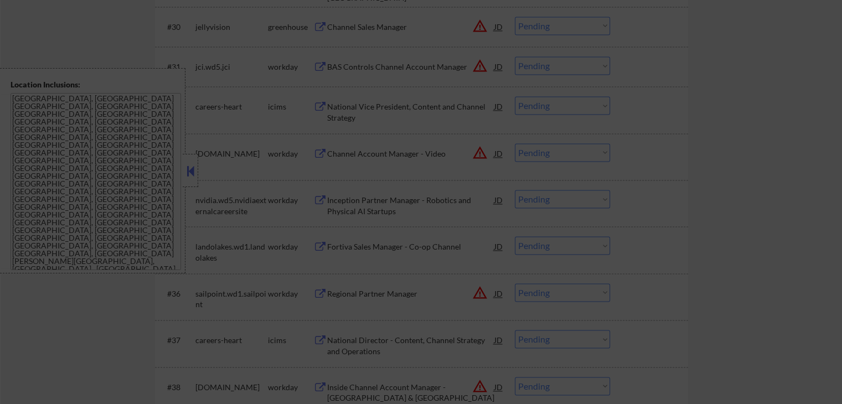
scroll to position [1495, 0]
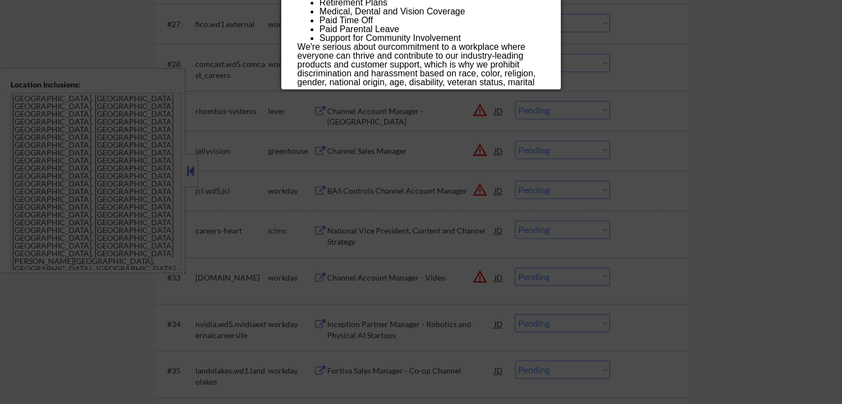
click at [491, 80] on p "We're serious ab out our commitment to a workplace where everyone can thrive an…" at bounding box center [420, 74] width 247 height 62
copy div "Loremip Dolorsi Ametcon - Adip elitsed.do2.eiusmodtemporinci Utlabo Etdolo Magn…"
drag, startPoint x: 730, startPoint y: 123, endPoint x: 677, endPoint y: 17, distance: 119.4
click at [730, 123] on div at bounding box center [421, 202] width 842 height 404
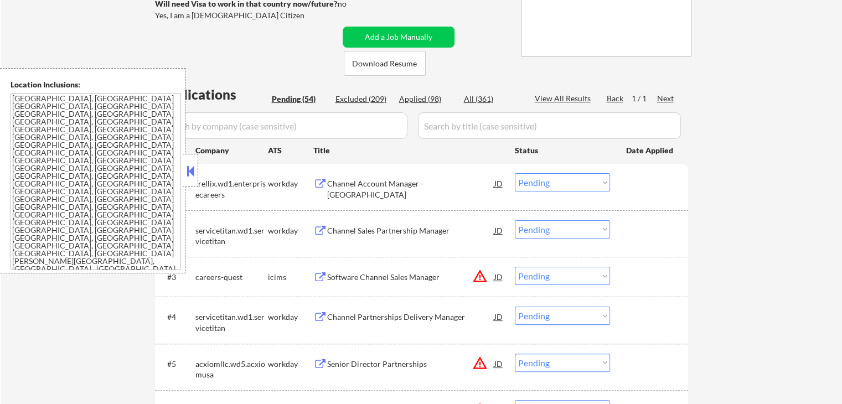
scroll to position [221, 0]
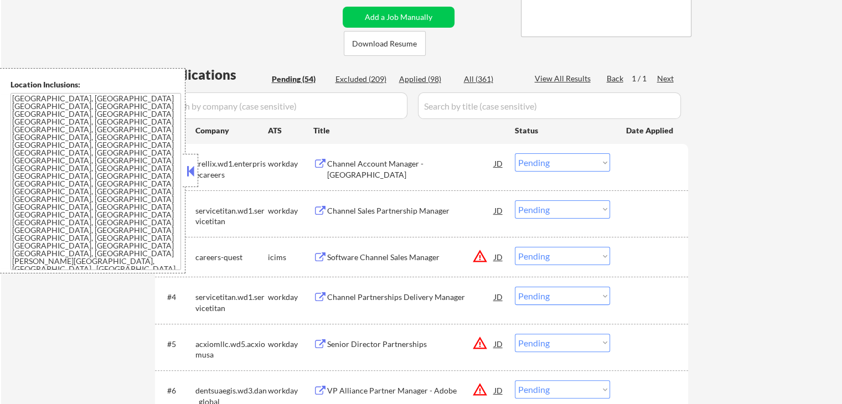
drag, startPoint x: 543, startPoint y: 161, endPoint x: 545, endPoint y: 171, distance: 10.2
click at [543, 161] on select "Choose an option... Pending Applied Excluded (Questions) Excluded (Expired) Exc…" at bounding box center [562, 162] width 95 height 18
select select ""applied""
click at [515, 153] on select "Choose an option... Pending Applied Excluded (Questions) Excluded (Expired) Exc…" at bounding box center [562, 162] width 95 height 18
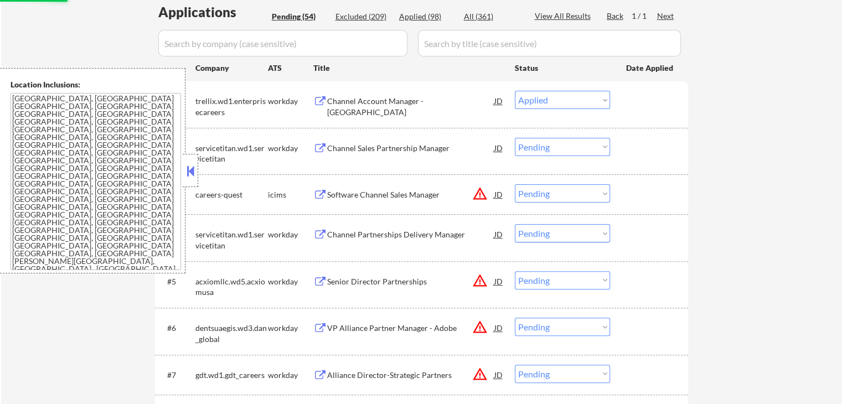
scroll to position [332, 0]
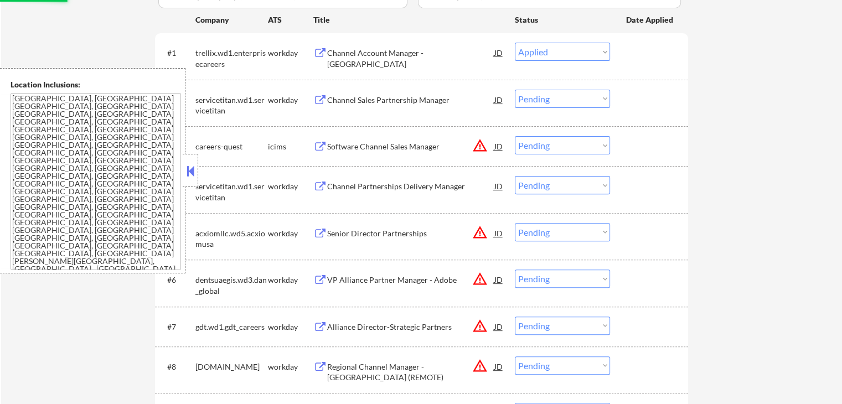
click at [331, 104] on div "Channel Sales Partnership Manager" at bounding box center [410, 100] width 167 height 11
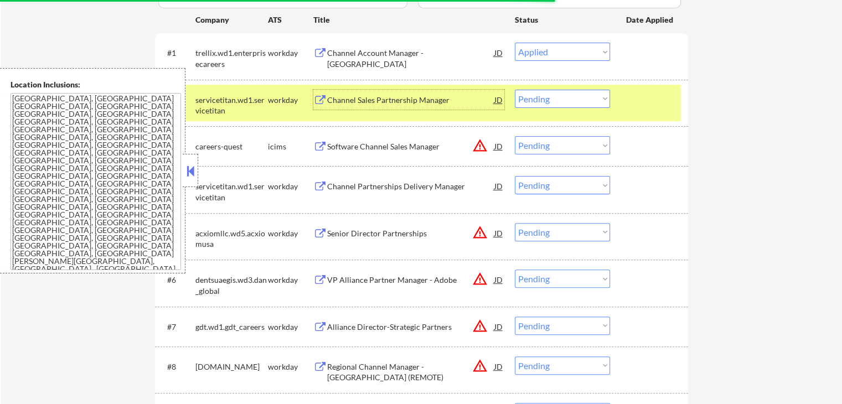
click at [398, 100] on div "Channel Sales Partnership Manager" at bounding box center [410, 100] width 167 height 11
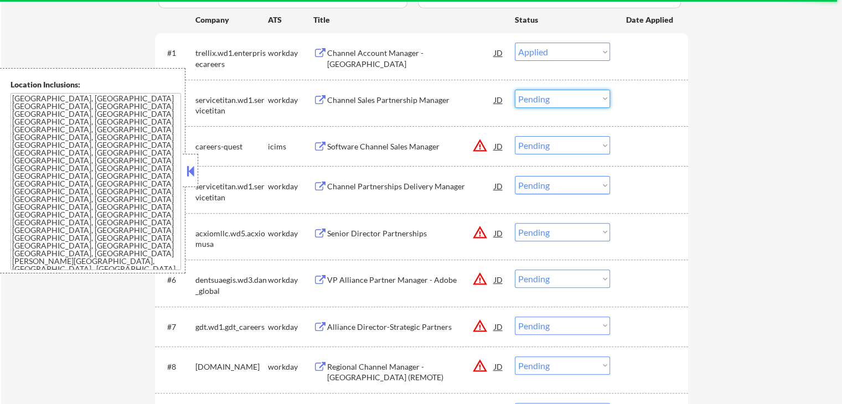
drag, startPoint x: 553, startPoint y: 99, endPoint x: 553, endPoint y: 107, distance: 8.3
click at [553, 99] on select "Choose an option... Pending Applied Excluded (Questions) Excluded (Expired) Exc…" at bounding box center [562, 99] width 95 height 18
select select ""applied""
click at [515, 90] on select "Choose an option... Pending Applied Excluded (Questions) Excluded (Expired) Exc…" at bounding box center [562, 99] width 95 height 18
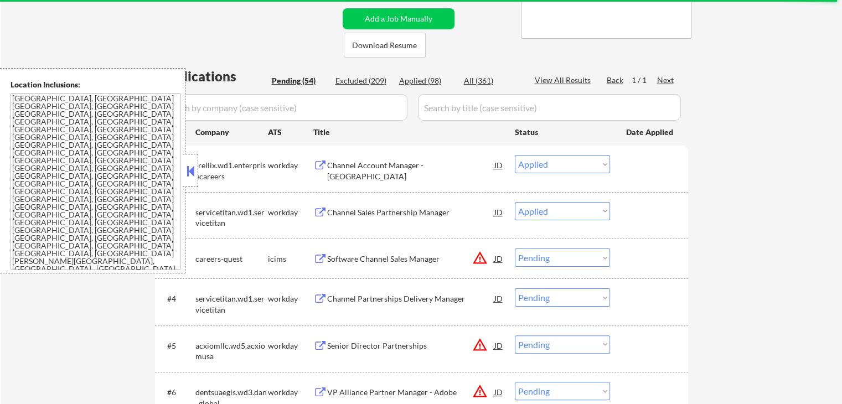
scroll to position [277, 0]
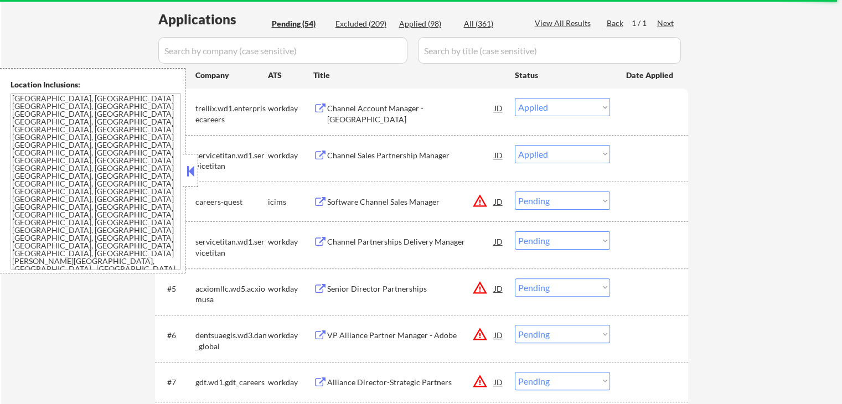
click at [341, 103] on div "Channel Account Manager - [GEOGRAPHIC_DATA]" at bounding box center [410, 114] width 167 height 22
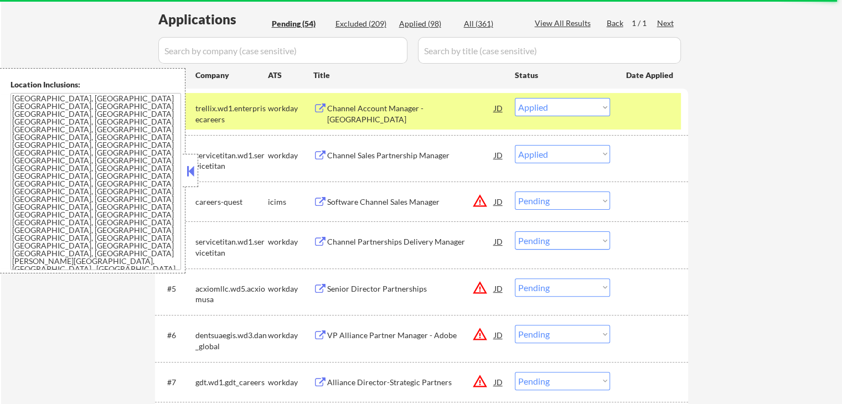
click at [358, 149] on div "Channel Sales Partnership Manager" at bounding box center [410, 155] width 167 height 20
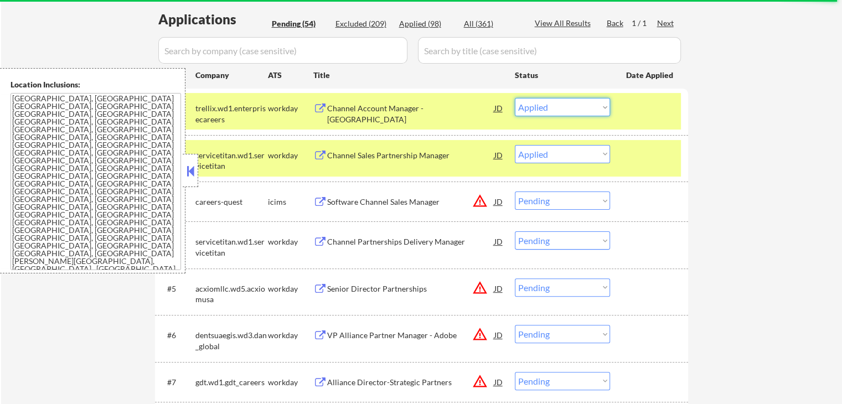
drag, startPoint x: 546, startPoint y: 107, endPoint x: 552, endPoint y: 114, distance: 8.6
click at [546, 107] on select "Choose an option... Pending Applied Excluded (Questions) Excluded (Expired) Exc…" at bounding box center [562, 107] width 95 height 18
click at [515, 98] on select "Choose an option... Pending Applied Excluded (Questions) Excluded (Expired) Exc…" at bounding box center [562, 107] width 95 height 18
click at [559, 158] on select "Choose an option... Pending Applied Excluded (Questions) Excluded (Expired) Exc…" at bounding box center [562, 154] width 95 height 18
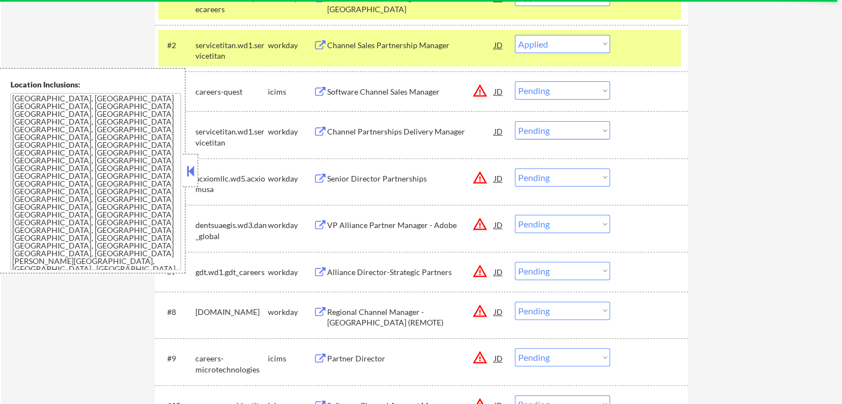
scroll to position [388, 0]
click at [331, 129] on div "Channel Partnerships Delivery Manager" at bounding box center [410, 131] width 167 height 11
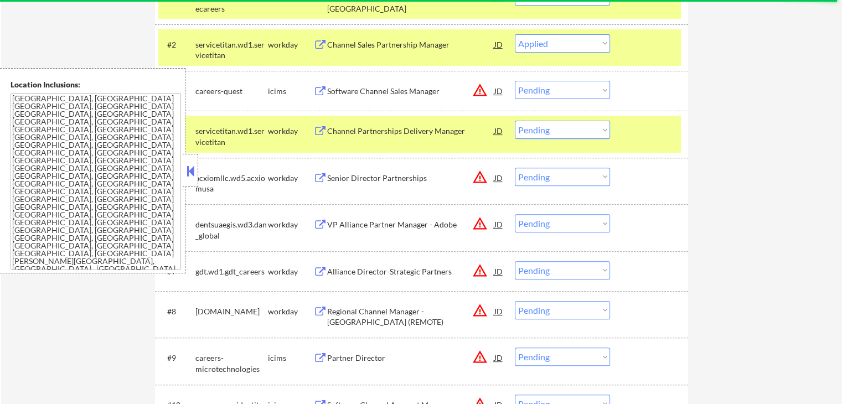
select select ""pending""
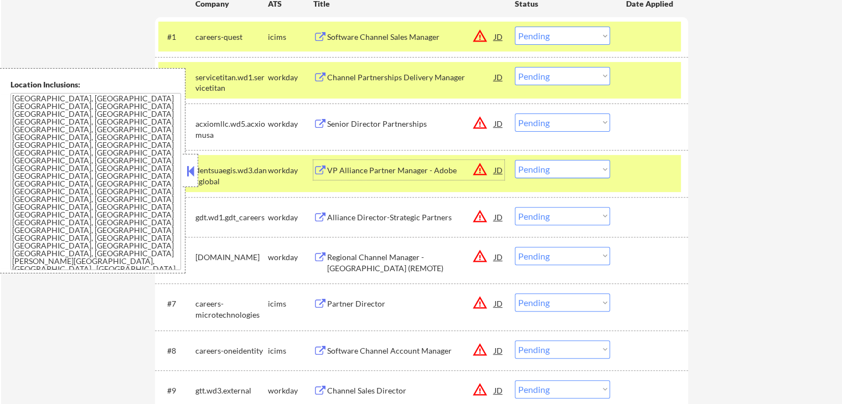
scroll to position [332, 0]
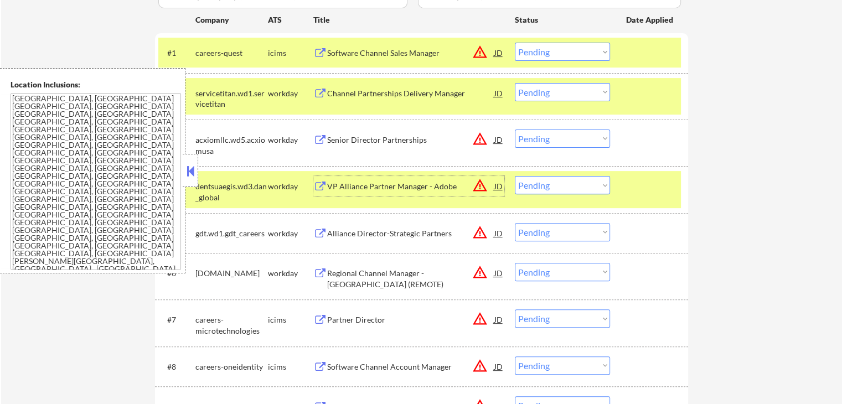
click at [556, 95] on select "Choose an option... Pending Applied Excluded (Questions) Excluded (Expired) Exc…" at bounding box center [562, 92] width 95 height 18
click at [515, 83] on select "Choose an option... Pending Applied Excluded (Questions) Excluded (Expired) Exc…" at bounding box center [562, 92] width 95 height 18
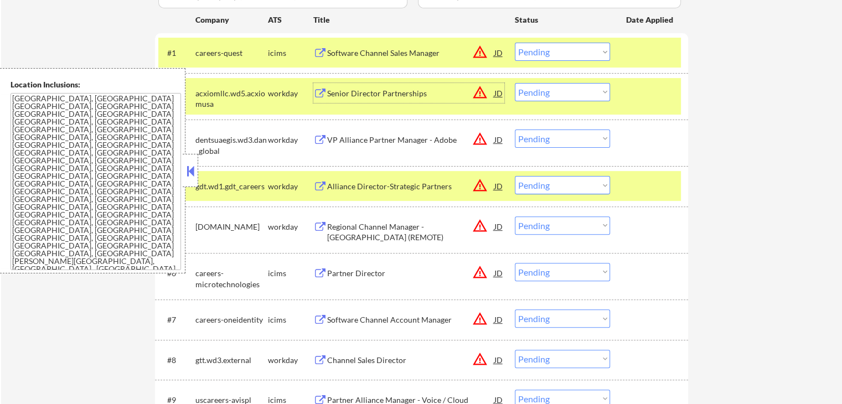
click at [381, 94] on div "Senior Director Partnerships" at bounding box center [410, 93] width 167 height 11
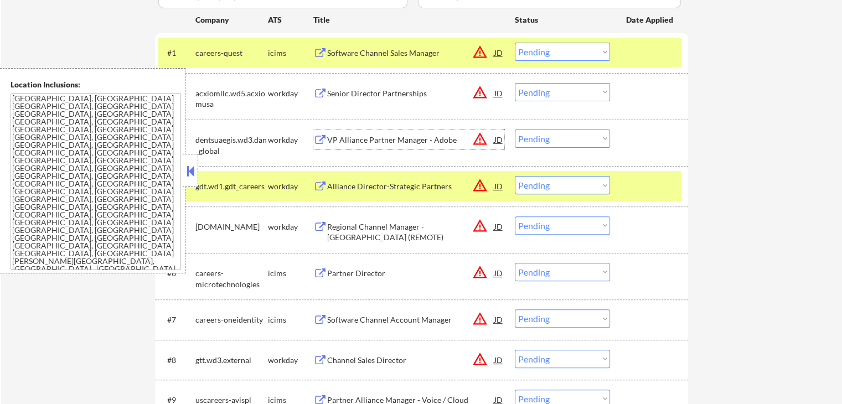
click at [379, 136] on div "VP Alliance Partner Manager - Adobe" at bounding box center [410, 140] width 167 height 11
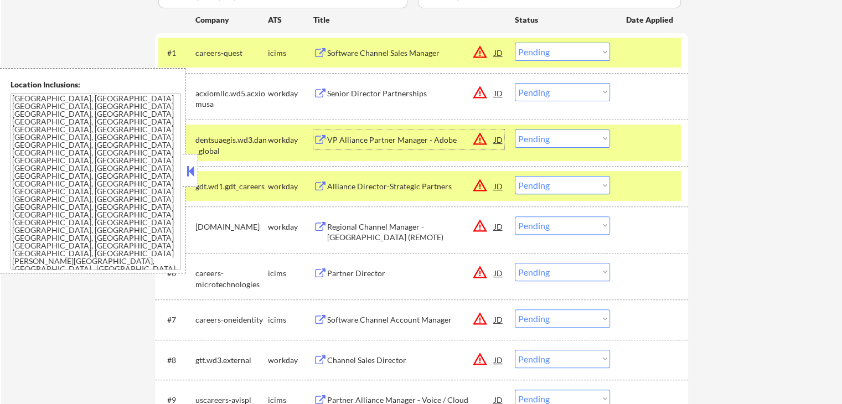
click at [498, 91] on div "JD" at bounding box center [498, 93] width 11 height 20
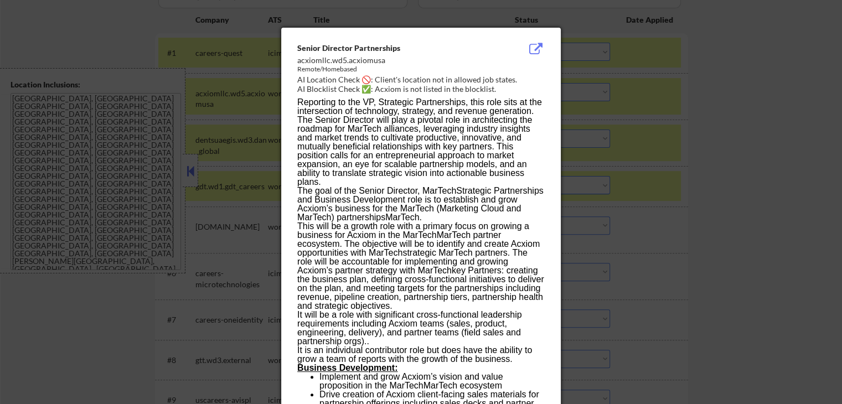
click at [297, 43] on div "Senior Director Partnerships" at bounding box center [393, 48] width 192 height 11
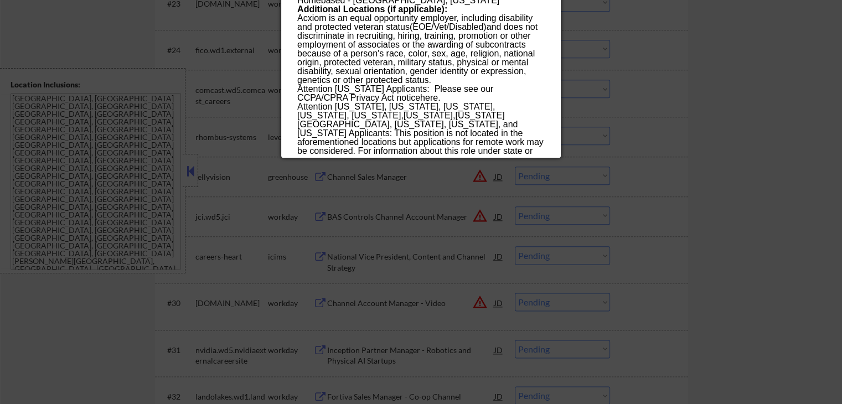
scroll to position [1218, 0]
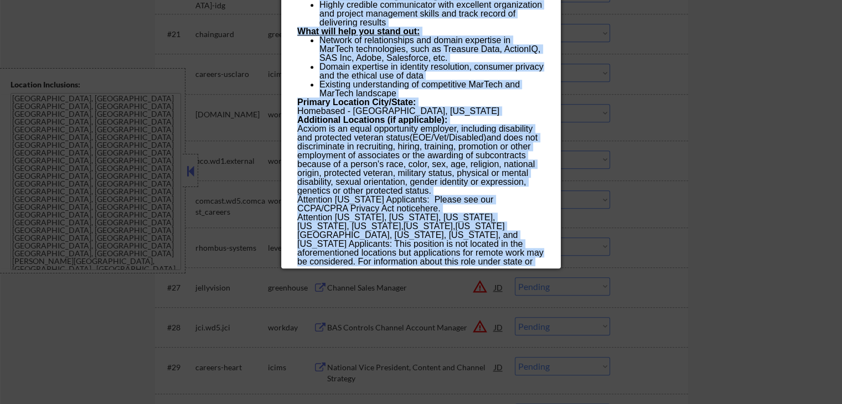
click at [432, 260] on p "Attention [US_STATE], [US_STATE], [US_STATE], [US_STATE], [US_STATE], [US_STATE…" at bounding box center [420, 248] width 247 height 71
copy div "Loremi Dolorsit Ametconsecte adipiscin.el3.seddoeius Tempor/Incididun UT Labore…"
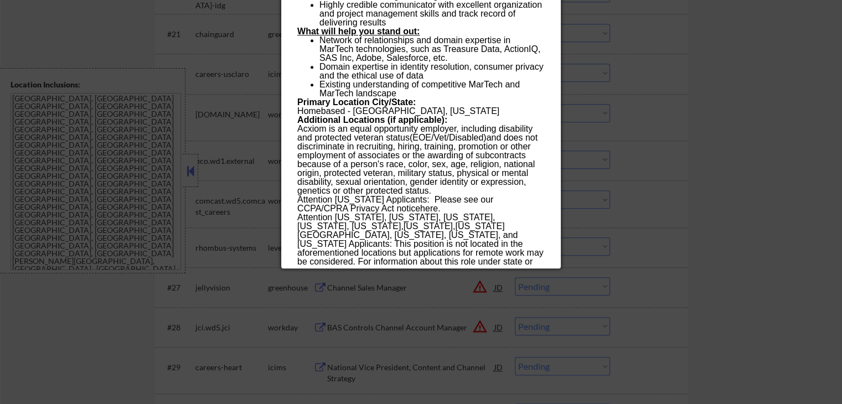
drag, startPoint x: 684, startPoint y: 136, endPoint x: 683, endPoint y: 126, distance: 9.5
click at [685, 136] on div at bounding box center [421, 202] width 842 height 404
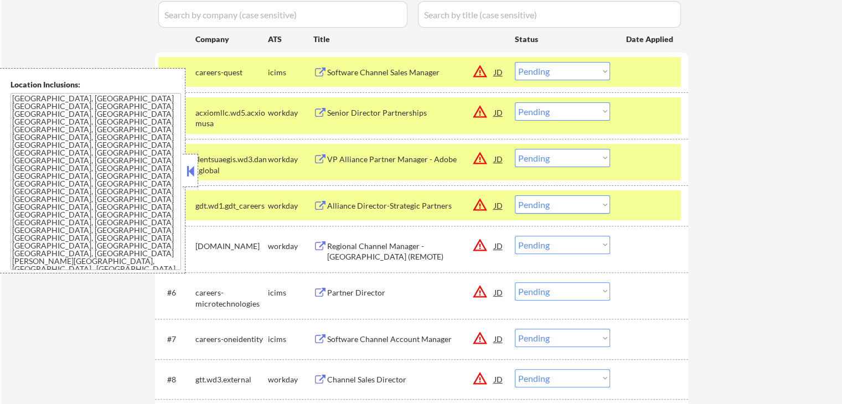
scroll to position [332, 0]
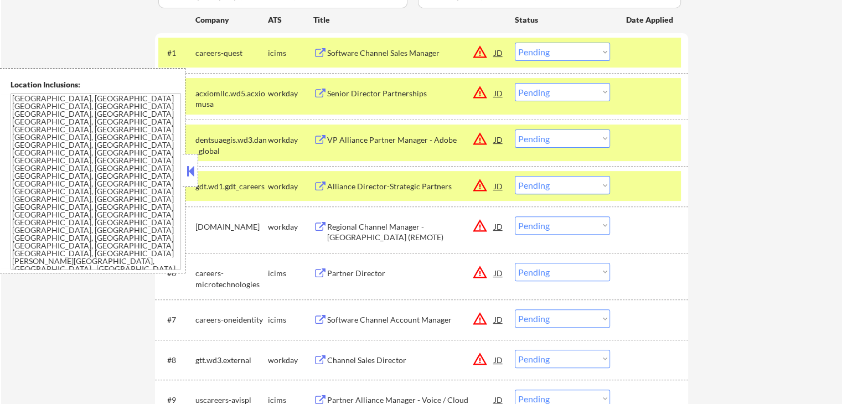
click at [540, 87] on select "Choose an option... Pending Applied Excluded (Questions) Excluded (Expired) Exc…" at bounding box center [562, 92] width 95 height 18
click at [515, 83] on select "Choose an option... Pending Applied Excluded (Questions) Excluded (Expired) Exc…" at bounding box center [562, 92] width 95 height 18
select select ""pending""
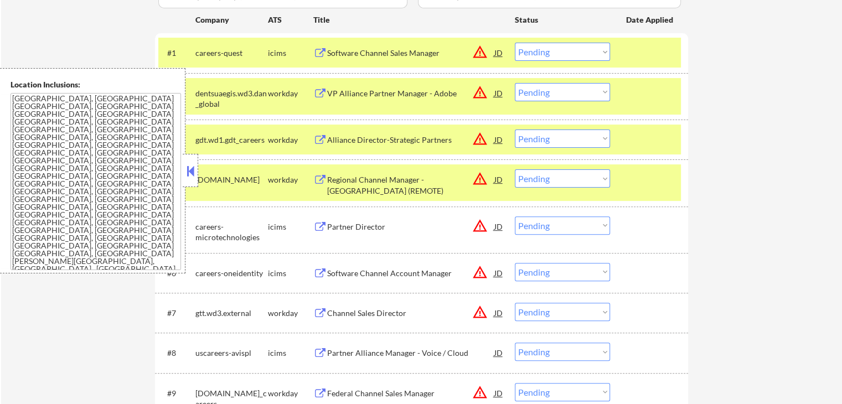
drag, startPoint x: 549, startPoint y: 174, endPoint x: 553, endPoint y: 179, distance: 6.0
click at [549, 174] on select "Choose an option... Pending Applied Excluded (Questions) Excluded (Expired) Exc…" at bounding box center [562, 178] width 95 height 18
select select ""excluded__location_""
click at [515, 169] on select "Choose an option... Pending Applied Excluded (Questions) Excluded (Expired) Exc…" at bounding box center [562, 178] width 95 height 18
click at [552, 143] on select "Choose an option... Pending Applied Excluded (Questions) Excluded (Expired) Exc…" at bounding box center [562, 139] width 95 height 18
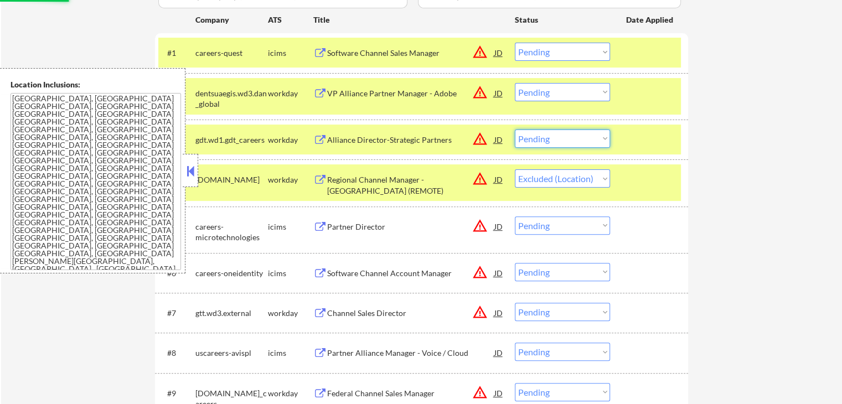
select select ""excluded__location_""
click at [515, 130] on select "Choose an option... Pending Applied Excluded (Questions) Excluded (Expired) Exc…" at bounding box center [562, 139] width 95 height 18
click at [543, 93] on select "Choose an option... Pending Applied Excluded (Questions) Excluded (Expired) Exc…" at bounding box center [562, 92] width 95 height 18
select select ""excluded__location_""
click at [515, 83] on select "Choose an option... Pending Applied Excluded (Questions) Excluded (Expired) Exc…" at bounding box center [562, 92] width 95 height 18
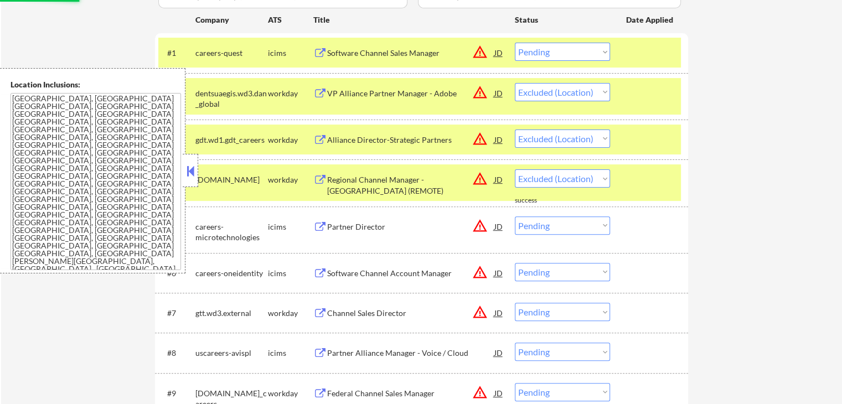
click at [545, 45] on select "Choose an option... Pending Applied Excluded (Questions) Excluded (Expired) Exc…" at bounding box center [562, 52] width 95 height 18
select select ""excluded__location_""
click at [515, 43] on select "Choose an option... Pending Applied Excluded (Questions) Excluded (Expired) Exc…" at bounding box center [562, 52] width 95 height 18
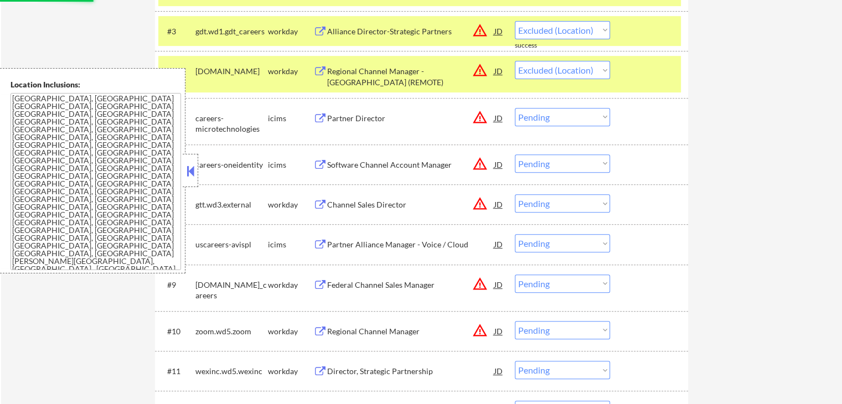
scroll to position [443, 0]
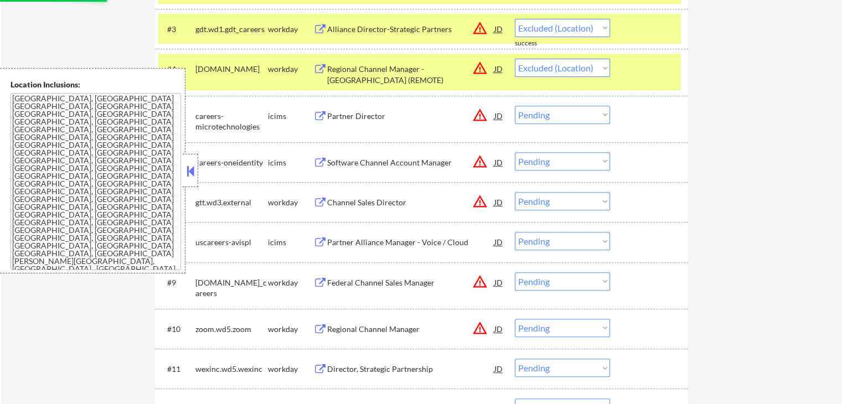
click at [552, 121] on select "Choose an option... Pending Applied Excluded (Questions) Excluded (Expired) Exc…" at bounding box center [562, 115] width 95 height 18
select select ""excluded__location_""
click at [515, 106] on select "Choose an option... Pending Applied Excluded (Questions) Excluded (Expired) Exc…" at bounding box center [562, 115] width 95 height 18
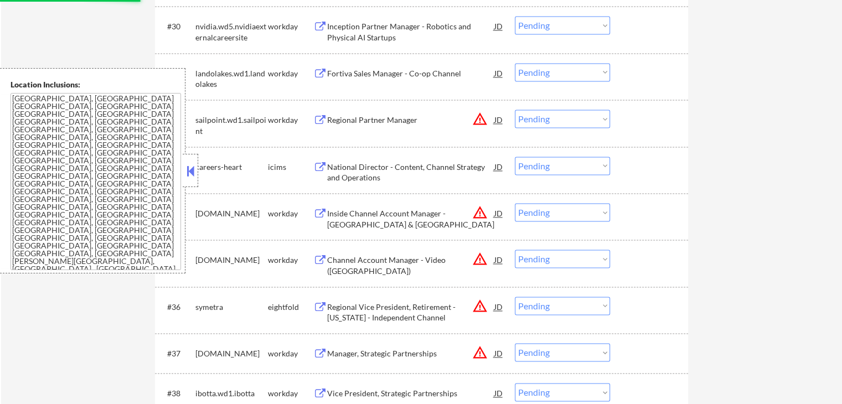
select select ""pending""
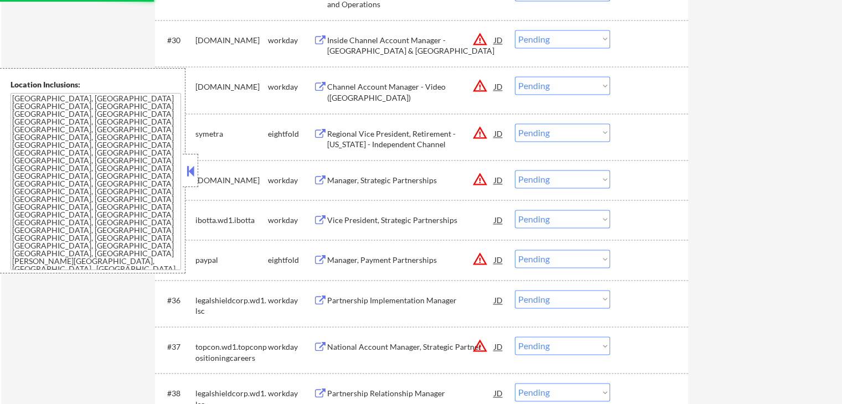
select select ""pending""
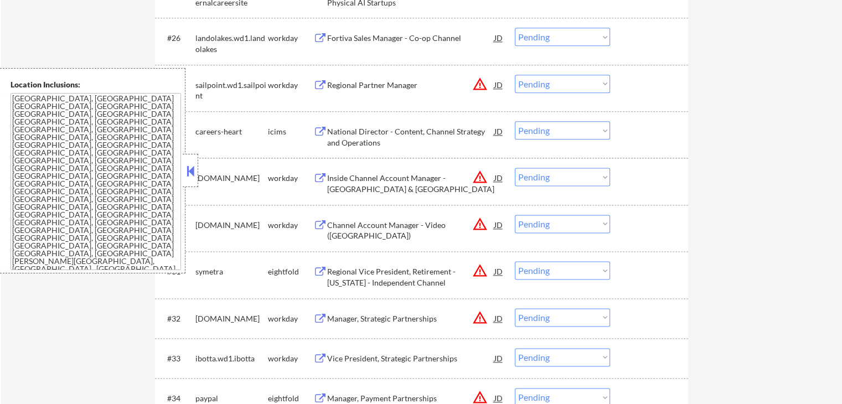
scroll to position [1440, 0]
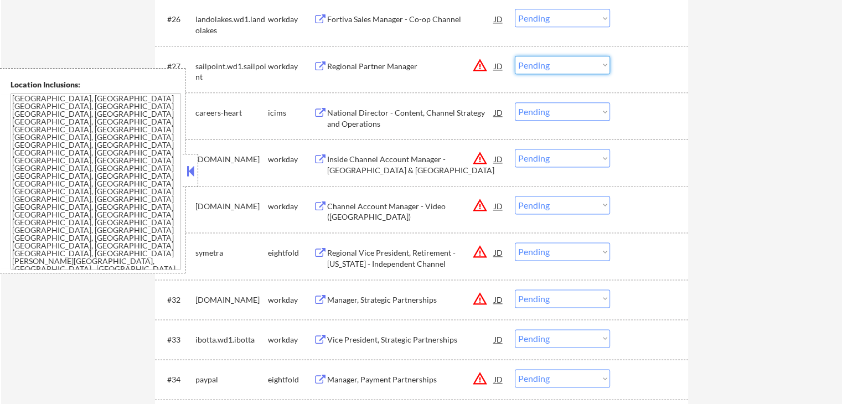
drag, startPoint x: 555, startPoint y: 65, endPoint x: 556, endPoint y: 71, distance: 6.7
click at [555, 65] on select "Choose an option... Pending Applied Excluded (Questions) Excluded (Expired) Exc…" at bounding box center [562, 65] width 95 height 18
select select ""excluded__location_""
click at [515, 56] on select "Choose an option... Pending Applied Excluded (Questions) Excluded (Expired) Exc…" at bounding box center [562, 65] width 95 height 18
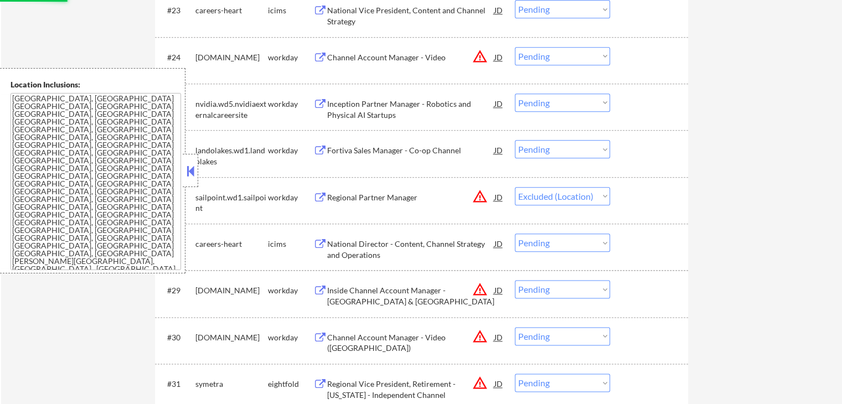
scroll to position [1274, 0]
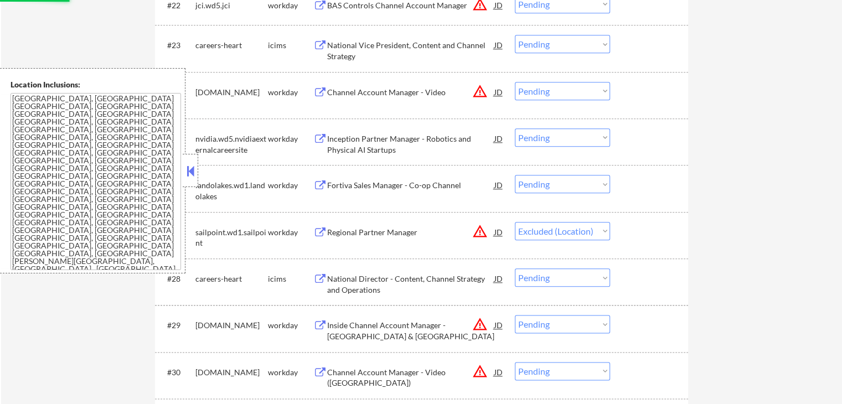
click at [560, 89] on select "Choose an option... Pending Applied Excluded (Questions) Excluded (Expired) Exc…" at bounding box center [562, 91] width 95 height 18
click at [515, 82] on select "Choose an option... Pending Applied Excluded (Questions) Excluded (Expired) Exc…" at bounding box center [562, 91] width 95 height 18
select select ""pending""
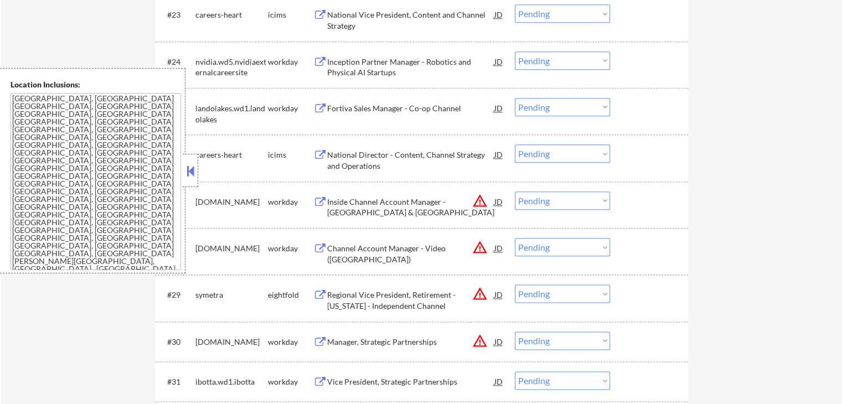
scroll to position [1384, 0]
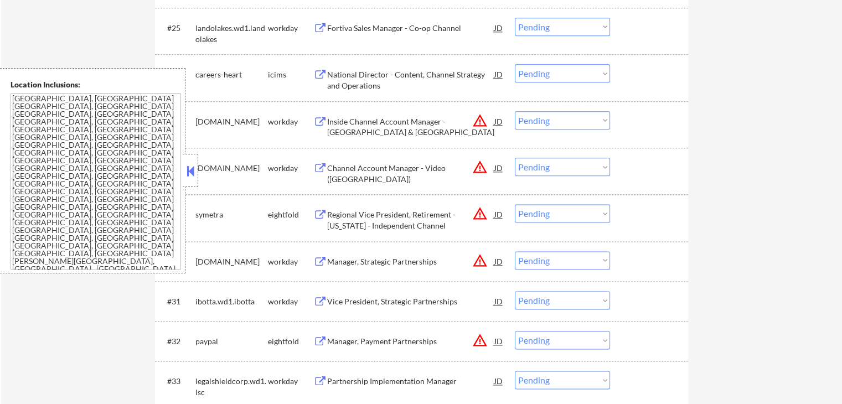
click at [562, 116] on select "Choose an option... Pending Applied Excluded (Questions) Excluded (Expired) Exc…" at bounding box center [562, 120] width 95 height 18
select select ""excluded__location_""
click at [515, 111] on select "Choose an option... Pending Applied Excluded (Questions) Excluded (Expired) Exc…" at bounding box center [562, 120] width 95 height 18
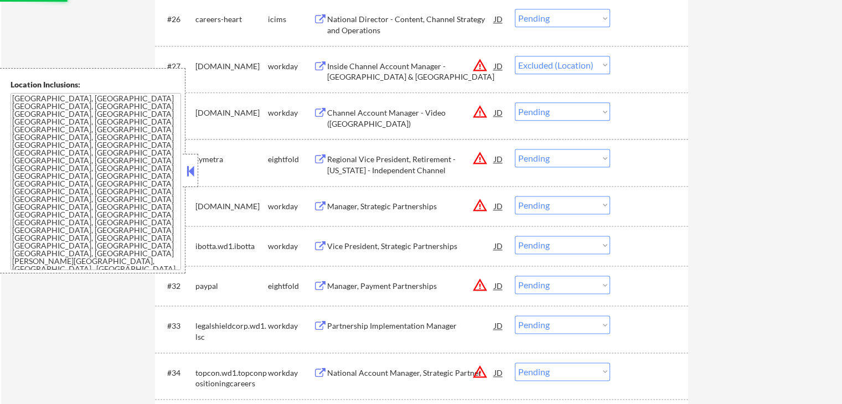
click at [548, 106] on select "Choose an option... Pending Applied Excluded (Questions) Excluded (Expired) Exc…" at bounding box center [562, 111] width 95 height 18
select select ""excluded__location_""
click at [515, 102] on select "Choose an option... Pending Applied Excluded (Questions) Excluded (Expired) Exc…" at bounding box center [562, 111] width 95 height 18
select select ""pending""
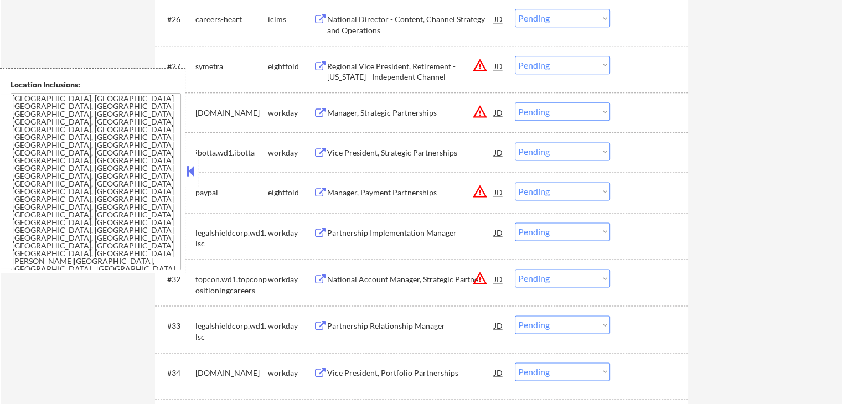
click at [573, 183] on select "Choose an option... Pending Applied Excluded (Questions) Excluded (Expired) Exc…" at bounding box center [562, 191] width 95 height 18
select select ""excluded__location_""
click at [515, 182] on select "Choose an option... Pending Applied Excluded (Questions) Excluded (Expired) Exc…" at bounding box center [562, 191] width 95 height 18
click at [544, 109] on select "Choose an option... Pending Applied Excluded (Questions) Excluded (Expired) Exc…" at bounding box center [562, 111] width 95 height 18
select select ""excluded__location_""
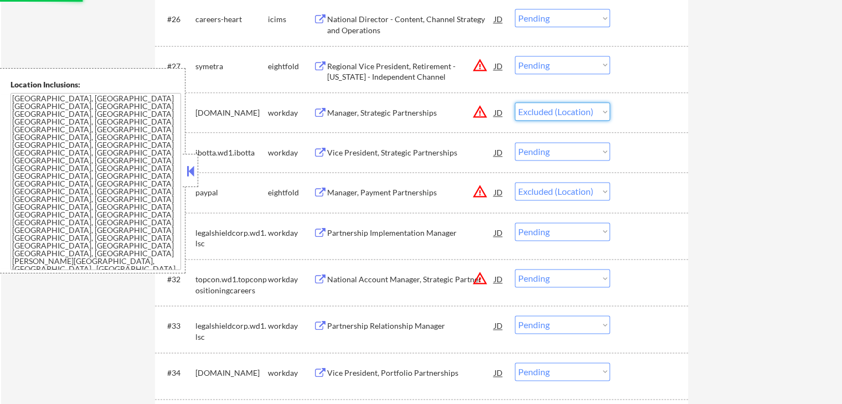
click at [515, 102] on select "Choose an option... Pending Applied Excluded (Questions) Excluded (Expired) Exc…" at bounding box center [562, 111] width 95 height 18
click at [554, 65] on select "Choose an option... Pending Applied Excluded (Questions) Excluded (Expired) Exc…" at bounding box center [562, 65] width 95 height 18
click at [515, 56] on select "Choose an option... Pending Applied Excluded (Questions) Excluded (Expired) Exc…" at bounding box center [562, 65] width 95 height 18
select select ""pending""
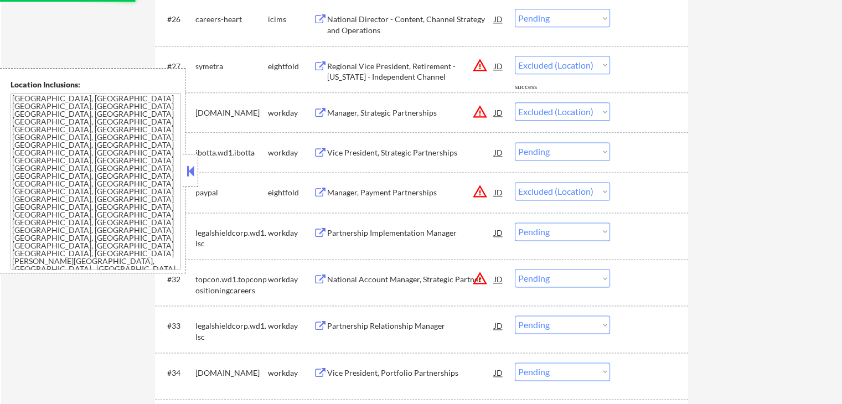
select select ""pending""
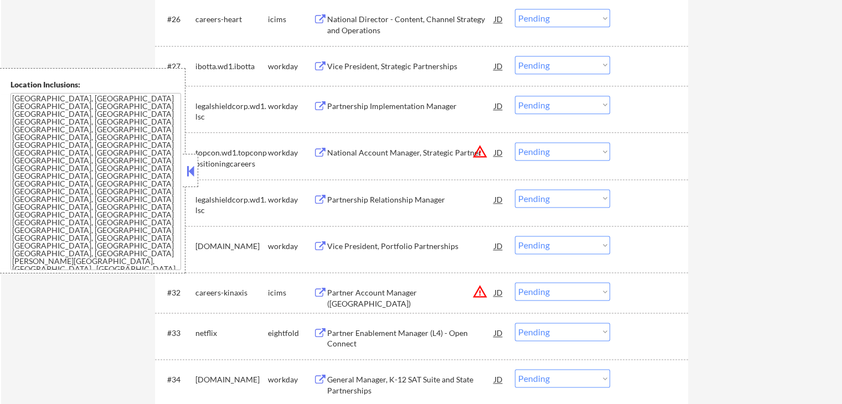
click at [561, 150] on select "Choose an option... Pending Applied Excluded (Questions) Excluded (Expired) Exc…" at bounding box center [562, 151] width 95 height 18
select select ""excluded__location_""
click at [515, 142] on select "Choose an option... Pending Applied Excluded (Questions) Excluded (Expired) Exc…" at bounding box center [562, 151] width 95 height 18
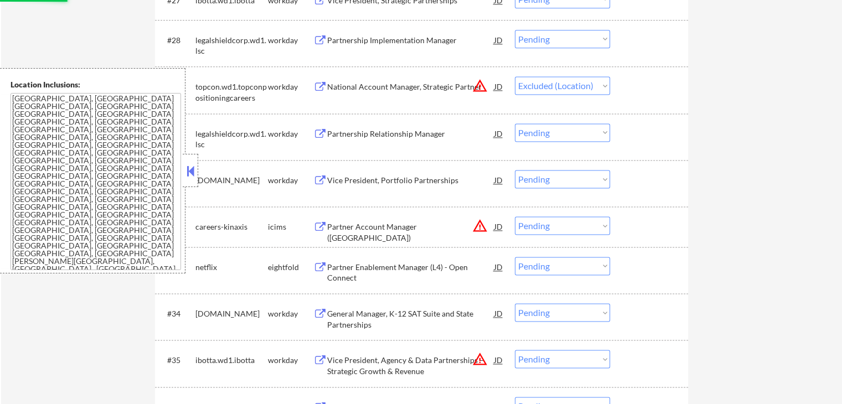
scroll to position [1606, 0]
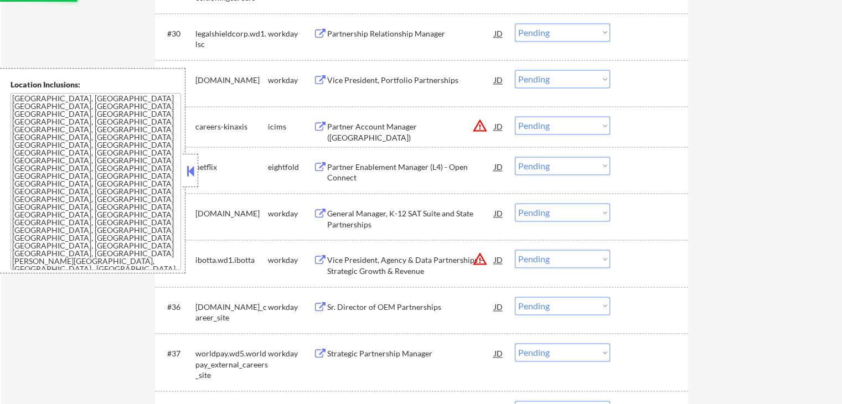
drag, startPoint x: 549, startPoint y: 126, endPoint x: 551, endPoint y: 133, distance: 7.4
click at [549, 126] on select "Choose an option... Pending Applied Excluded (Questions) Excluded (Expired) Exc…" at bounding box center [562, 125] width 95 height 18
select select ""excluded__location_""
click at [515, 116] on select "Choose an option... Pending Applied Excluded (Questions) Excluded (Expired) Exc…" at bounding box center [562, 125] width 95 height 18
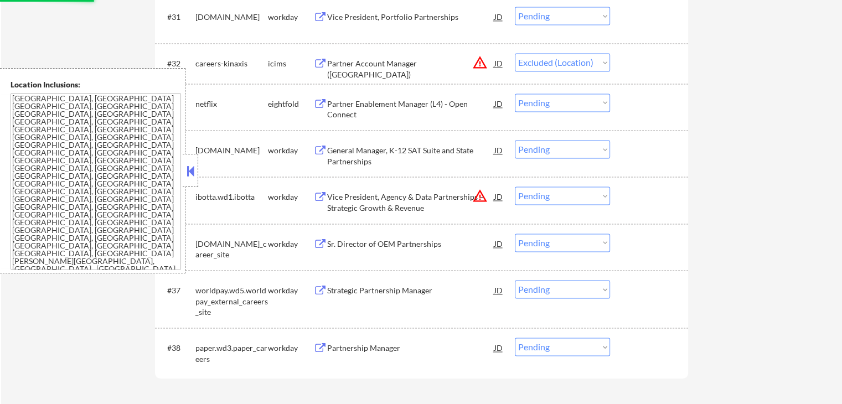
scroll to position [1717, 0]
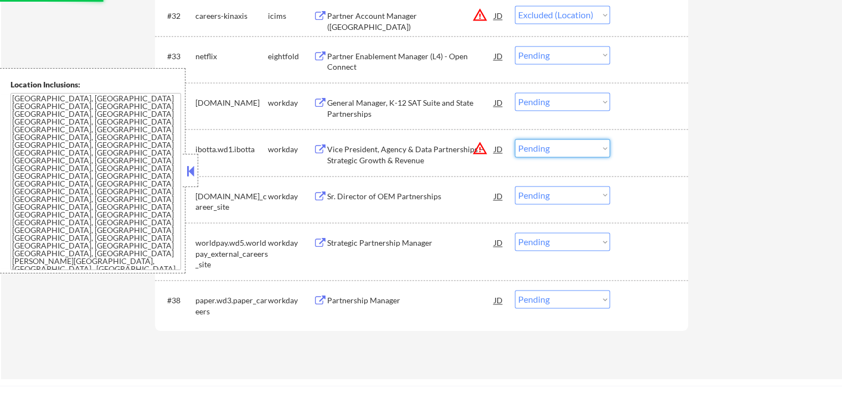
drag, startPoint x: 549, startPoint y: 145, endPoint x: 552, endPoint y: 156, distance: 11.4
click at [549, 145] on select "Choose an option... Pending Applied Excluded (Questions) Excluded (Expired) Exc…" at bounding box center [562, 148] width 95 height 18
select select ""excluded__location_""
click at [515, 139] on select "Choose an option... Pending Applied Excluded (Questions) Excluded (Expired) Exc…" at bounding box center [562, 148] width 95 height 18
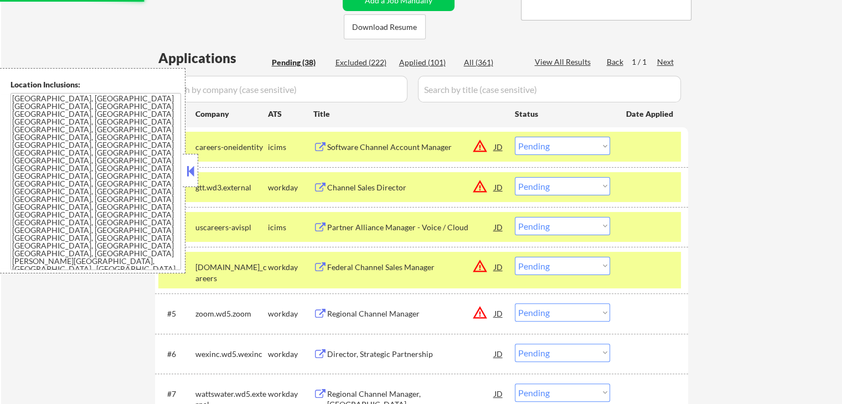
scroll to position [166, 0]
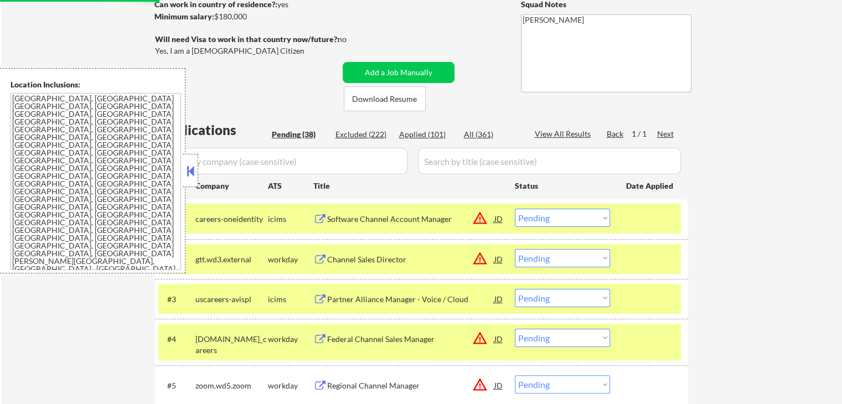
select select ""pending""
click at [684, 214] on div "#1 careers-oneidentity icims Software Channel Account Manager JD warning_amber …" at bounding box center [421, 218] width 533 height 39
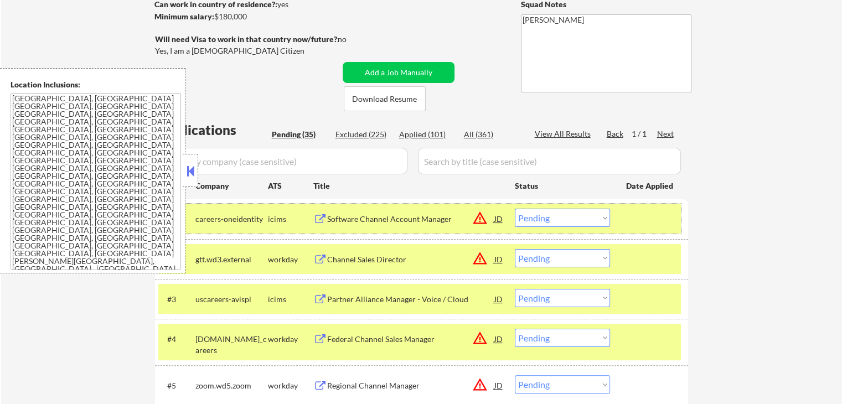
click at [641, 220] on div at bounding box center [650, 219] width 49 height 20
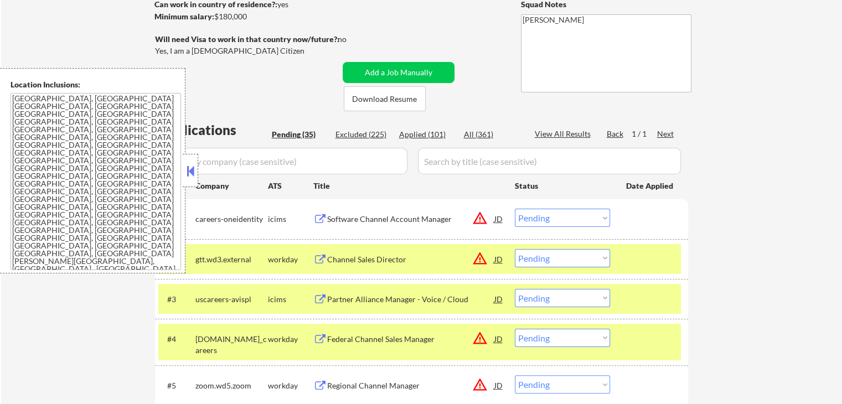
drag, startPoint x: 676, startPoint y: 252, endPoint x: 677, endPoint y: 273, distance: 20.5
click at [676, 255] on div "#2 gtt.wd3.external workday Channel Sales Director JD warning_amber Choose an o…" at bounding box center [419, 259] width 523 height 30
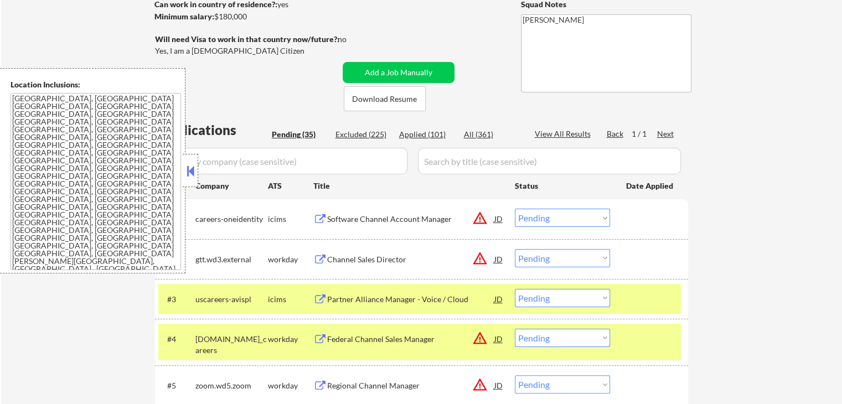
click at [672, 295] on div at bounding box center [650, 299] width 49 height 20
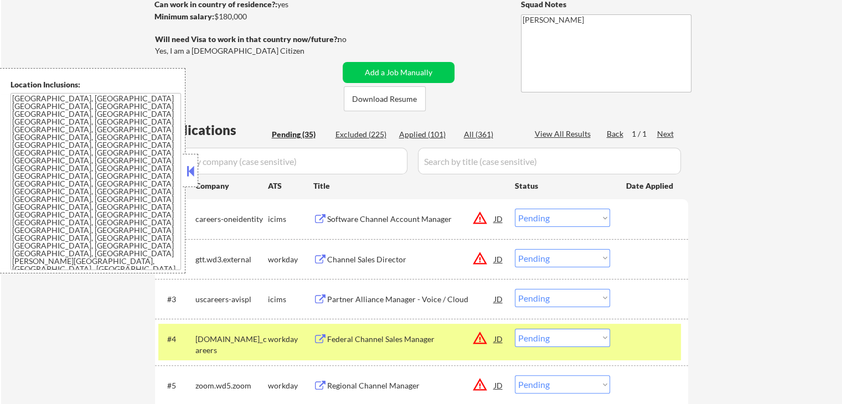
click at [671, 334] on div at bounding box center [650, 339] width 49 height 20
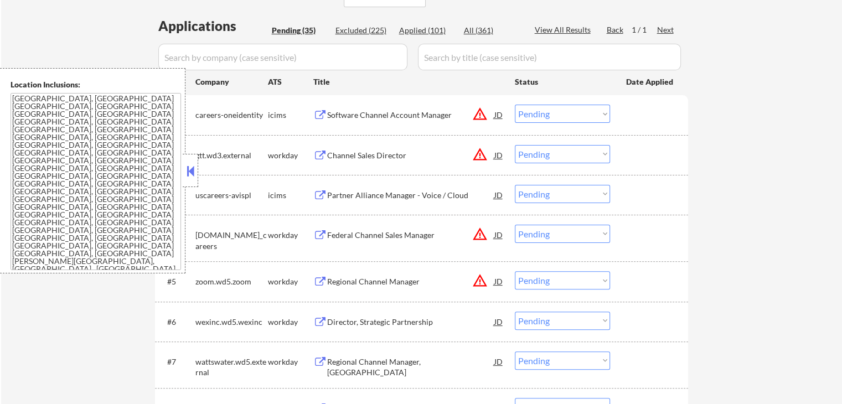
scroll to position [332, 0]
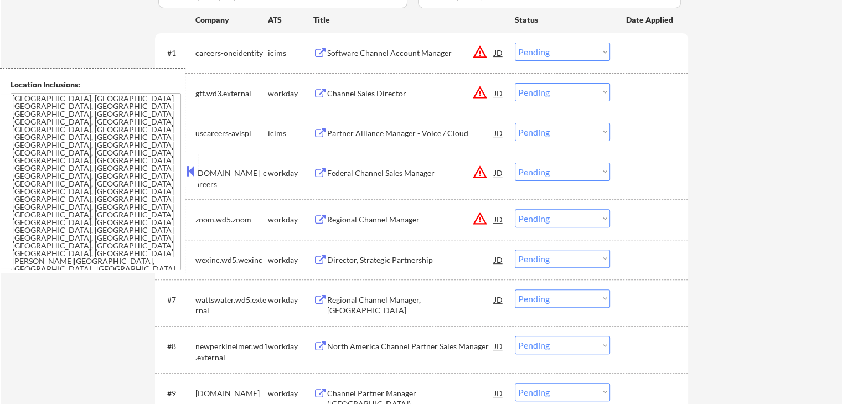
drag, startPoint x: 544, startPoint y: 90, endPoint x: 549, endPoint y: 100, distance: 11.6
click at [544, 90] on select "Choose an option... Pending Applied Excluded (Questions) Excluded (Expired) Exc…" at bounding box center [562, 92] width 95 height 18
select select ""excluded__location_""
click at [515, 83] on select "Choose an option... Pending Applied Excluded (Questions) Excluded (Expired) Exc…" at bounding box center [562, 92] width 95 height 18
click at [561, 59] on select "Choose an option... Pending Applied Excluded (Questions) Excluded (Expired) Exc…" at bounding box center [562, 52] width 95 height 18
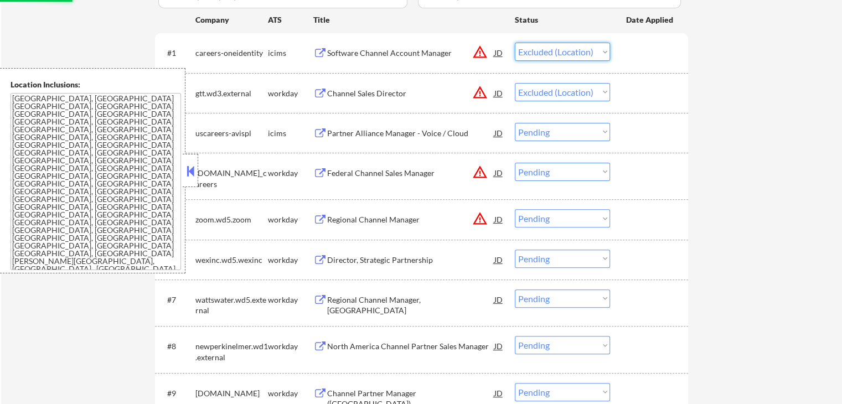
click at [515, 43] on select "Choose an option... Pending Applied Excluded (Questions) Excluded (Expired) Exc…" at bounding box center [562, 52] width 95 height 18
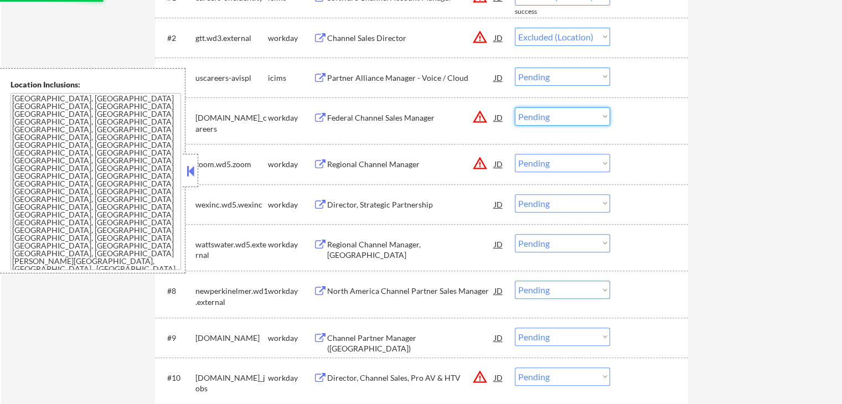
click at [557, 111] on select "Choose an option... Pending Applied Excluded (Questions) Excluded (Expired) Exc…" at bounding box center [562, 116] width 95 height 18
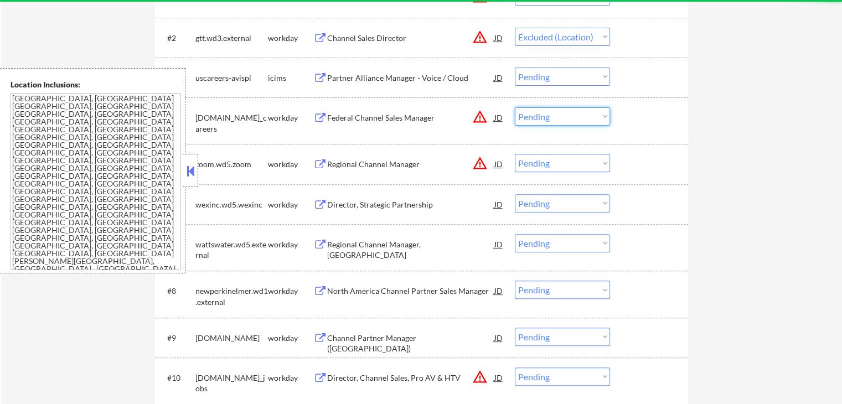
select select ""pending""
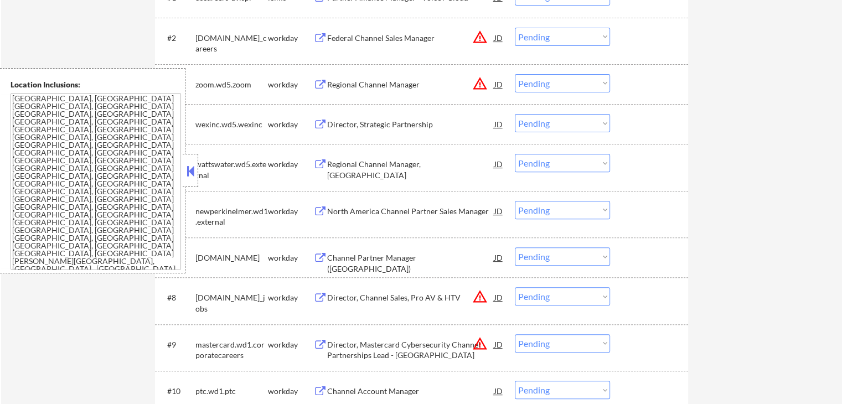
drag, startPoint x: 722, startPoint y: 84, endPoint x: 585, endPoint y: 84, distance: 137.3
drag, startPoint x: 566, startPoint y: 84, endPoint x: 565, endPoint y: 91, distance: 6.8
click at [566, 84] on select "Choose an option... Pending Applied Excluded (Questions) Excluded (Expired) Exc…" at bounding box center [562, 83] width 95 height 18
select select ""excluded__location_""
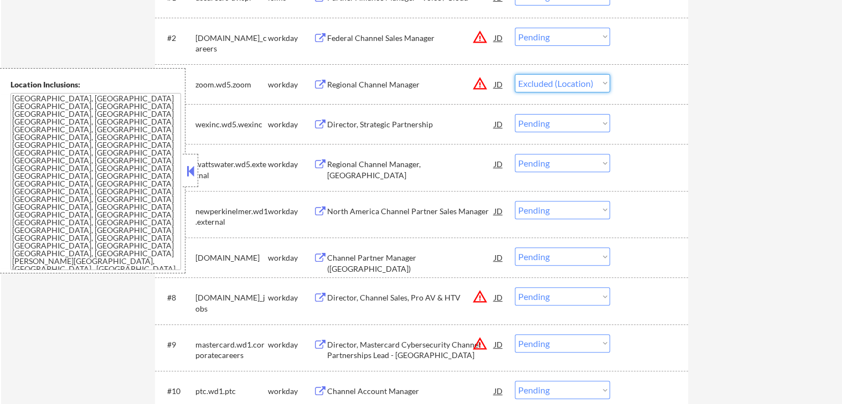
click at [515, 74] on select "Choose an option... Pending Applied Excluded (Questions) Excluded (Expired) Exc…" at bounding box center [562, 83] width 95 height 18
click at [568, 40] on select "Choose an option... Pending Applied Excluded (Questions) Excluded (Expired) Exc…" at bounding box center [562, 37] width 95 height 18
click at [515, 28] on select "Choose an option... Pending Applied Excluded (Questions) Excluded (Expired) Exc…" at bounding box center [562, 37] width 95 height 18
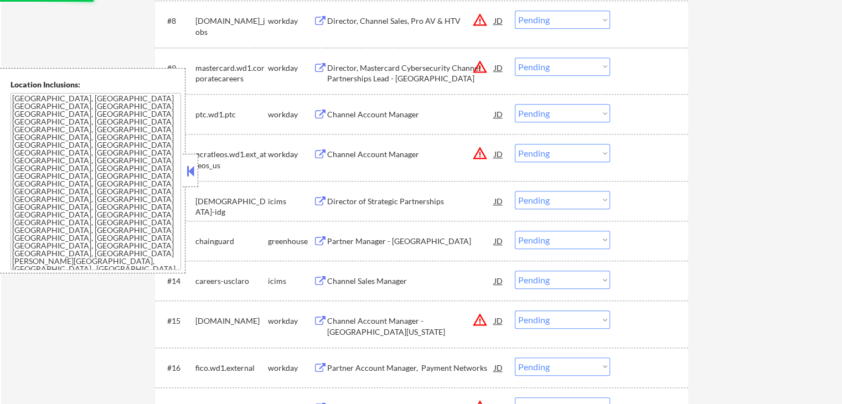
scroll to position [775, 0]
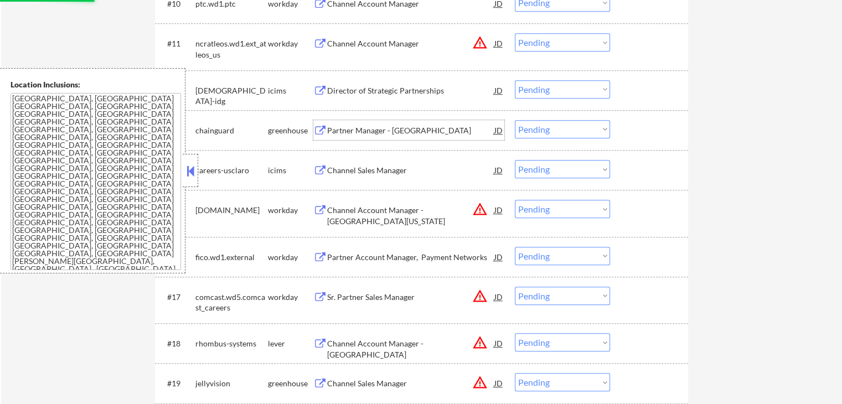
click at [346, 131] on div "Partner Manager - [GEOGRAPHIC_DATA]" at bounding box center [410, 130] width 167 height 11
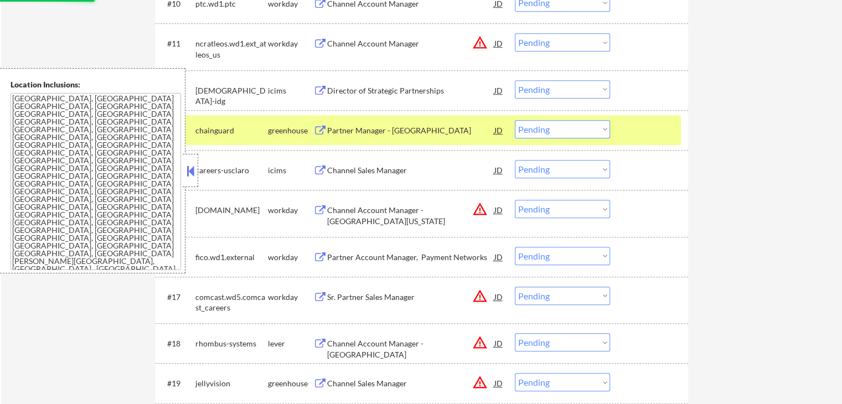
select select ""pending""
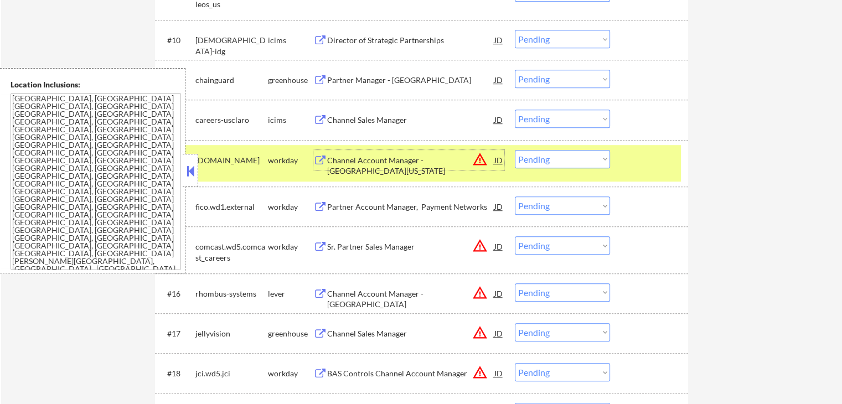
scroll to position [720, 0]
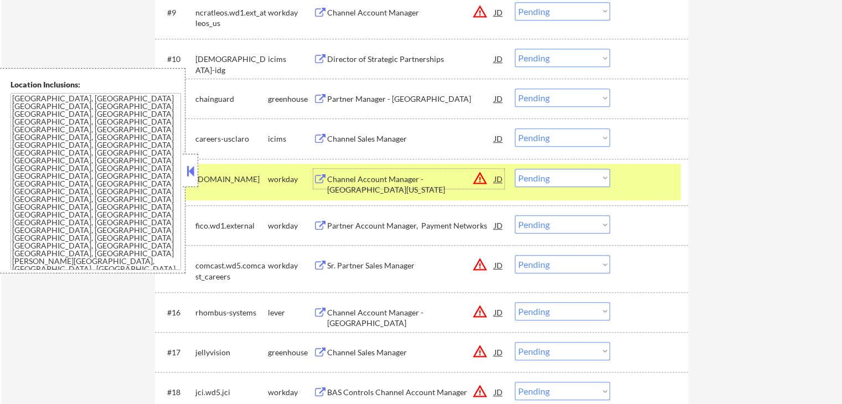
drag, startPoint x: 566, startPoint y: 101, endPoint x: 570, endPoint y: 106, distance: 6.3
click at [566, 101] on select "Choose an option... Pending Applied Excluded (Questions) Excluded (Expired) Exc…" at bounding box center [562, 98] width 95 height 18
click at [515, 89] on select "Choose an option... Pending Applied Excluded (Questions) Excluded (Expired) Exc…" at bounding box center [562, 98] width 95 height 18
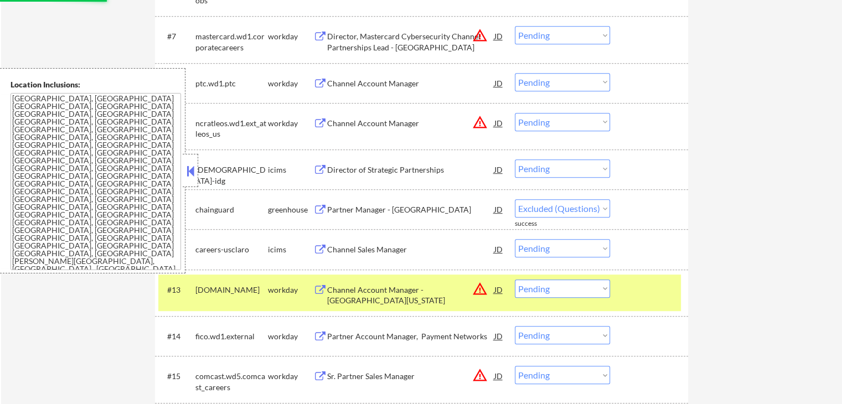
select select ""pending""
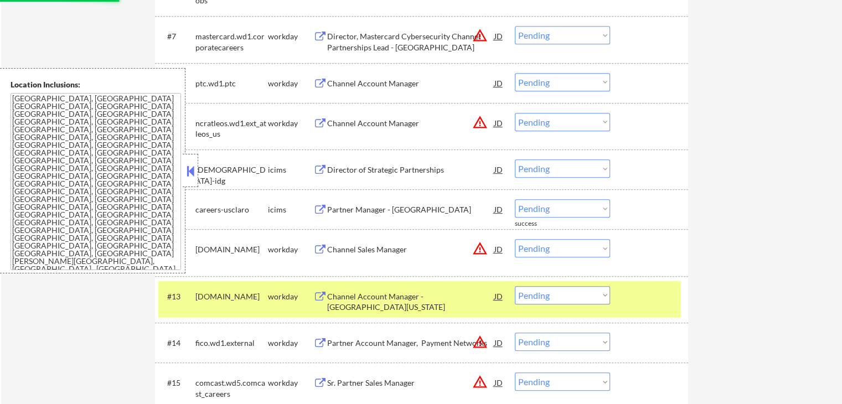
scroll to position [831, 0]
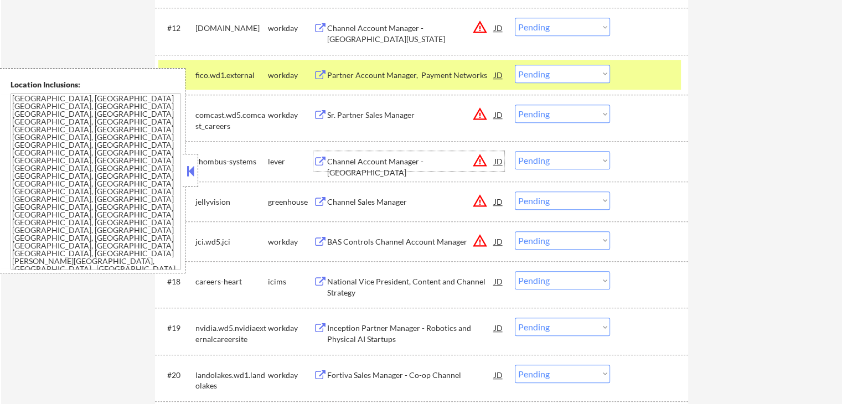
click at [398, 161] on div "Channel Account Manager - [GEOGRAPHIC_DATA]" at bounding box center [410, 167] width 167 height 22
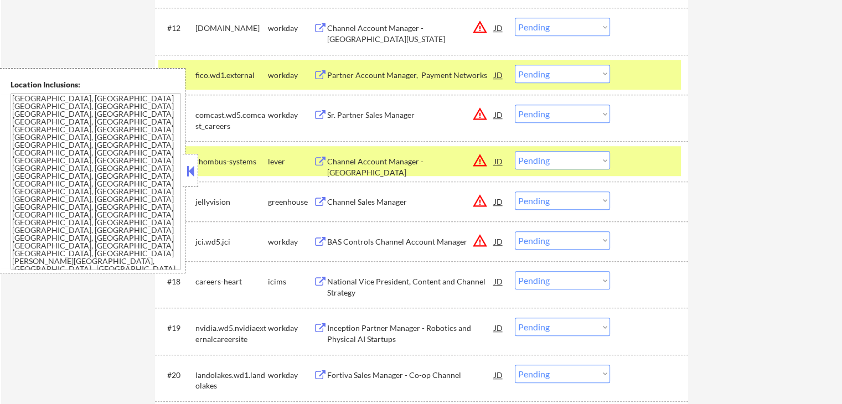
click at [372, 200] on div "Channel Sales Manager" at bounding box center [410, 202] width 167 height 11
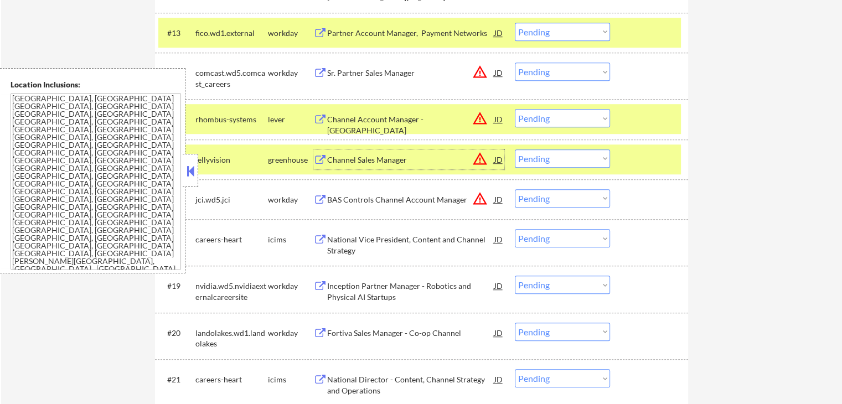
scroll to position [941, 0]
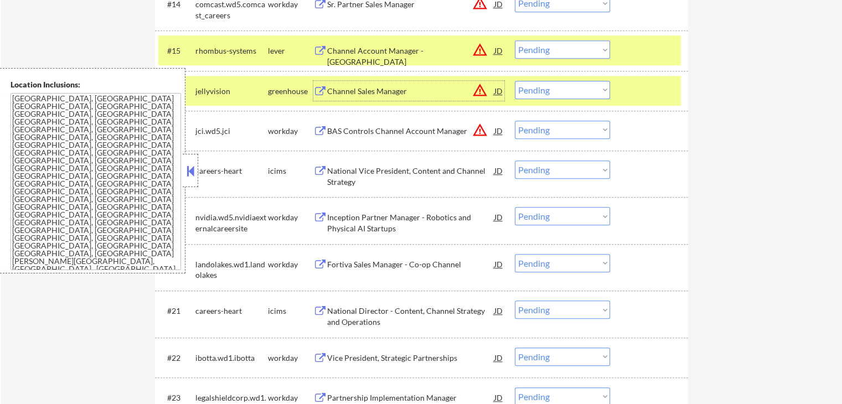
click at [554, 50] on select "Choose an option... Pending Applied Excluded (Questions) Excluded (Expired) Exc…" at bounding box center [562, 49] width 95 height 18
click at [515, 40] on select "Choose an option... Pending Applied Excluded (Questions) Excluded (Expired) Exc…" at bounding box center [562, 49] width 95 height 18
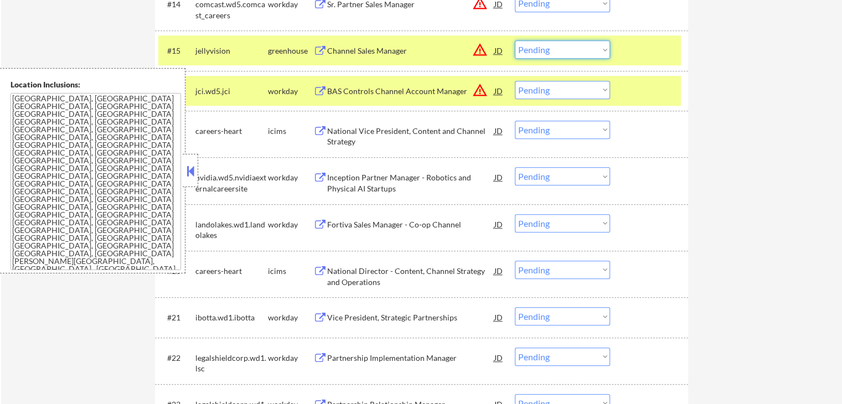
click at [565, 50] on select "Choose an option... Pending Applied Excluded (Questions) Excluded (Expired) Exc…" at bounding box center [562, 49] width 95 height 18
click at [515, 40] on select "Choose an option... Pending Applied Excluded (Questions) Excluded (Expired) Exc…" at bounding box center [562, 49] width 95 height 18
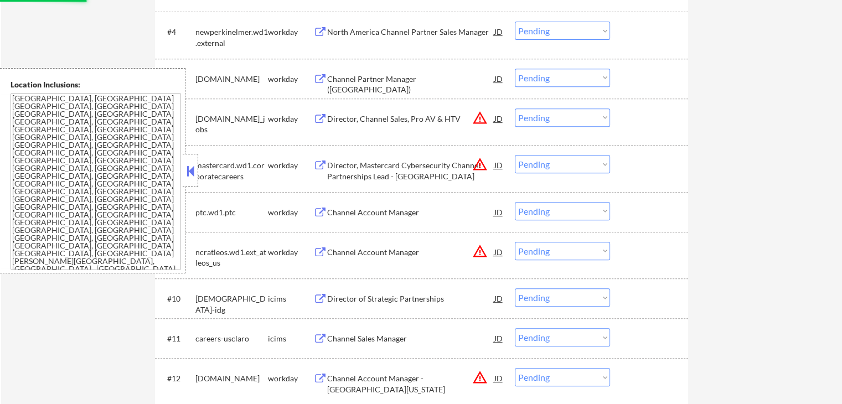
scroll to position [554, 0]
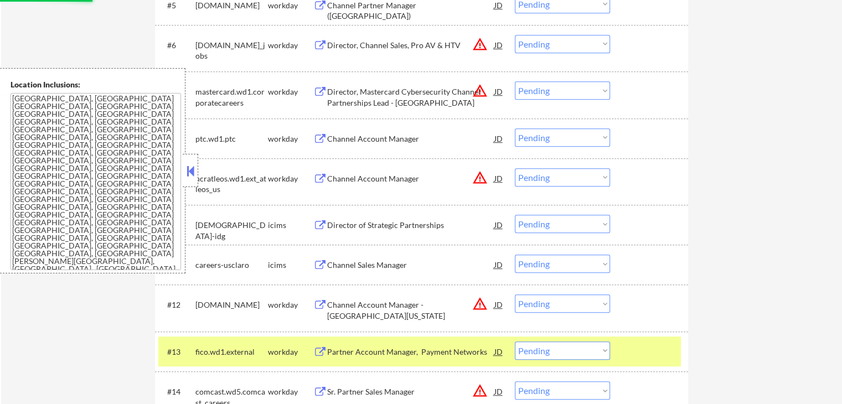
select select ""pending""
click at [545, 42] on select "Choose an option... Pending Applied Excluded (Questions) Excluded (Expired) Exc…" at bounding box center [562, 44] width 95 height 18
select select ""excluded__location_""
click at [515, 35] on select "Choose an option... Pending Applied Excluded (Questions) Excluded (Expired) Exc…" at bounding box center [562, 44] width 95 height 18
click at [559, 91] on select "Choose an option... Pending Applied Excluded (Questions) Excluded (Expired) Exc…" at bounding box center [562, 90] width 95 height 18
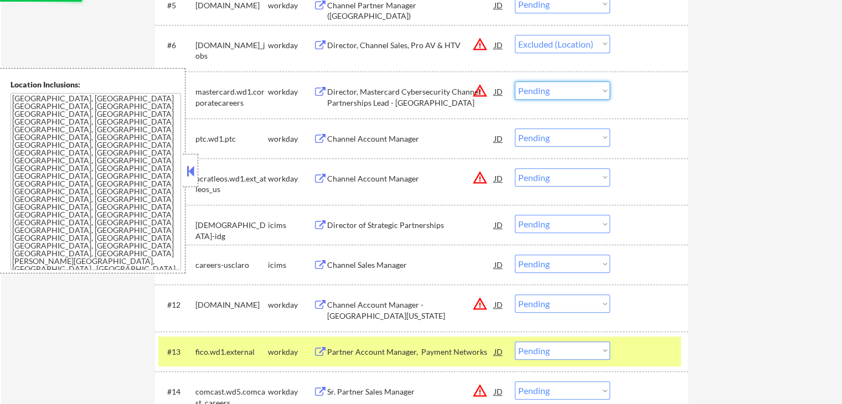
select select ""excluded__location_""
click at [515, 81] on select "Choose an option... Pending Applied Excluded (Questions) Excluded (Expired) Exc…" at bounding box center [562, 90] width 95 height 18
click at [551, 177] on select "Choose an option... Pending Applied Excluded (Questions) Excluded (Expired) Exc…" at bounding box center [562, 177] width 95 height 18
select select ""excluded__location_""
click at [515, 168] on select "Choose an option... Pending Applied Excluded (Questions) Excluded (Expired) Exc…" at bounding box center [562, 177] width 95 height 18
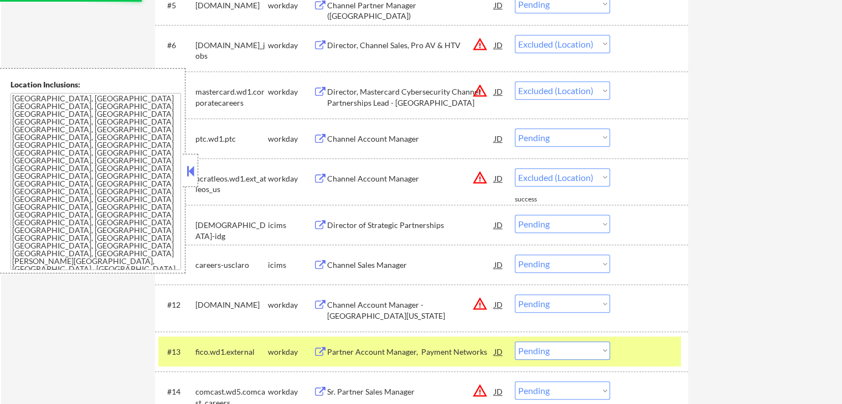
select select ""pending""
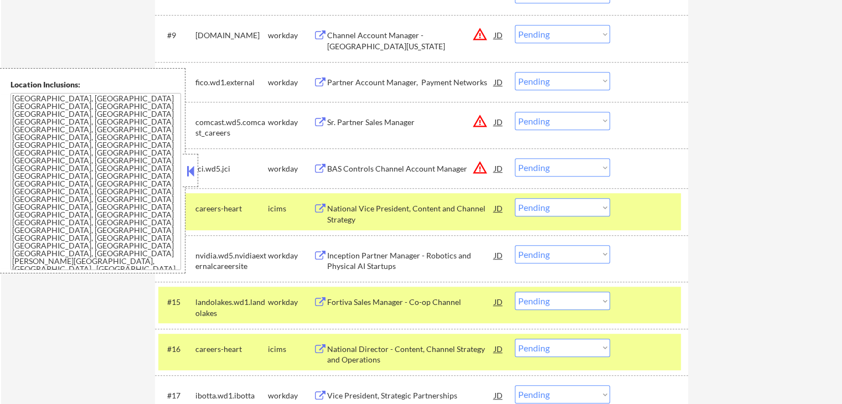
scroll to position [664, 0]
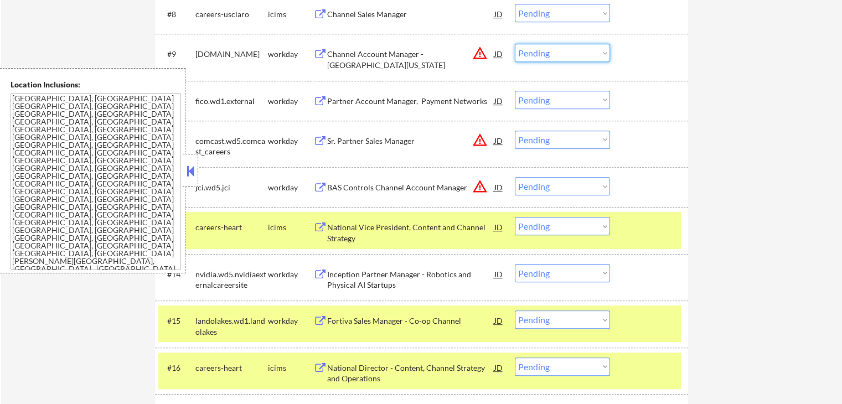
click at [549, 50] on select "Choose an option... Pending Applied Excluded (Questions) Excluded (Expired) Exc…" at bounding box center [562, 53] width 95 height 18
select select ""excluded__location_""
click at [515, 44] on select "Choose an option... Pending Applied Excluded (Questions) Excluded (Expired) Exc…" at bounding box center [562, 53] width 95 height 18
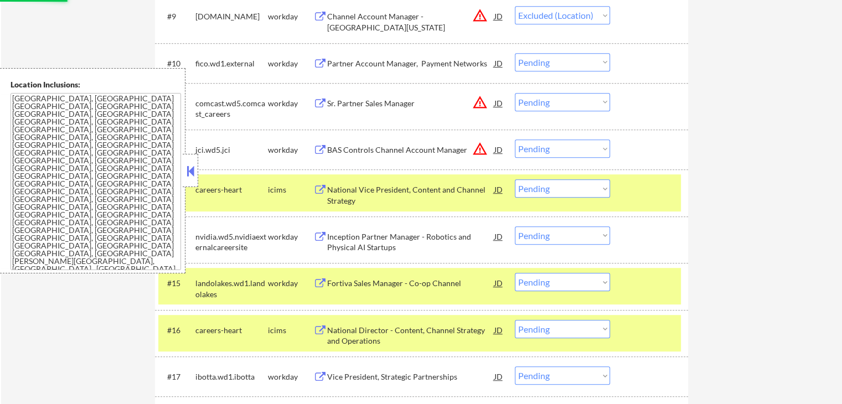
scroll to position [720, 0]
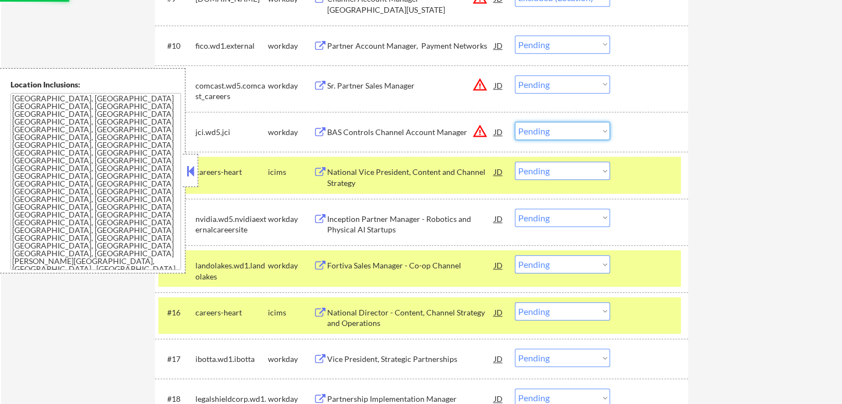
click at [543, 128] on select "Choose an option... Pending Applied Excluded (Questions) Excluded (Expired) Exc…" at bounding box center [562, 131] width 95 height 18
select select ""excluded__location_""
click at [515, 122] on select "Choose an option... Pending Applied Excluded (Questions) Excluded (Expired) Exc…" at bounding box center [562, 131] width 95 height 18
click at [564, 92] on select "Choose an option... Pending Applied Excluded (Questions) Excluded (Expired) Exc…" at bounding box center [562, 84] width 95 height 18
select select ""excluded__location_""
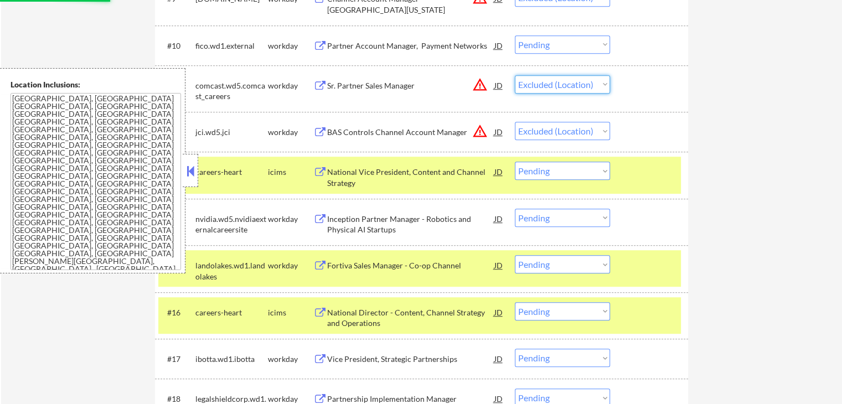
click at [515, 75] on select "Choose an option... Pending Applied Excluded (Questions) Excluded (Expired) Exc…" at bounding box center [562, 84] width 95 height 18
click at [735, 100] on div "← Return to /applysquad Mailslurp Inbox Job Search Builder [PERSON_NAME] User E…" at bounding box center [421, 69] width 841 height 1490
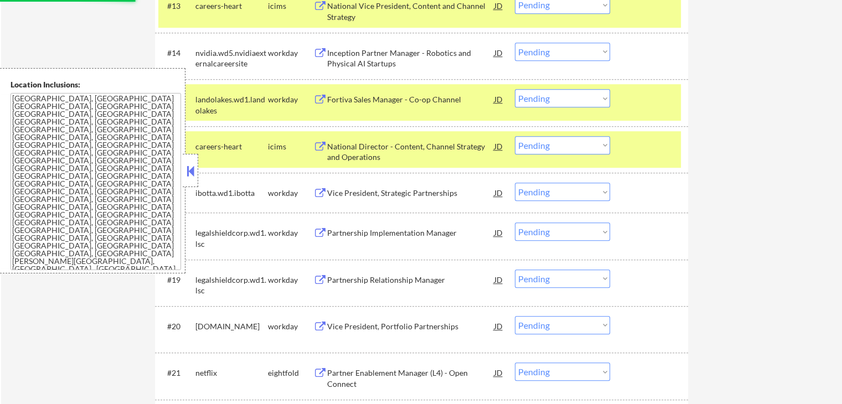
select select ""pending""
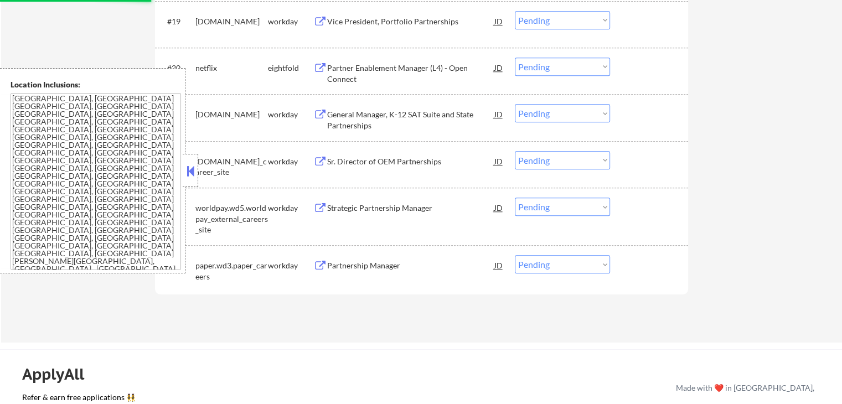
scroll to position [1163, 0]
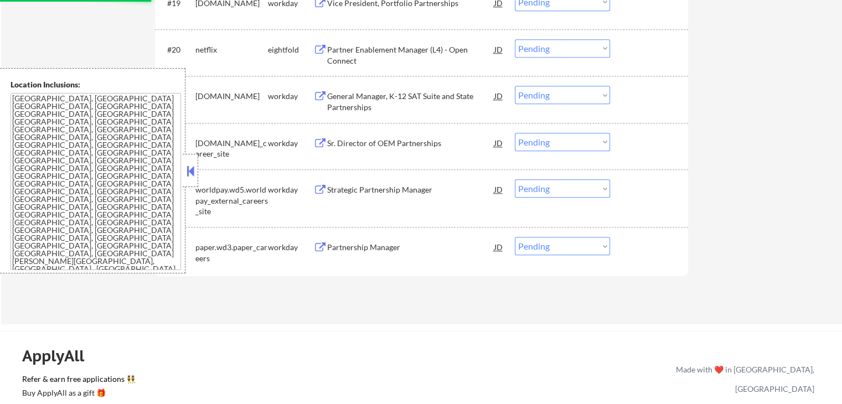
select select ""excluded__location_""
select select ""pending""
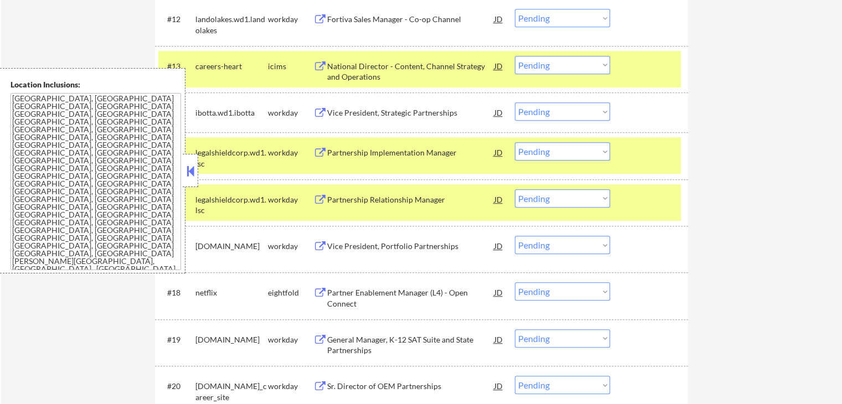
scroll to position [775, 0]
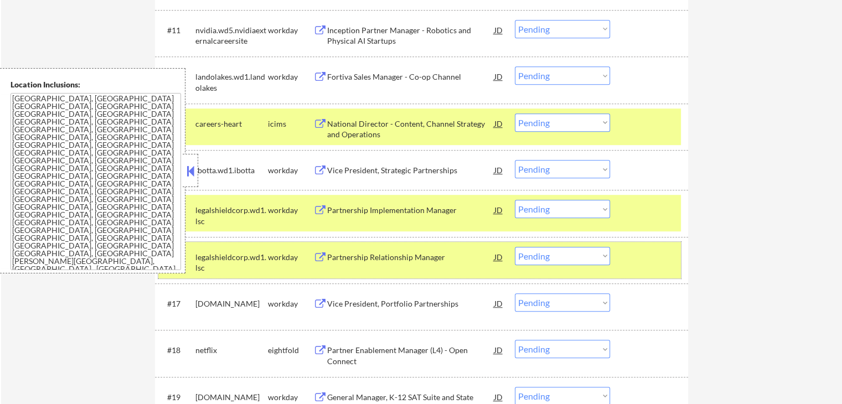
drag, startPoint x: 653, startPoint y: 257, endPoint x: 656, endPoint y: 205, distance: 52.1
click at [653, 257] on div at bounding box center [650, 257] width 49 height 20
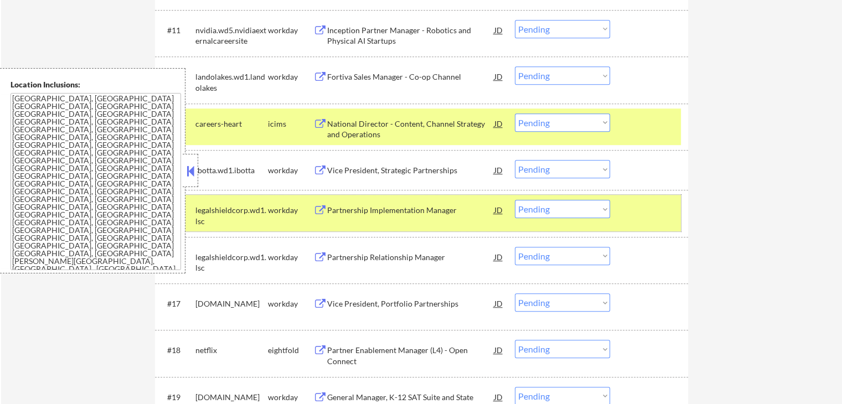
click at [656, 205] on div at bounding box center [650, 210] width 49 height 20
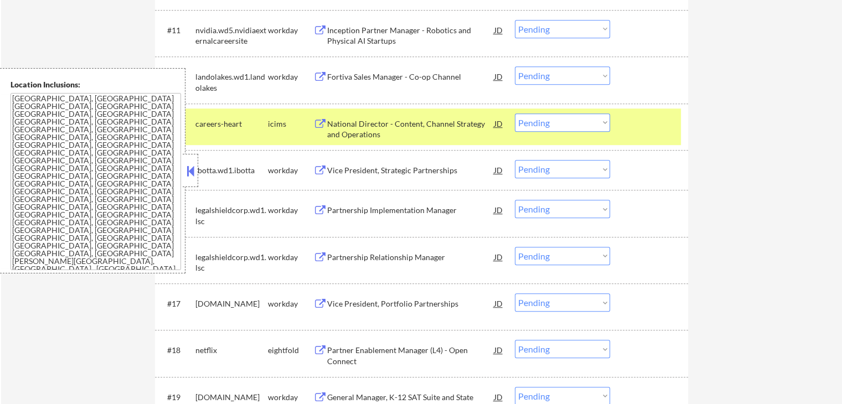
click at [653, 122] on div at bounding box center [650, 124] width 49 height 20
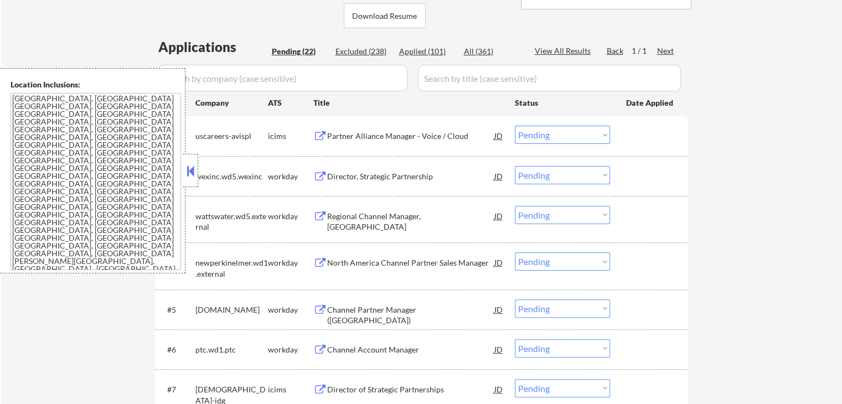
scroll to position [277, 0]
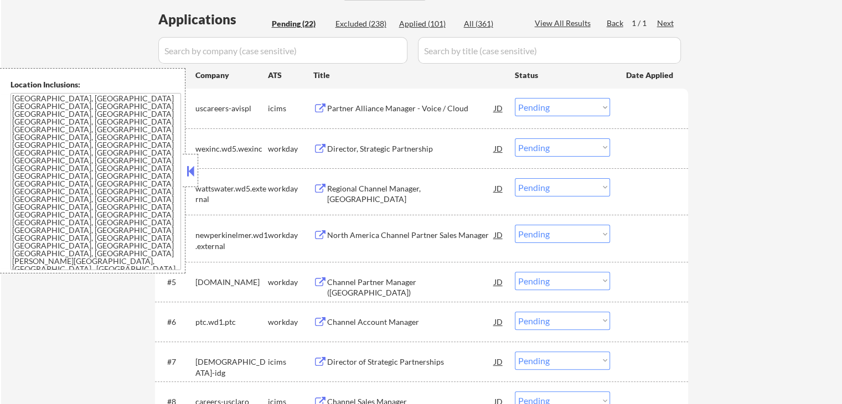
click at [337, 145] on div "Director, Strategic Partnership" at bounding box center [410, 148] width 167 height 11
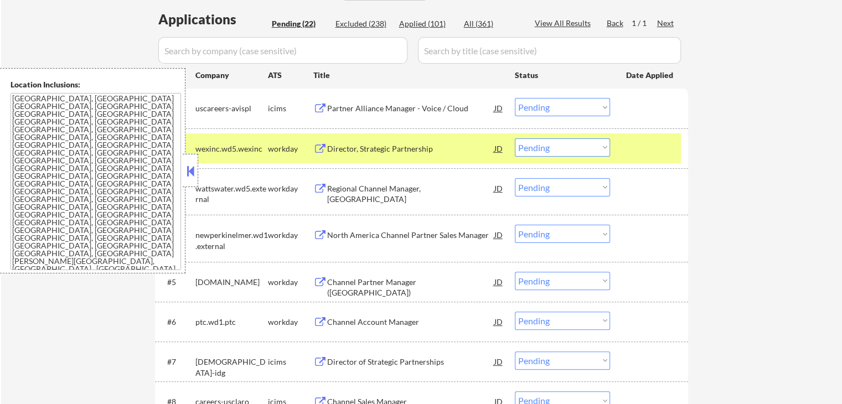
click at [337, 184] on div "Regional Channel Manager, [GEOGRAPHIC_DATA]" at bounding box center [410, 194] width 167 height 22
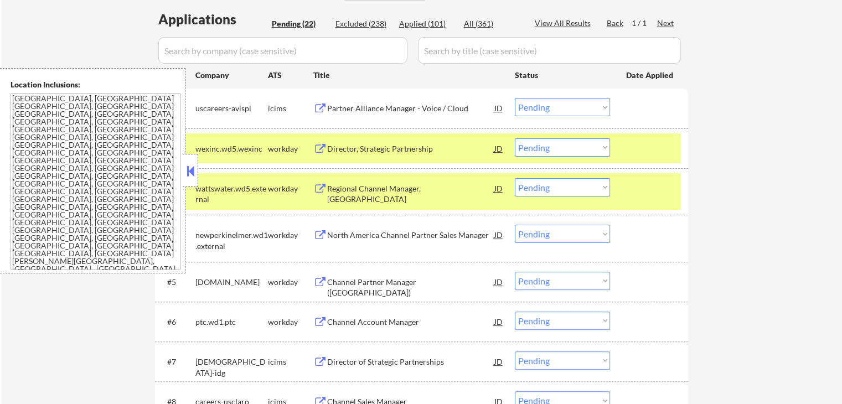
click at [353, 236] on div "North America Channel Partner Sales Manager" at bounding box center [410, 235] width 167 height 11
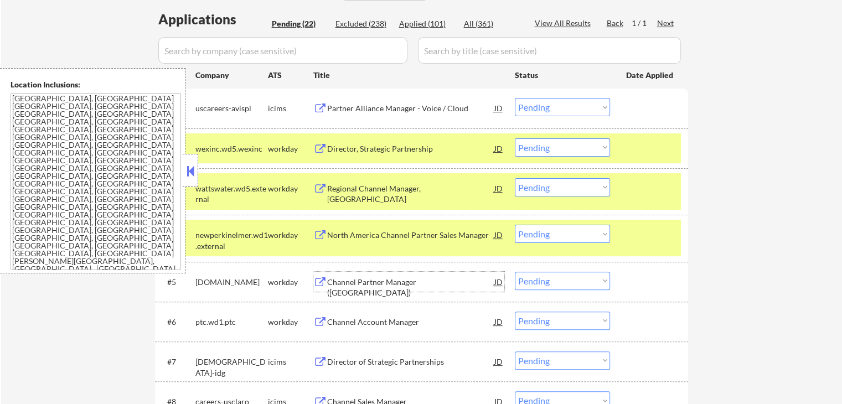
click at [352, 281] on div "Channel Partner Manager ([GEOGRAPHIC_DATA])" at bounding box center [410, 288] width 167 height 22
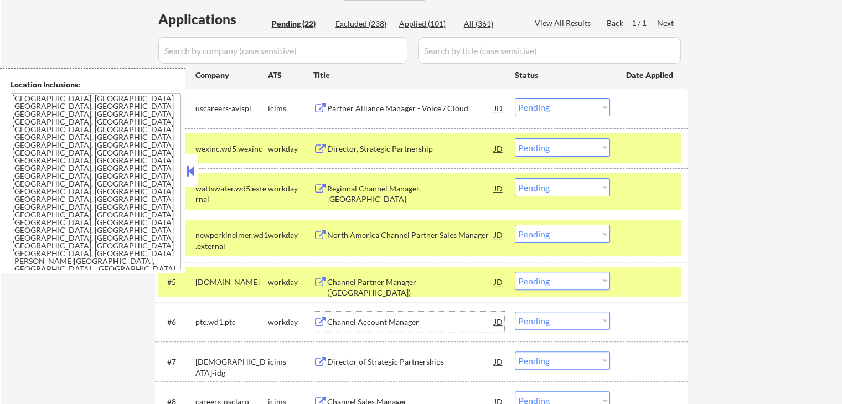
click at [352, 317] on div "Channel Account Manager" at bounding box center [410, 322] width 167 height 11
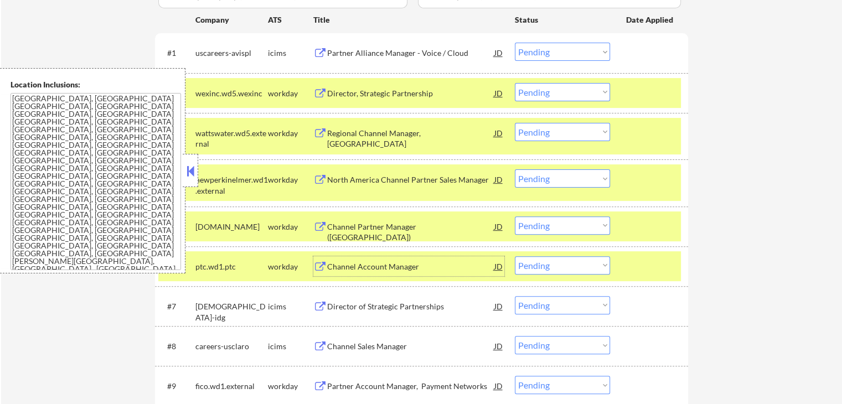
scroll to position [388, 0]
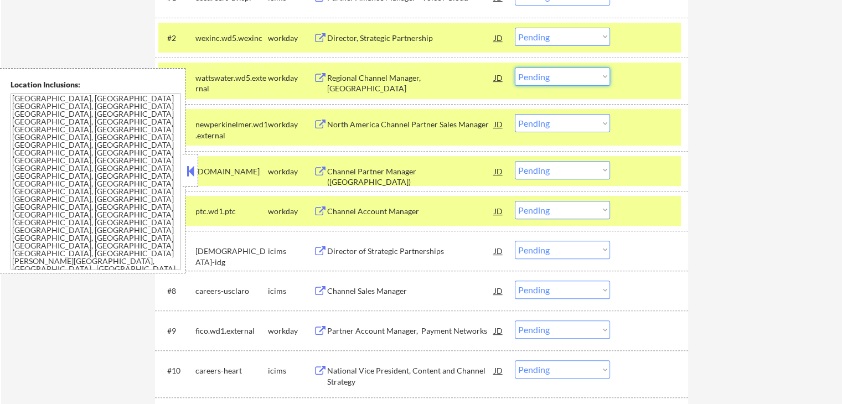
click at [571, 80] on select "Choose an option... Pending Applied Excluded (Questions) Excluded (Expired) Exc…" at bounding box center [562, 77] width 95 height 18
click at [515, 68] on select "Choose an option... Pending Applied Excluded (Questions) Excluded (Expired) Exc…" at bounding box center [562, 77] width 95 height 18
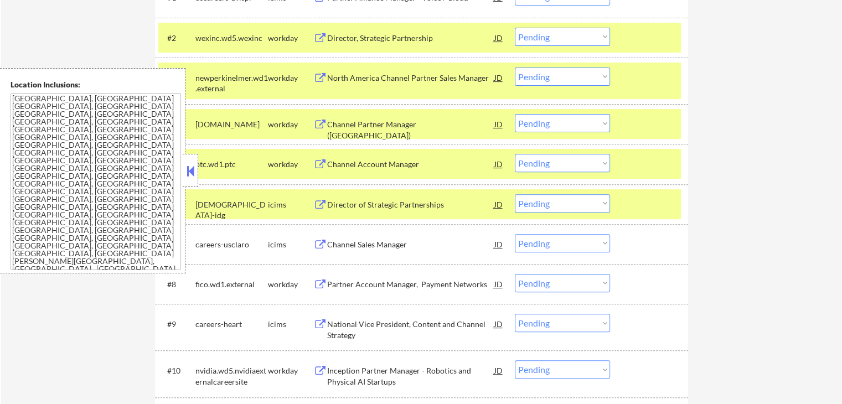
drag, startPoint x: 573, startPoint y: 74, endPoint x: 578, endPoint y: 83, distance: 10.9
click at [573, 74] on select "Choose an option... Pending Applied Excluded (Questions) Excluded (Expired) Exc…" at bounding box center [562, 77] width 95 height 18
click at [515, 68] on select "Choose an option... Pending Applied Excluded (Questions) Excluded (Expired) Exc…" at bounding box center [562, 77] width 95 height 18
select select ""pending""
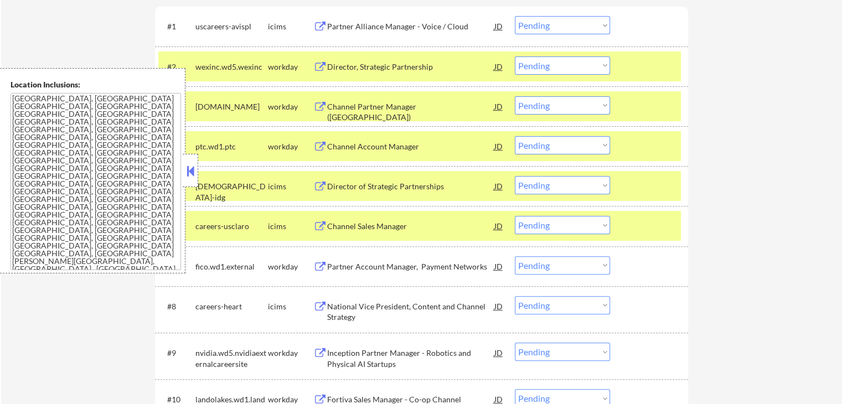
scroll to position [332, 0]
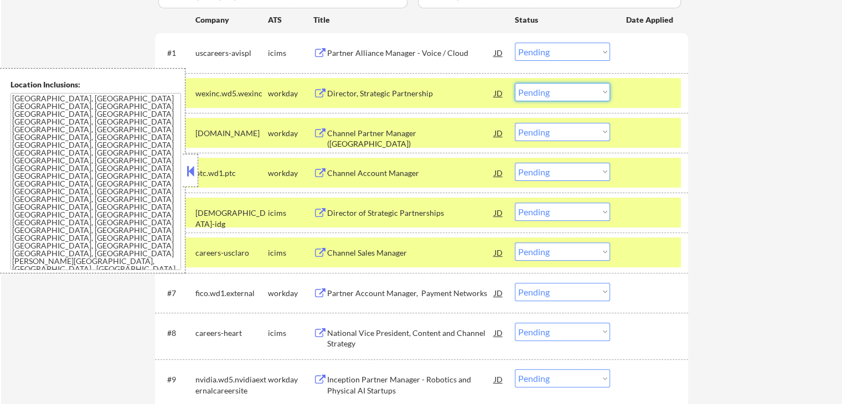
click at [546, 94] on select "Choose an option... Pending Applied Excluded (Questions) Excluded (Expired) Exc…" at bounding box center [562, 92] width 95 height 18
click at [515, 83] on select "Choose an option... Pending Applied Excluded (Questions) Excluded (Expired) Exc…" at bounding box center [562, 92] width 95 height 18
select select ""pending""
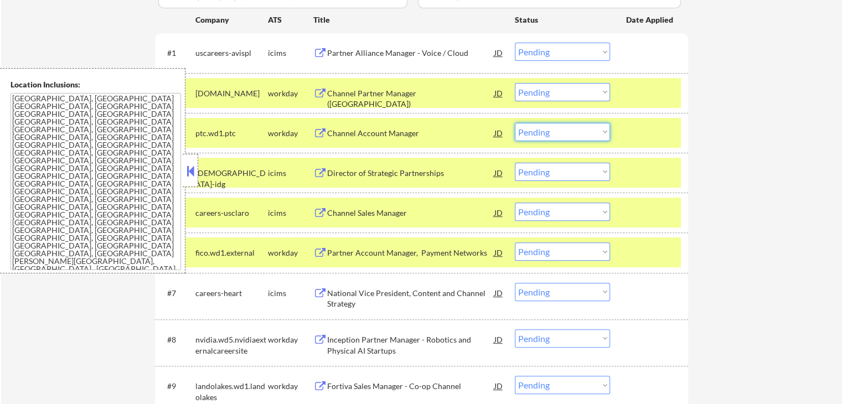
click at [560, 136] on select "Choose an option... Pending Applied Excluded (Questions) Excluded (Expired) Exc…" at bounding box center [562, 132] width 95 height 18
select select ""applied""
click at [515, 123] on select "Choose an option... Pending Applied Excluded (Questions) Excluded (Expired) Exc…" at bounding box center [562, 132] width 95 height 18
click at [561, 89] on select "Choose an option... Pending Applied Excluded (Questions) Excluded (Expired) Exc…" at bounding box center [562, 92] width 95 height 18
click at [515, 83] on select "Choose an option... Pending Applied Excluded (Questions) Excluded (Expired) Exc…" at bounding box center [562, 92] width 95 height 18
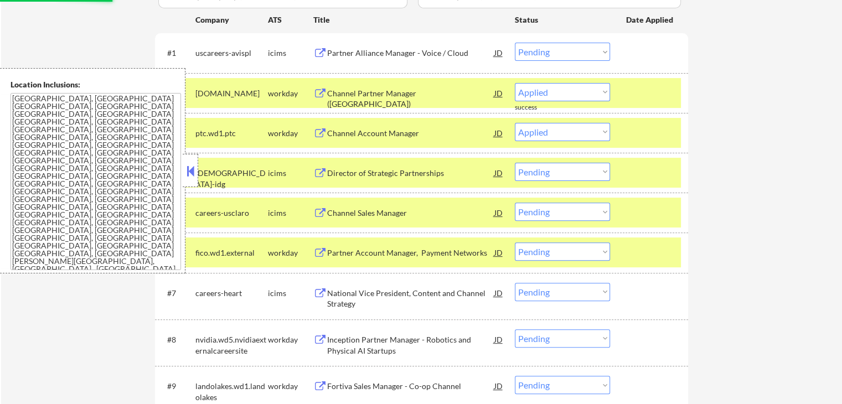
select select ""pending""
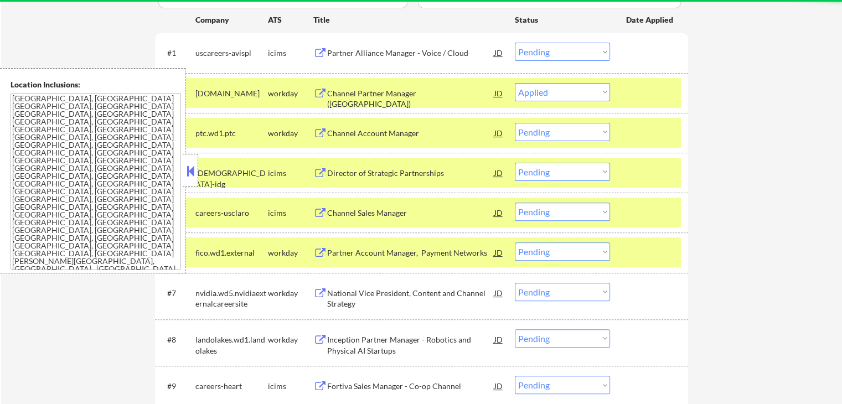
select select ""pending""
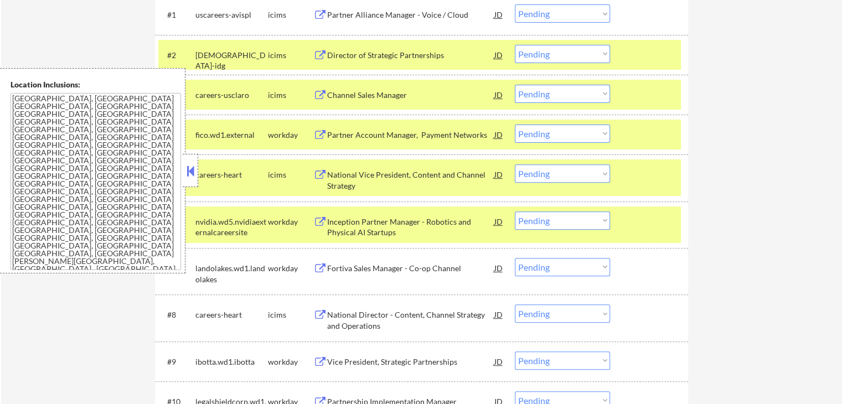
scroll to position [388, 0]
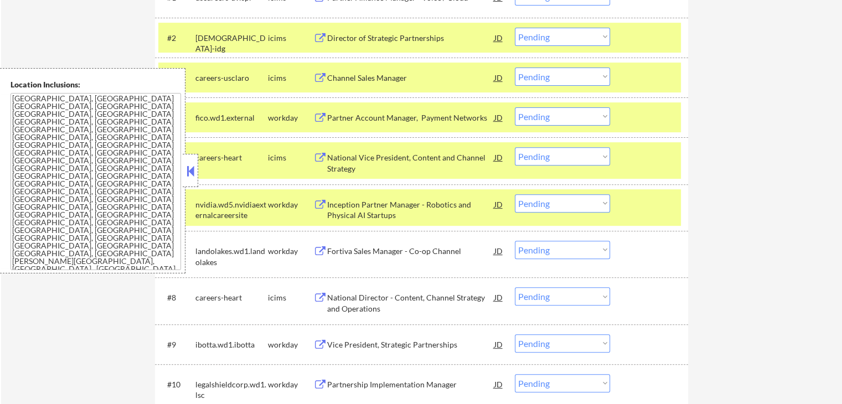
click at [357, 118] on div "Partner Account Manager, Payment Networks" at bounding box center [410, 117] width 167 height 11
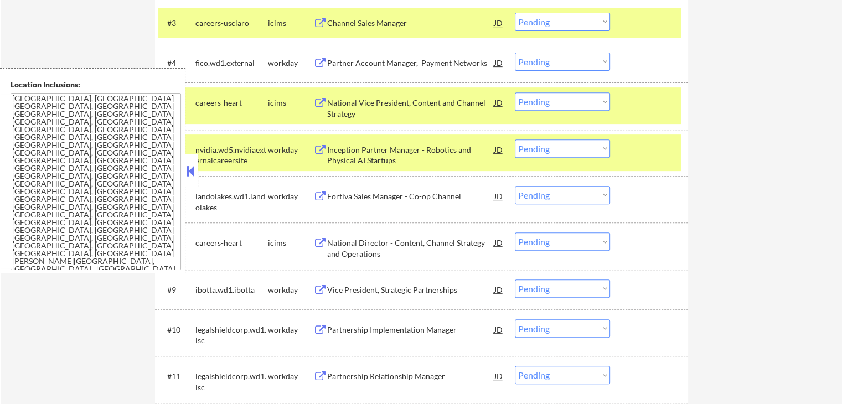
scroll to position [443, 0]
click at [345, 156] on div "Inception Partner Manager - Robotics and Physical AI Startups" at bounding box center [410, 155] width 167 height 22
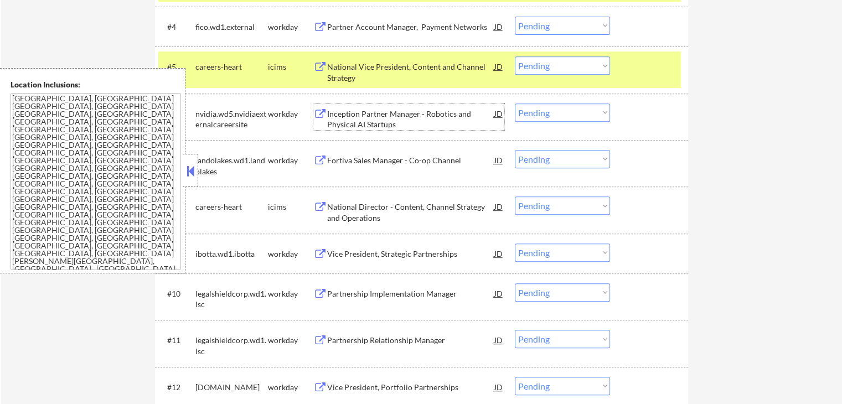
scroll to position [498, 0]
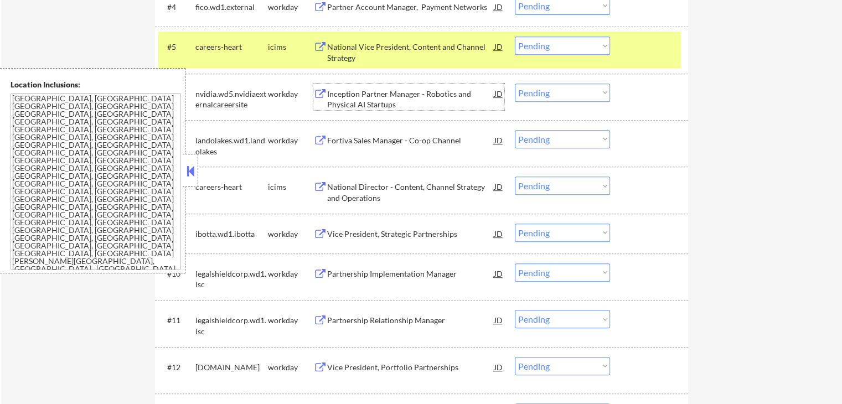
click at [339, 136] on div "Fortiva Sales Manager - Co-op Channel" at bounding box center [410, 140] width 167 height 11
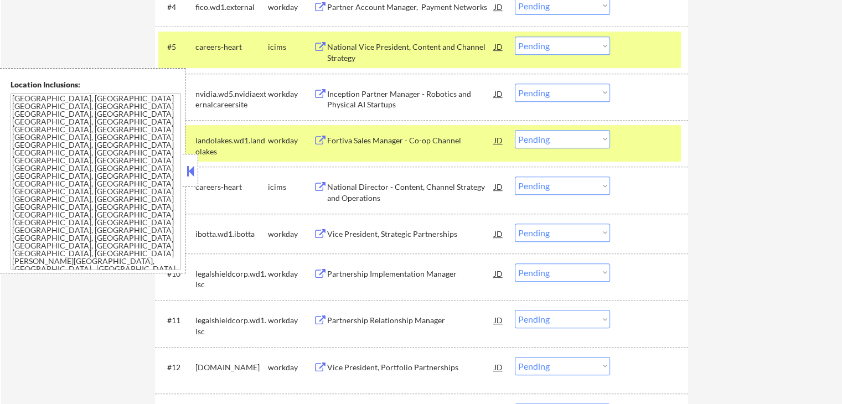
click at [353, 233] on div "Vice President, Strategic Partnerships" at bounding box center [410, 234] width 167 height 11
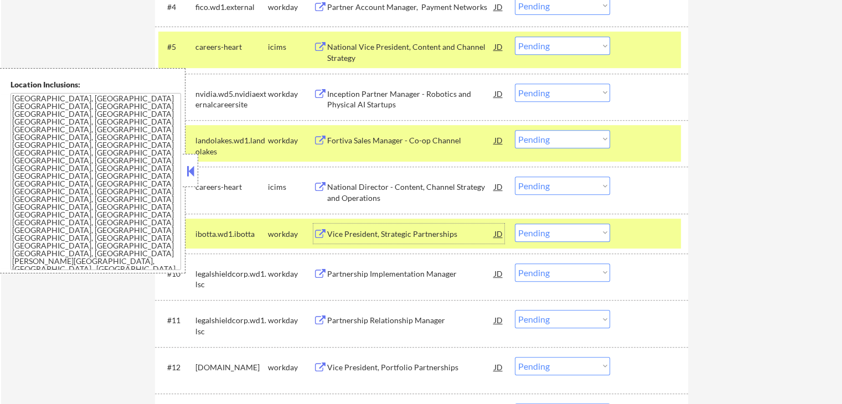
click at [566, 140] on select "Choose an option... Pending Applied Excluded (Questions) Excluded (Expired) Exc…" at bounding box center [562, 139] width 95 height 18
click at [515, 130] on select "Choose an option... Pending Applied Excluded (Questions) Excluded (Expired) Exc…" at bounding box center [562, 139] width 95 height 18
select select ""pending""
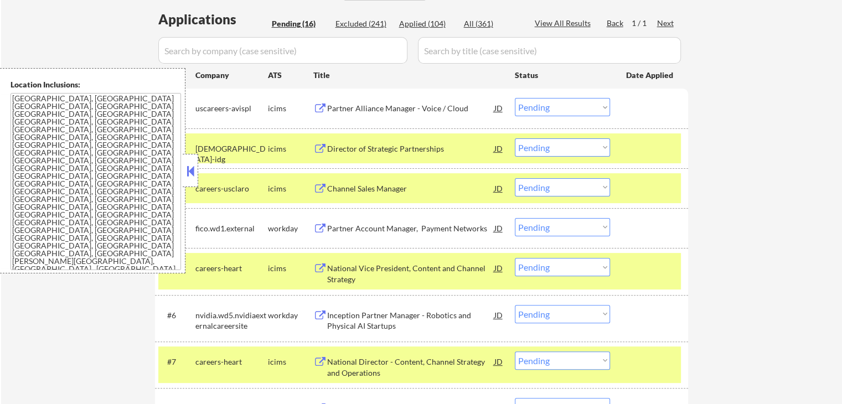
scroll to position [332, 0]
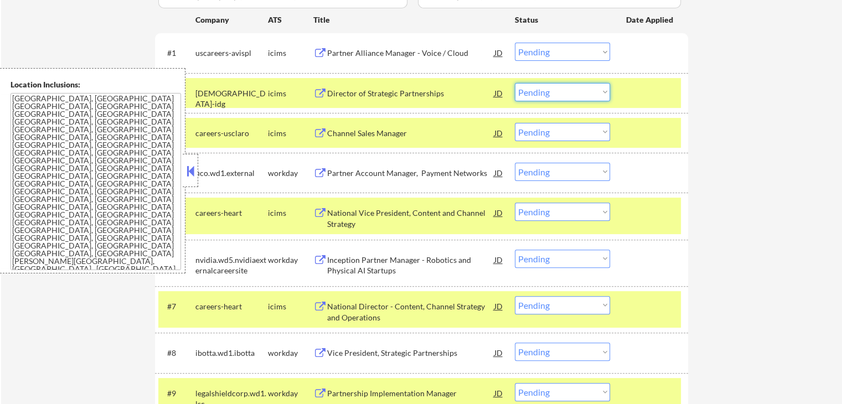
click at [563, 91] on select "Choose an option... Pending Applied Excluded (Questions) Excluded (Expired) Exc…" at bounding box center [562, 92] width 95 height 18
click at [753, 81] on div "← Return to /applysquad Mailslurp Inbox Job Search Builder [PERSON_NAME] User E…" at bounding box center [421, 259] width 841 height 1095
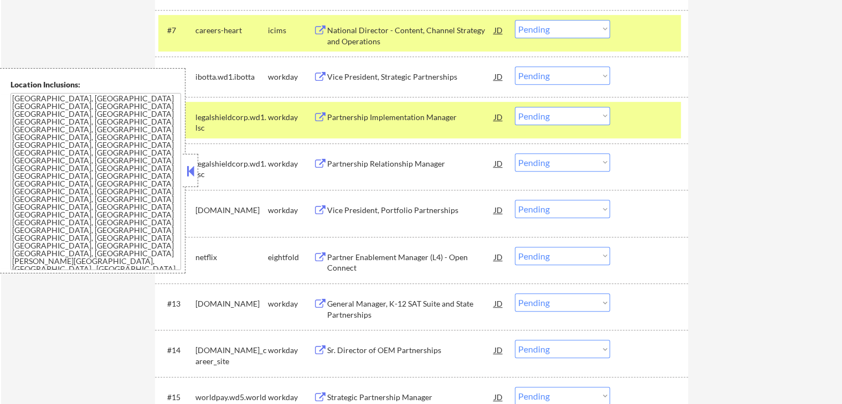
scroll to position [609, 0]
click at [566, 70] on select "Choose an option... Pending Applied Excluded (Questions) Excluded (Expired) Exc…" at bounding box center [562, 75] width 95 height 18
click at [515, 66] on select "Choose an option... Pending Applied Excluded (Questions) Excluded (Expired) Exc…" at bounding box center [562, 75] width 95 height 18
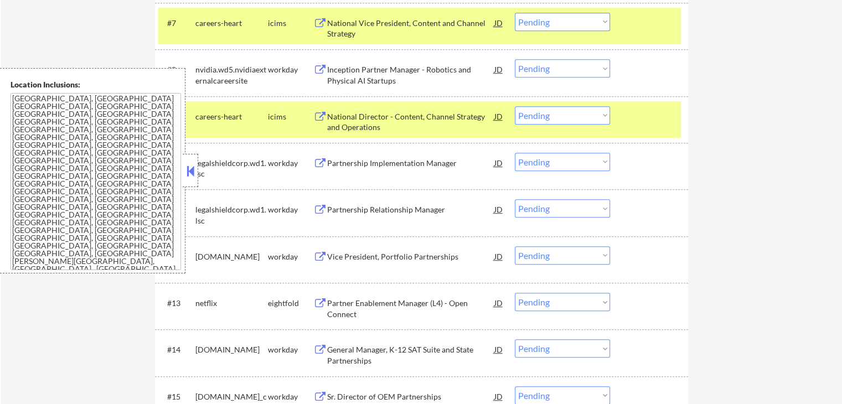
click at [554, 71] on select "Choose an option... Pending Applied Excluded (Questions) Excluded (Expired) Exc…" at bounding box center [562, 68] width 95 height 18
click at [515, 59] on select "Choose an option... Pending Applied Excluded (Questions) Excluded (Expired) Exc…" at bounding box center [562, 68] width 95 height 18
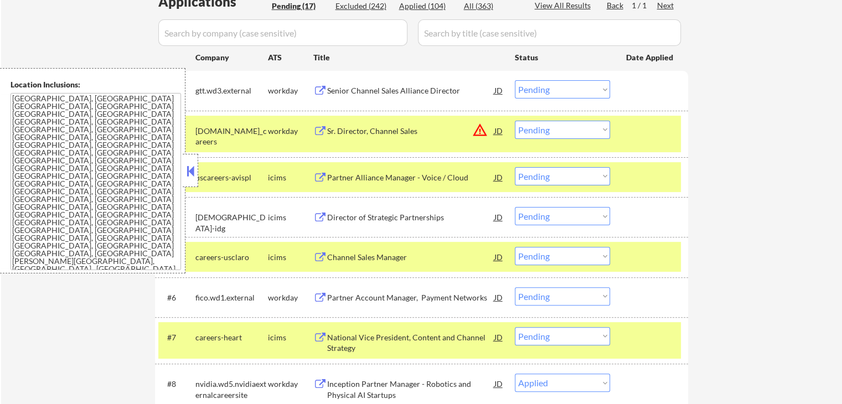
scroll to position [388, 0]
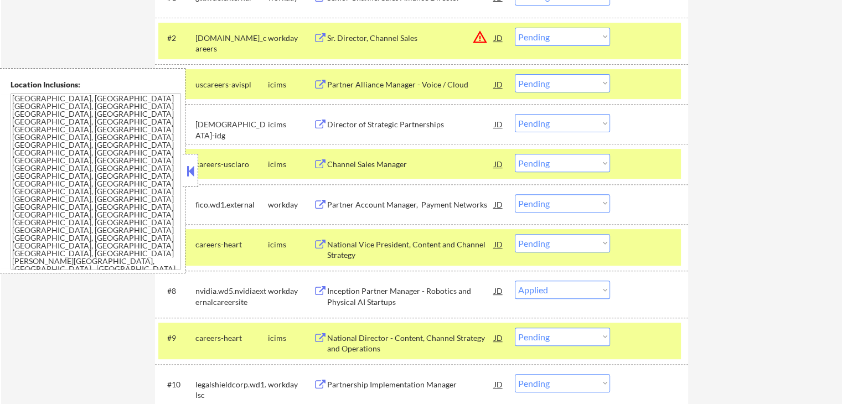
select select ""pending""
click at [746, 105] on div "← Return to /applysquad Mailslurp Inbox Job Search Builder [PERSON_NAME] User E…" at bounding box center [421, 204] width 841 height 1095
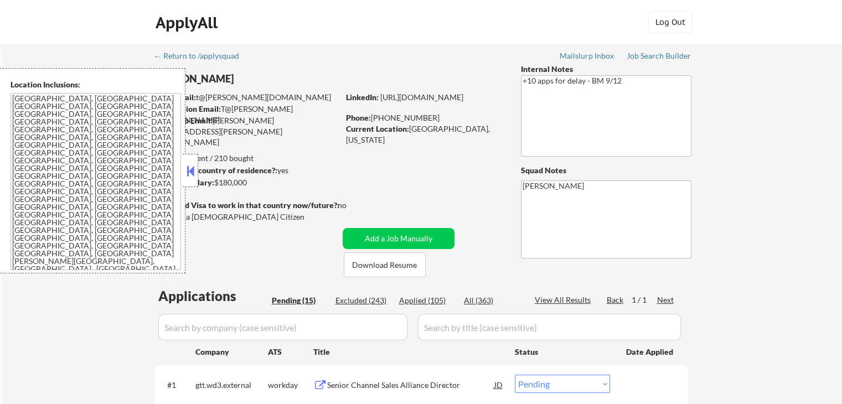
scroll to position [55, 0]
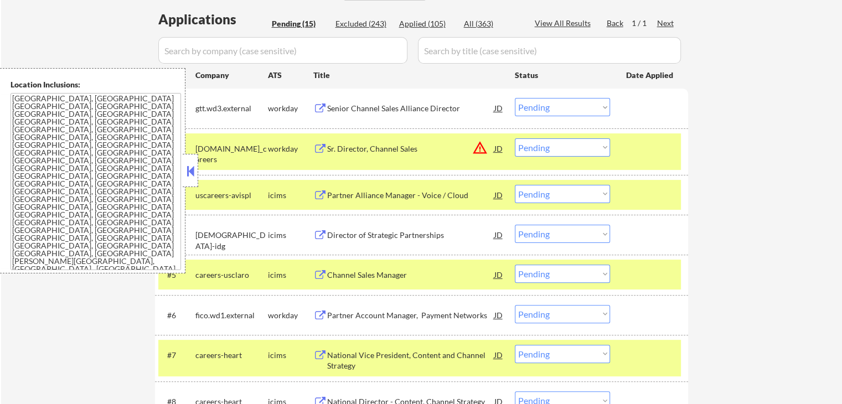
click at [736, 99] on div "← Return to /applysquad Mailslurp Inbox Job Search Builder [PERSON_NAME] User E…" at bounding box center [421, 314] width 841 height 1095
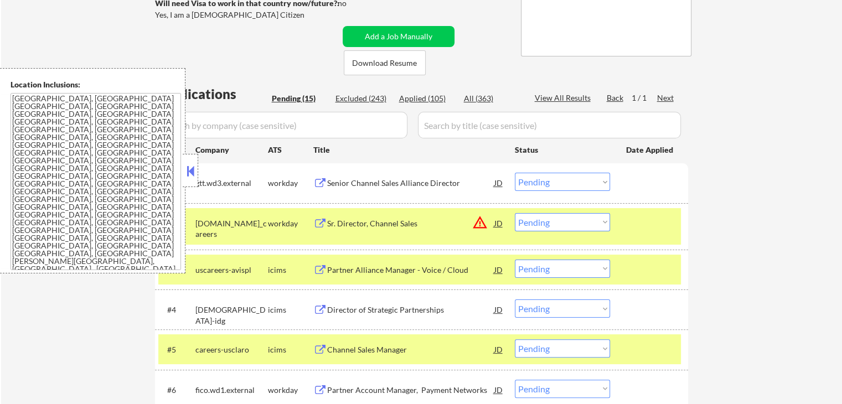
scroll to position [221, 0]
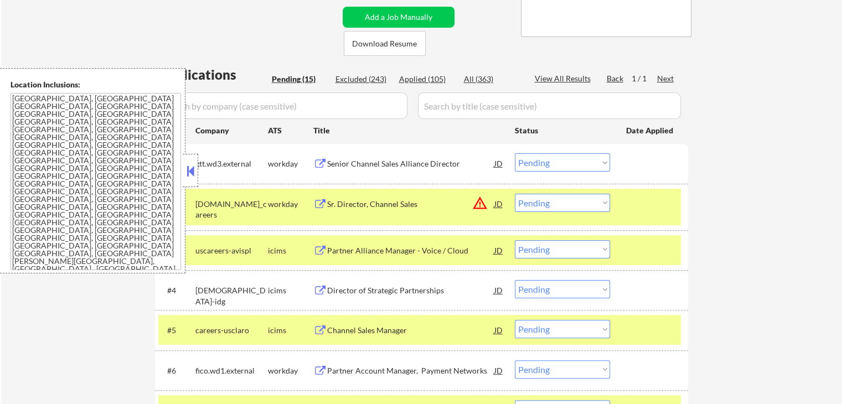
click at [188, 167] on button at bounding box center [190, 171] width 12 height 17
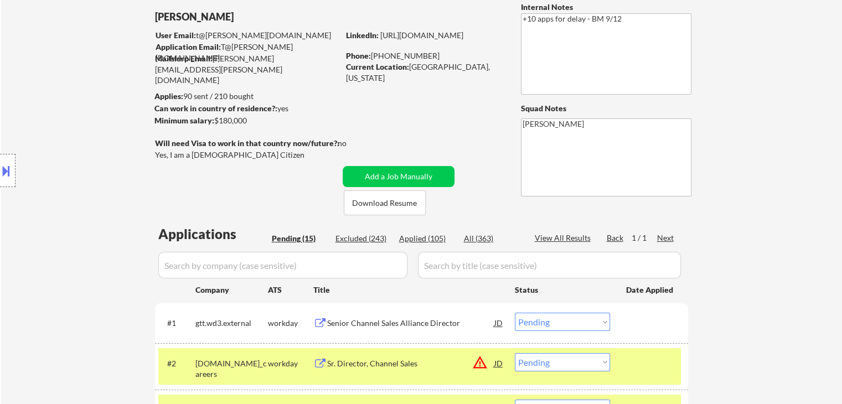
scroll to position [55, 0]
